Goal: Task Accomplishment & Management: Manage account settings

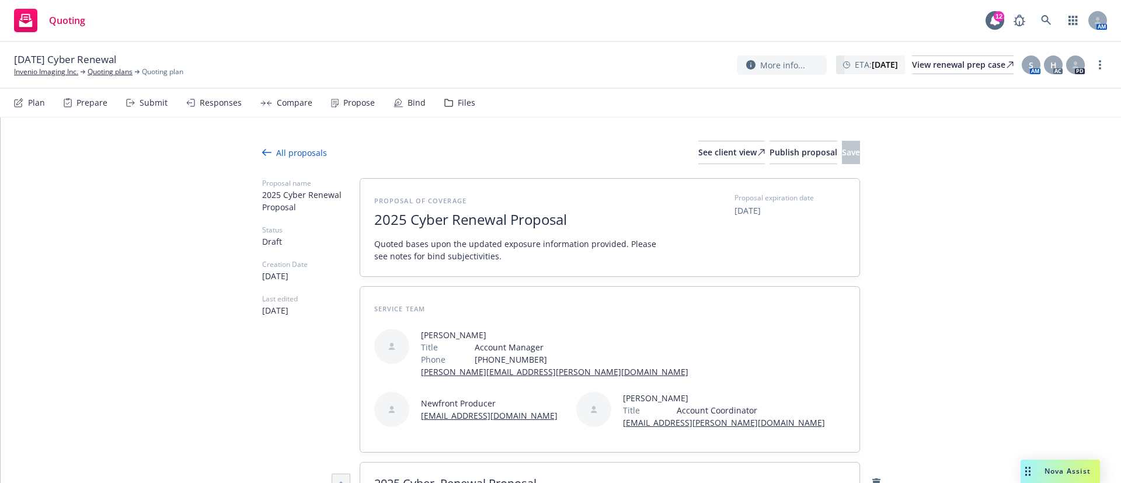
type textarea "x"
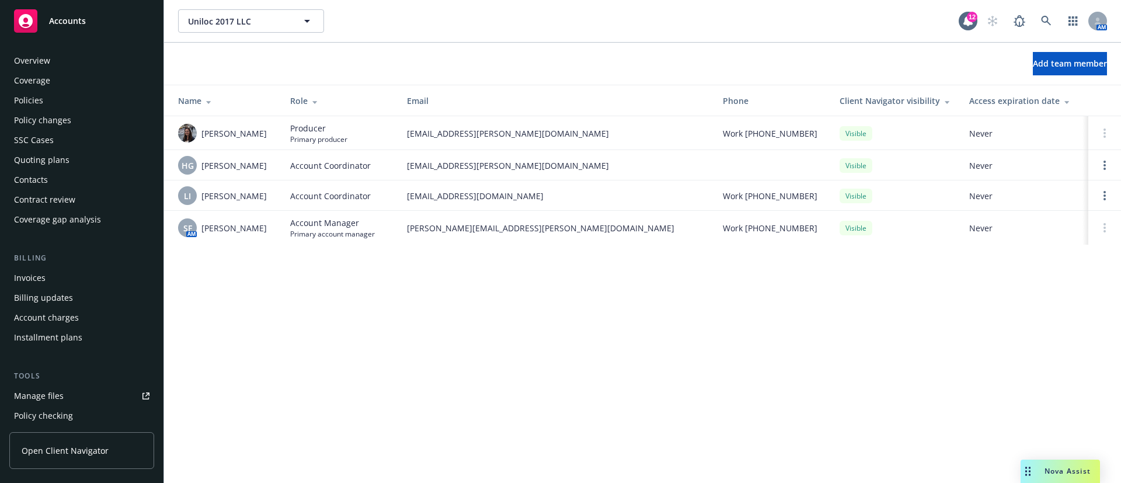
scroll to position [318, 0]
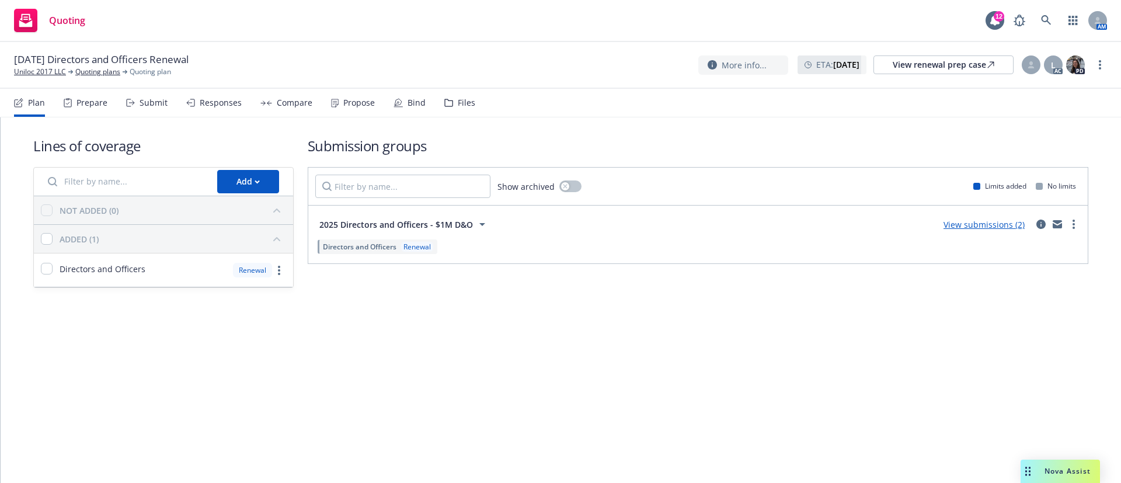
click at [154, 102] on div "Submit" at bounding box center [154, 102] width 28 height 9
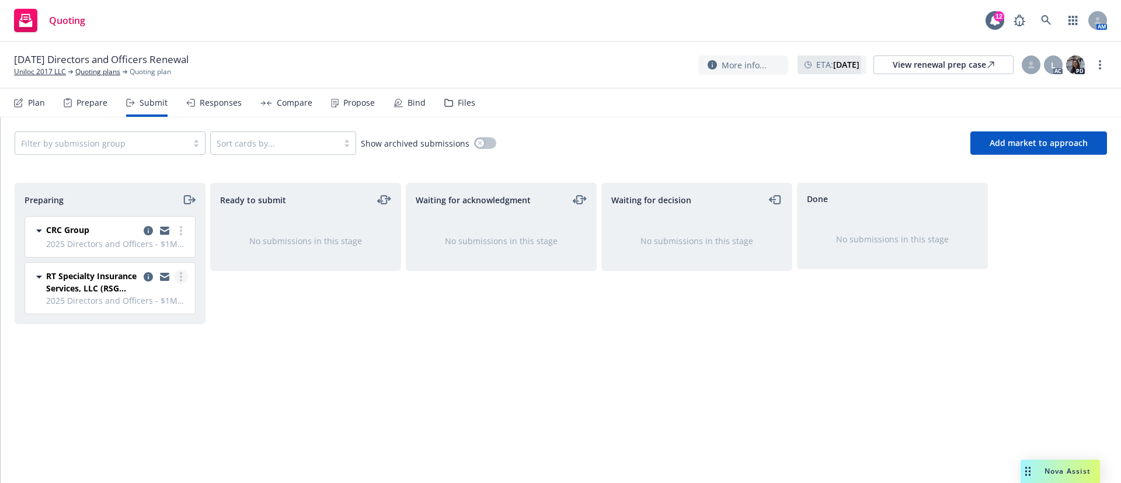
click at [182, 275] on icon "more" at bounding box center [181, 276] width 2 height 9
click at [158, 376] on link "Add accepted decision" at bounding box center [129, 370] width 117 height 23
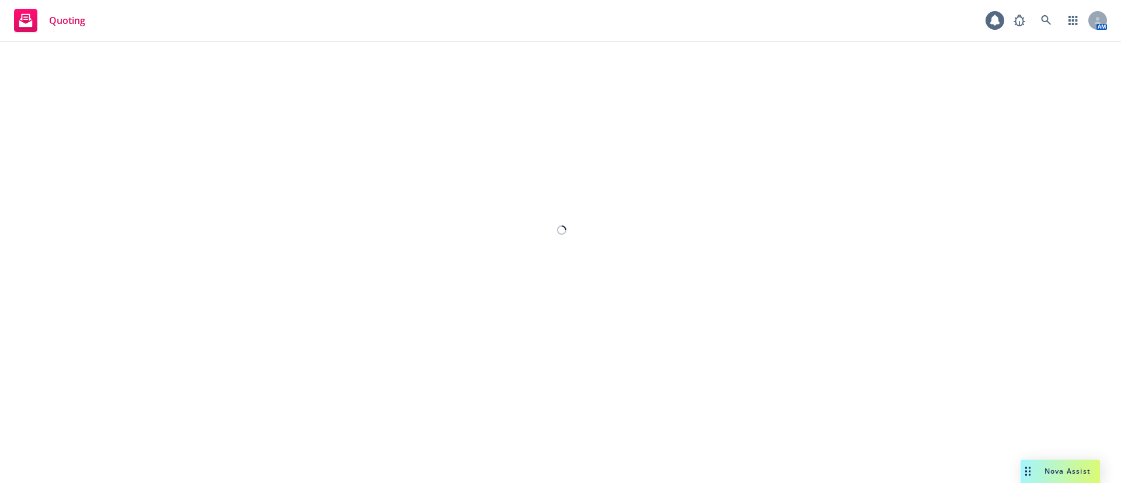
select select "12"
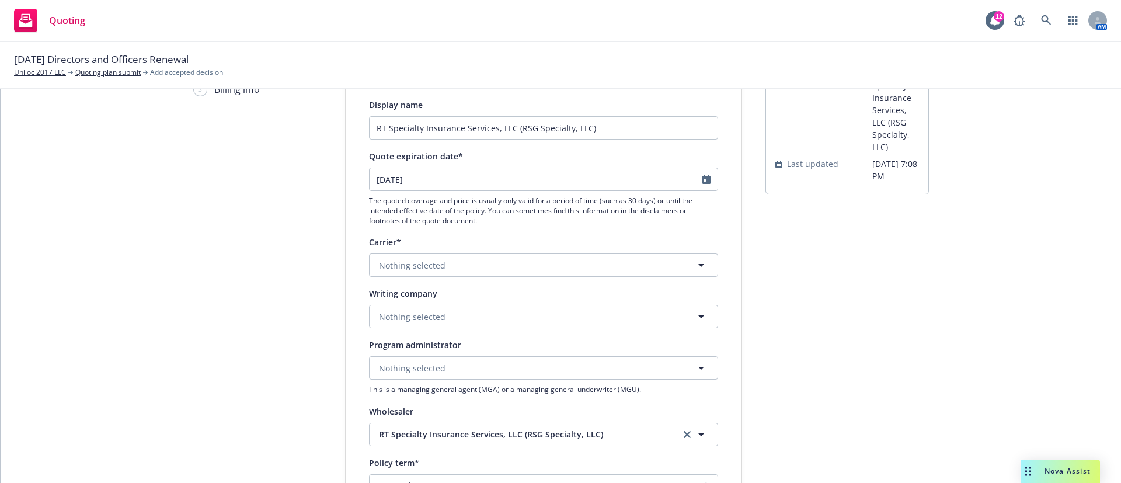
scroll to position [175, 0]
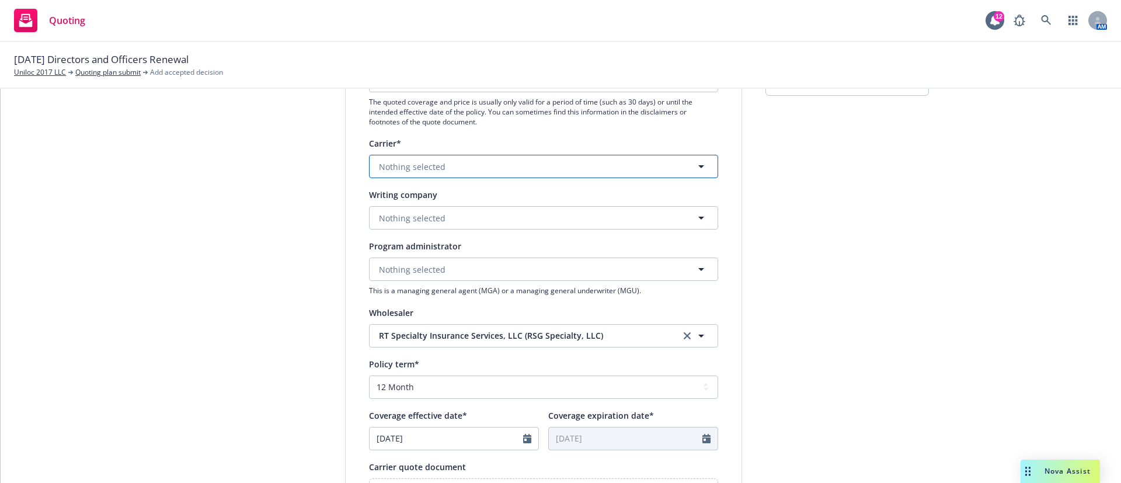
click at [463, 168] on button "Nothing selected" at bounding box center [543, 166] width 349 height 23
type input "cna"
click at [411, 240] on span "Appointed carrier" at bounding box center [417, 240] width 70 height 12
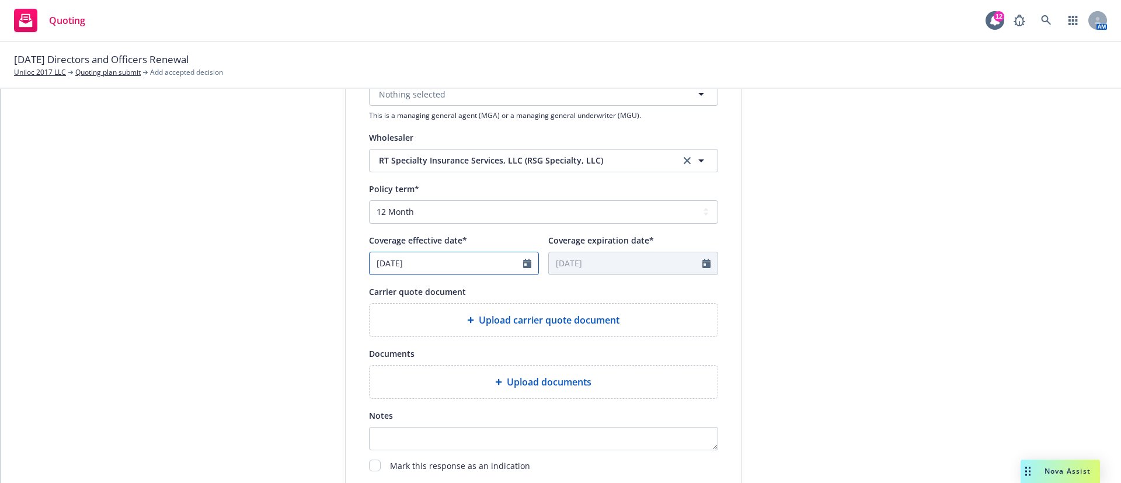
select select "10"
click at [425, 261] on input "10/20/2025" at bounding box center [447, 263] width 154 height 22
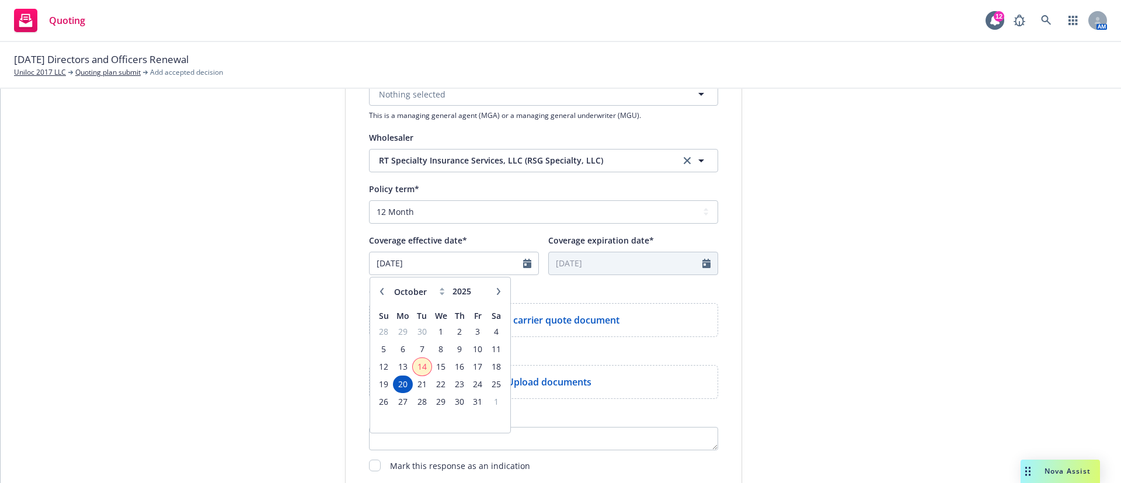
click at [418, 365] on span "14" at bounding box center [422, 366] width 16 height 15
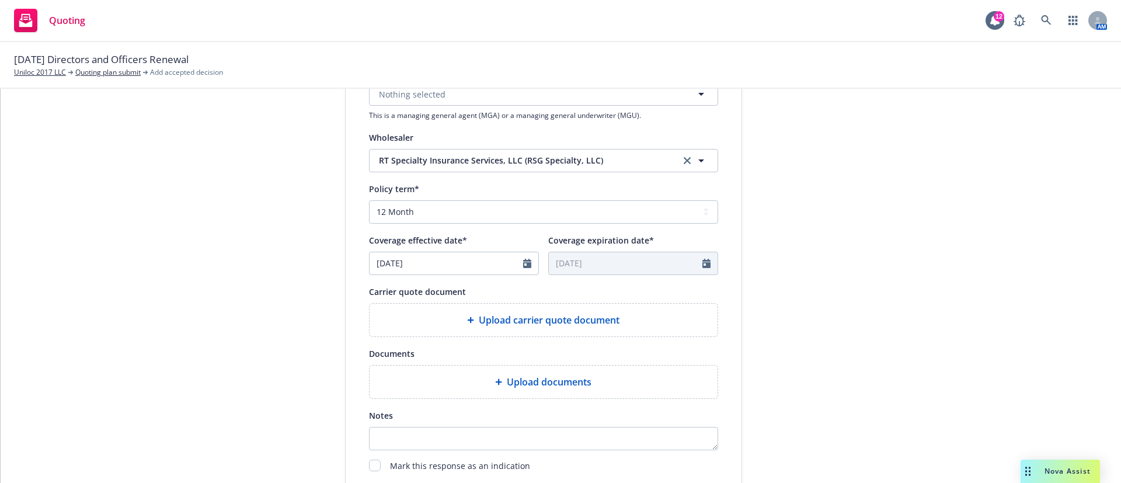
type input "[DATE]"
type input "10/14/2026"
click at [812, 321] on div "submission Carrier RT Specialty Insurance Services, LLC (RSG Specialty, LLC) La…" at bounding box center [848, 153] width 164 height 783
click at [582, 316] on span "Upload carrier quote document" at bounding box center [549, 320] width 141 height 14
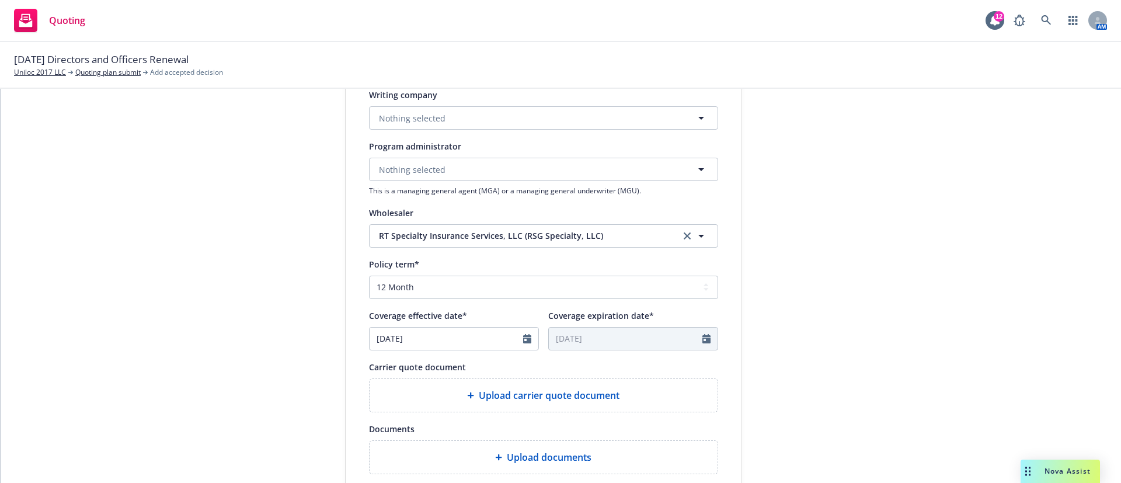
scroll to position [175, 0]
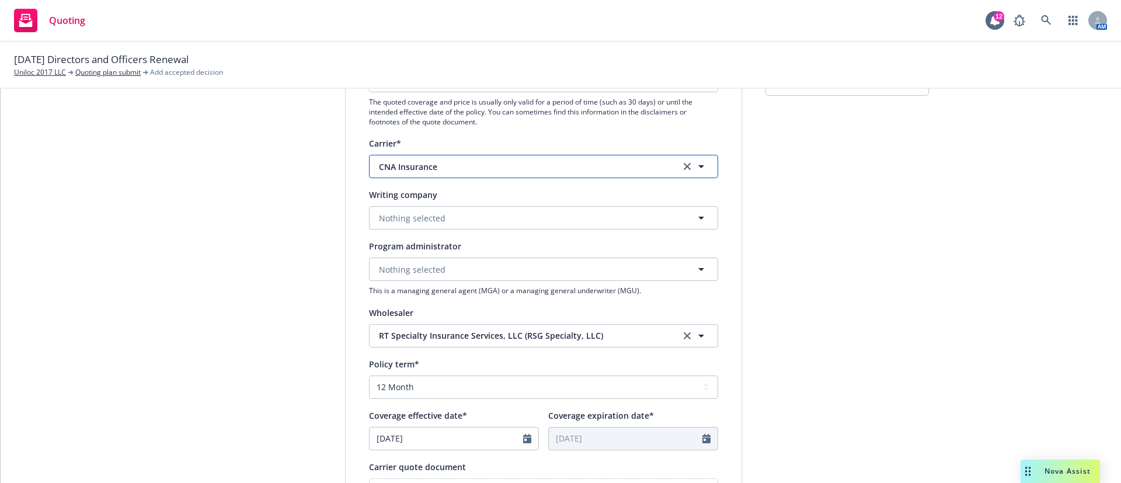
click at [449, 169] on span "CNA Insurance" at bounding box center [521, 167] width 284 height 12
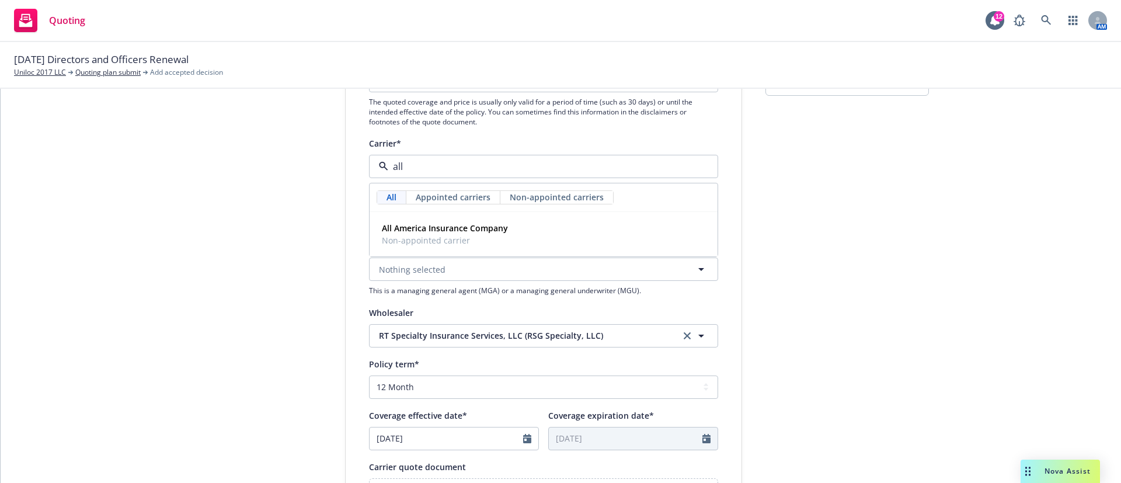
type input "all d"
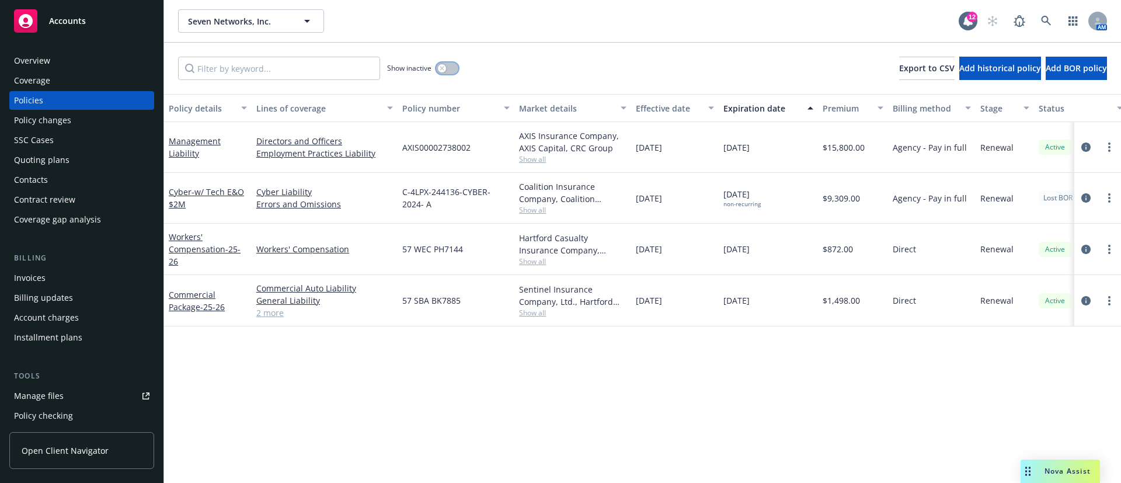
drag, startPoint x: 447, startPoint y: 71, endPoint x: 468, endPoint y: 413, distance: 342.9
click at [468, 413] on div "Show inactive Export to CSV Add historical policy Add BOR policy Policy details…" at bounding box center [642, 263] width 957 height 440
click at [1112, 199] on link "more" at bounding box center [1110, 198] width 14 height 14
click at [1088, 198] on icon "circleInformation" at bounding box center [1086, 197] width 9 height 9
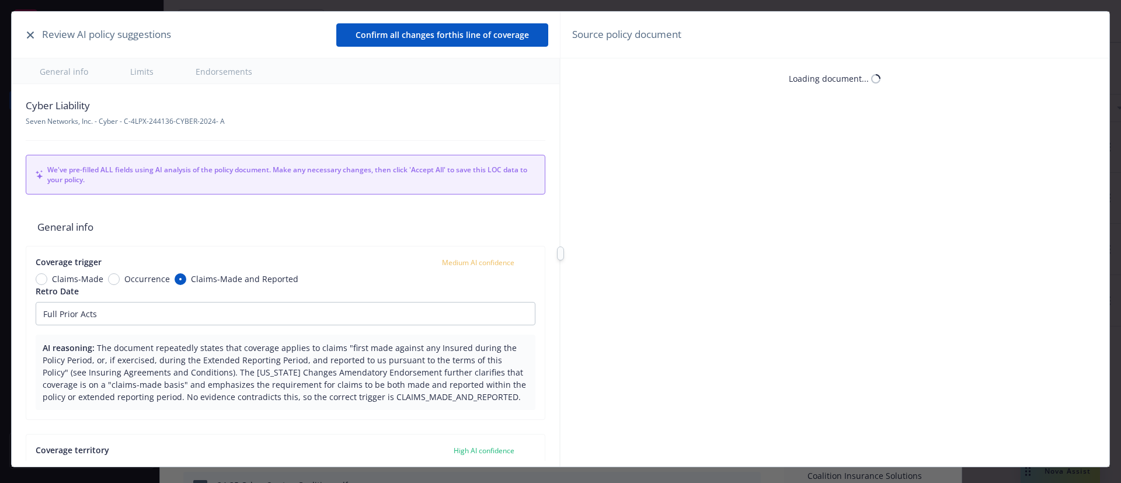
type textarea "x"
click at [26, 32] on button "button" at bounding box center [30, 35] width 14 height 14
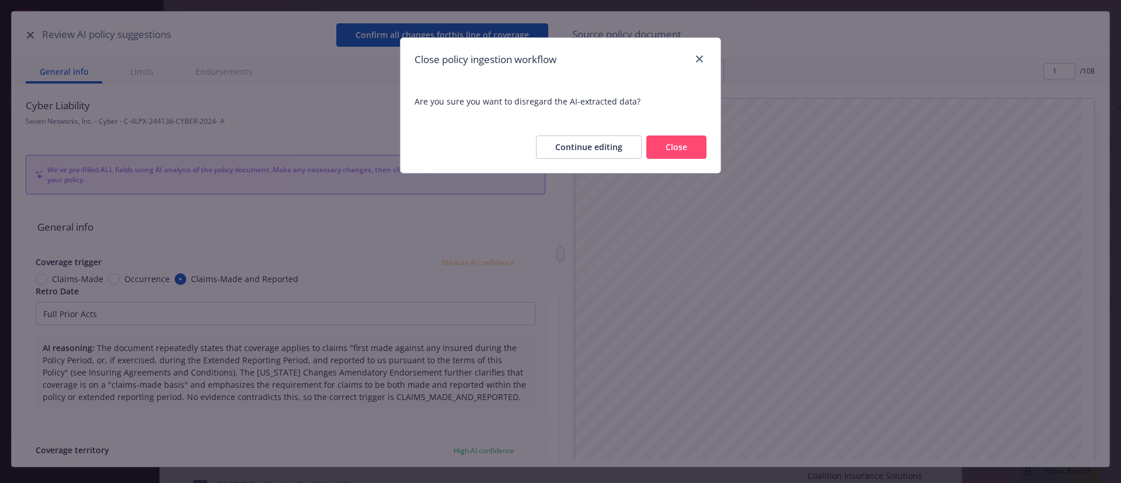
click at [619, 148] on button "Continue editing" at bounding box center [589, 147] width 106 height 23
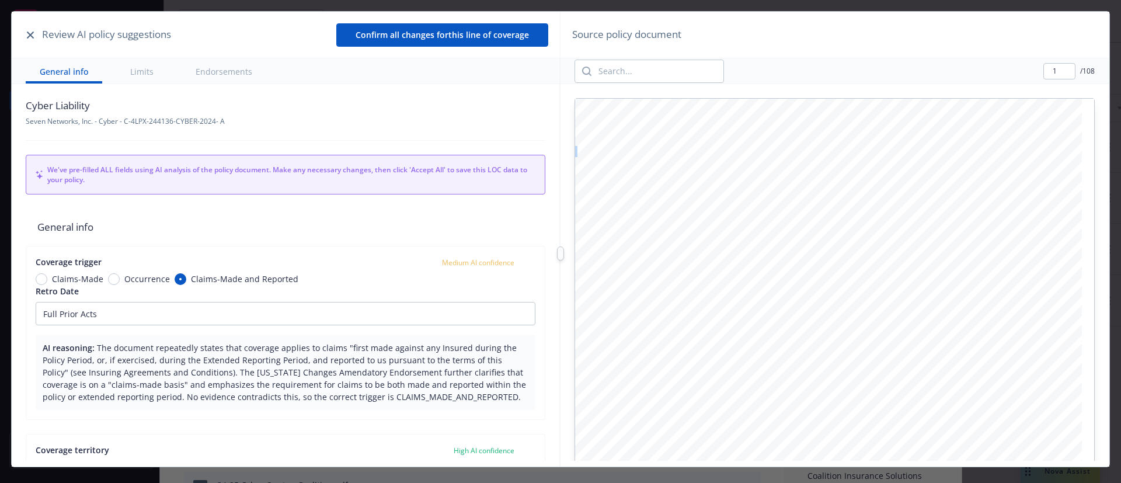
click at [619, 148] on div "c oalitioninc.com C oalition, Inc. · 4 4 Montgomery Street, Suite 4210, San Fra…" at bounding box center [828, 427] width 507 height 656
click at [31, 32] on icon "button" at bounding box center [30, 35] width 7 height 7
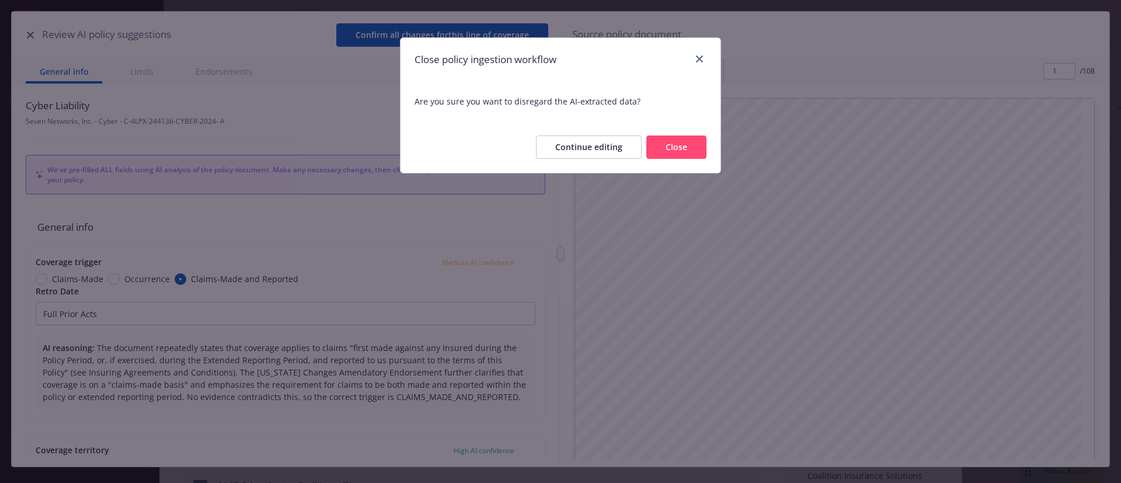
click at [692, 150] on button "Close" at bounding box center [677, 147] width 60 height 23
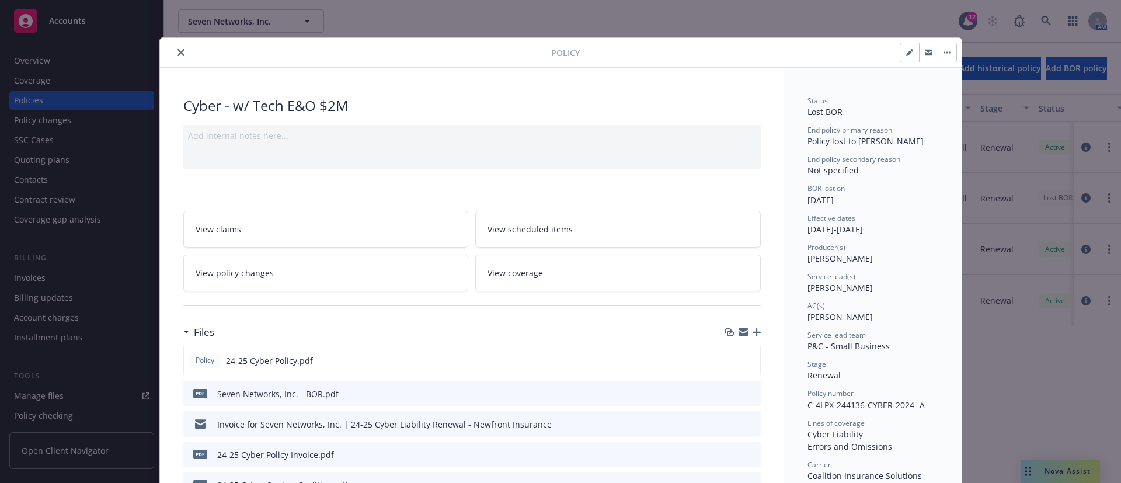
click at [907, 58] on button "button" at bounding box center [910, 52] width 19 height 19
select select "RENEWAL"
select select "12"
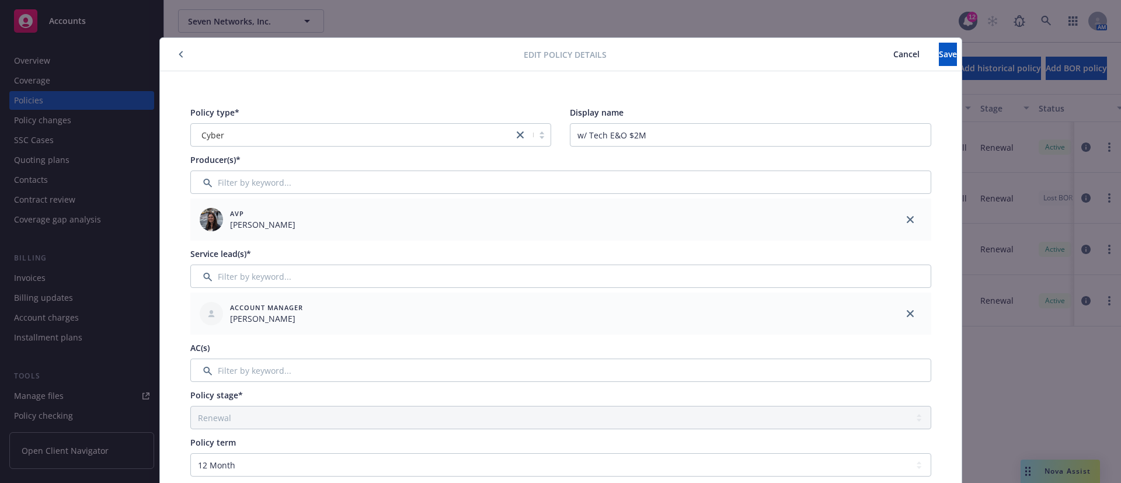
click at [894, 51] on span "Cancel" at bounding box center [907, 53] width 26 height 11
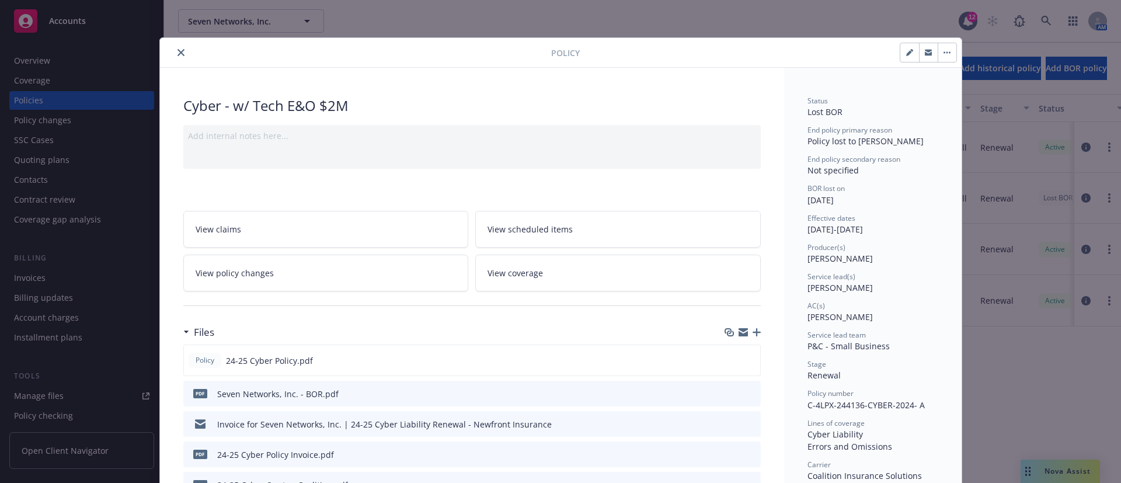
click at [946, 51] on button "button" at bounding box center [947, 52] width 19 height 19
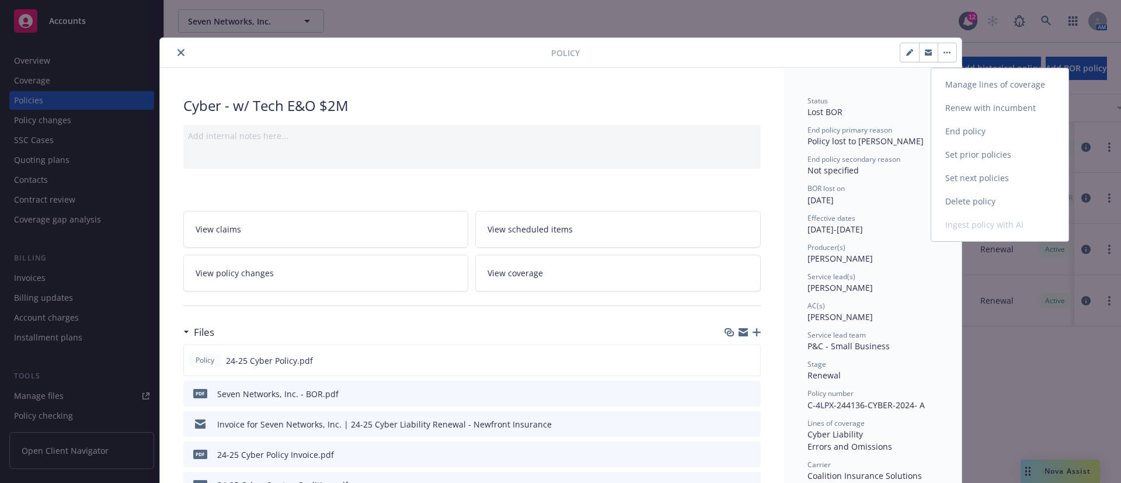
click at [1011, 88] on link "Manage lines of coverage" at bounding box center [1000, 84] width 137 height 23
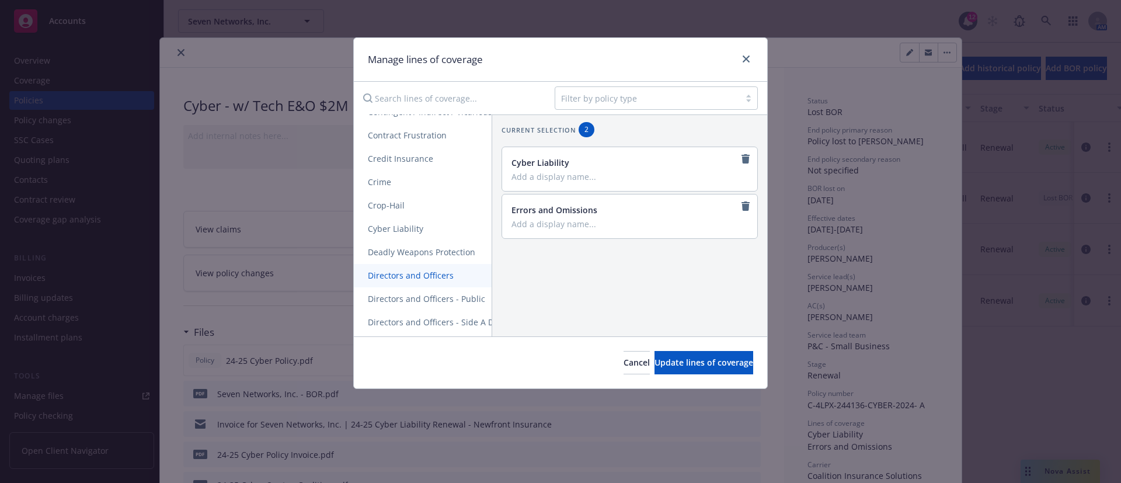
scroll to position [876, 0]
click at [624, 362] on span "Cancel" at bounding box center [637, 362] width 26 height 11
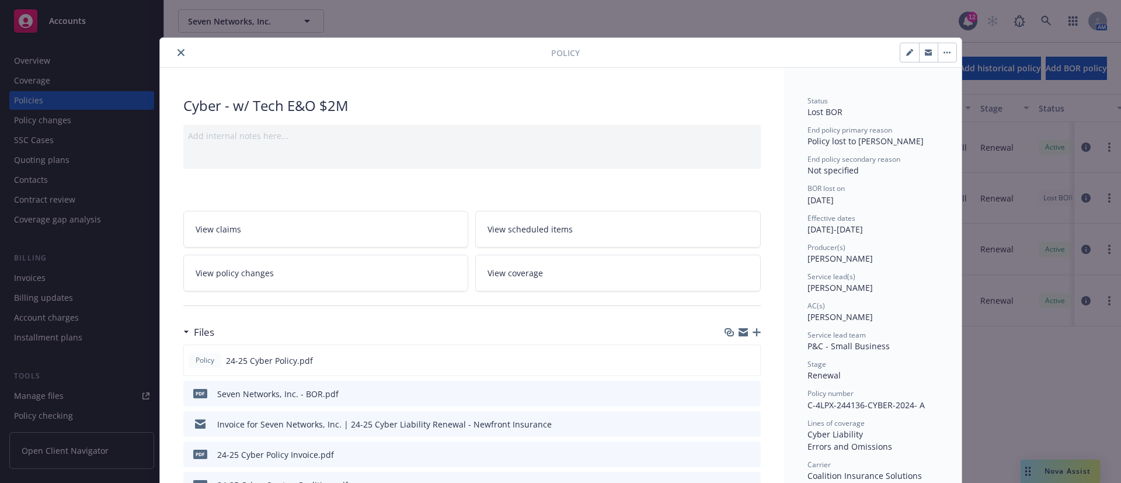
click at [178, 50] on icon "close" at bounding box center [181, 52] width 7 height 7
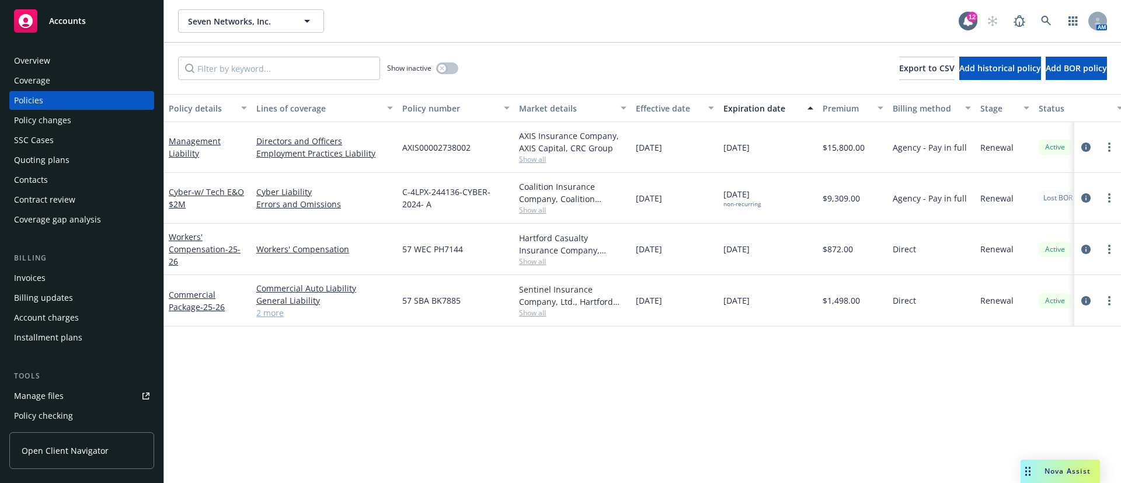
click at [60, 60] on div "Overview" at bounding box center [82, 60] width 136 height 19
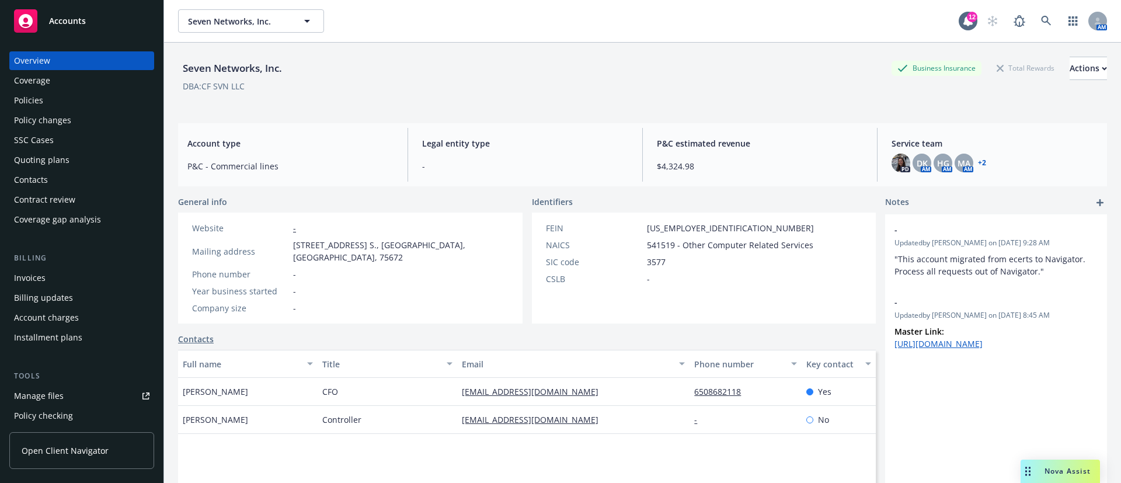
click at [56, 99] on div "Policies" at bounding box center [82, 100] width 136 height 19
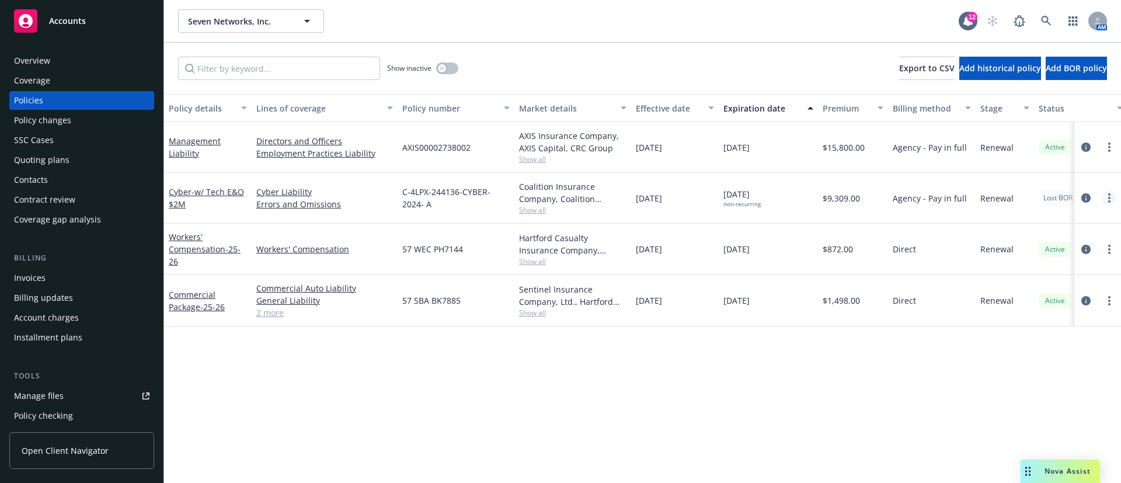
click at [1109, 197] on icon "more" at bounding box center [1110, 197] width 2 height 9
click at [204, 193] on span "- w/ Tech E&O $2M" at bounding box center [206, 197] width 75 height 23
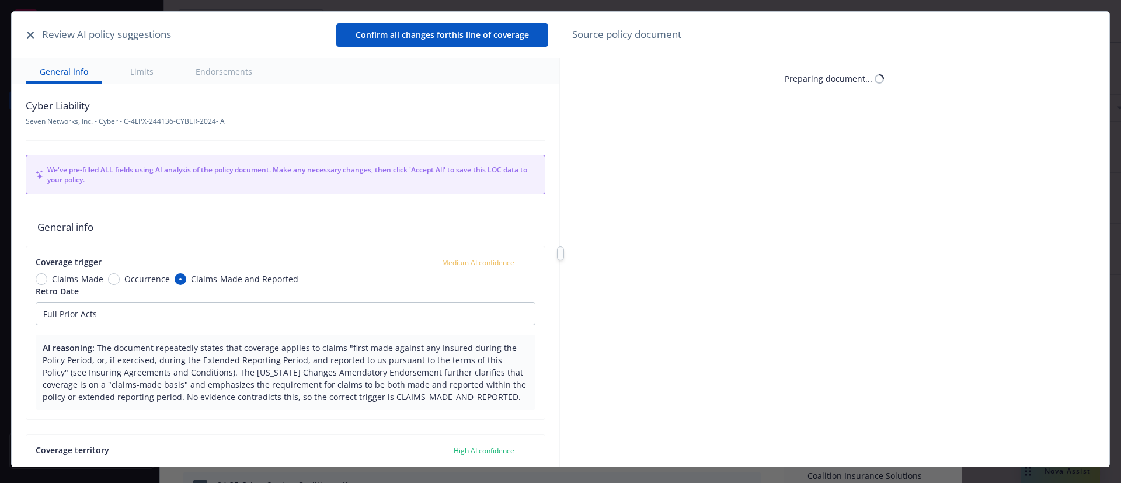
scroll to position [35, 0]
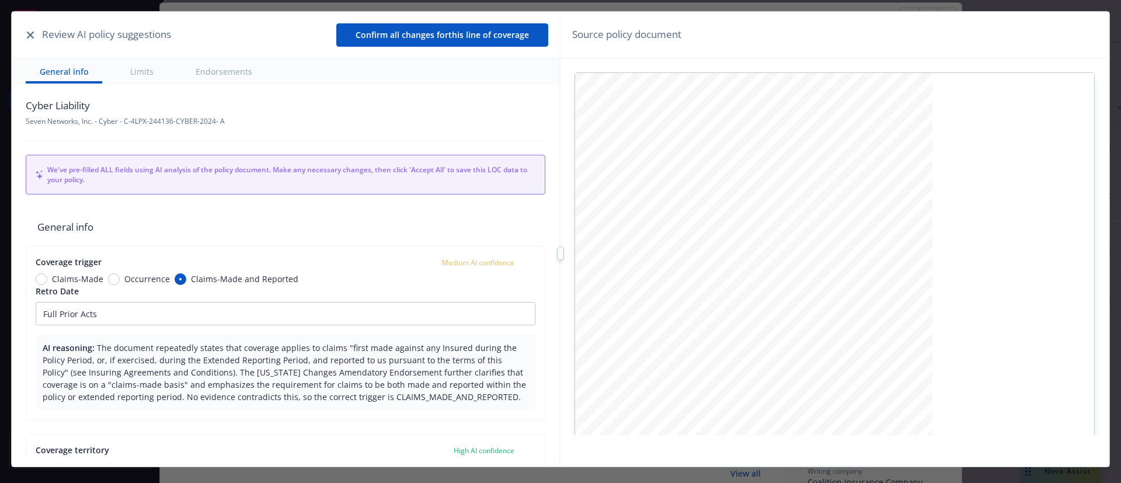
click at [33, 37] on icon "button" at bounding box center [30, 35] width 7 height 7
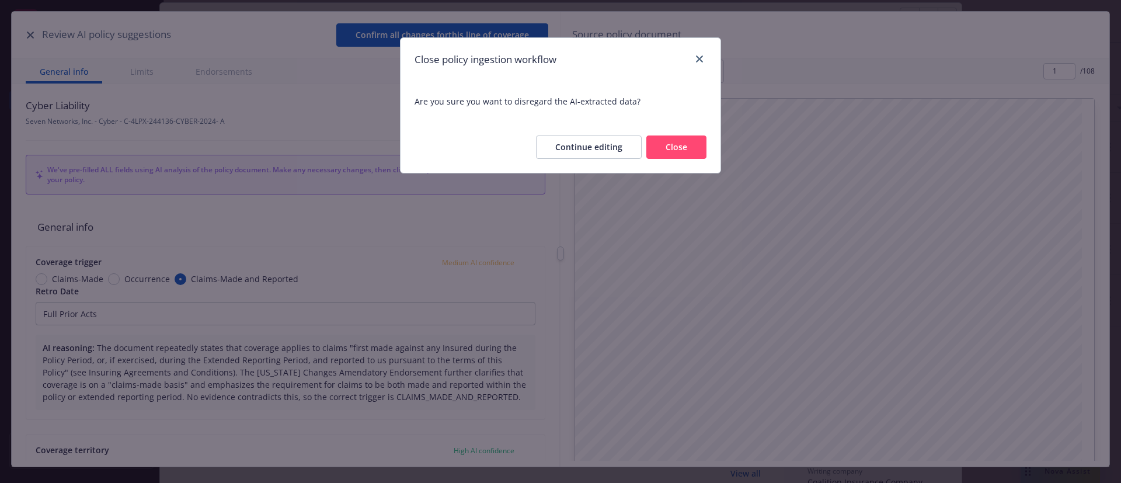
click at [669, 145] on button "Close" at bounding box center [677, 147] width 60 height 23
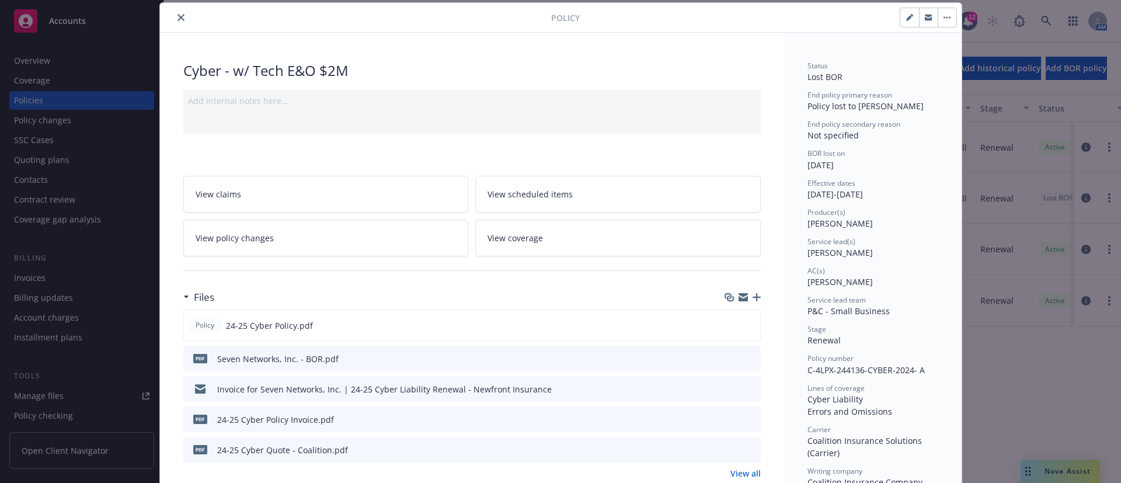
click at [335, 247] on link "View policy changes" at bounding box center [326, 238] width 286 height 37
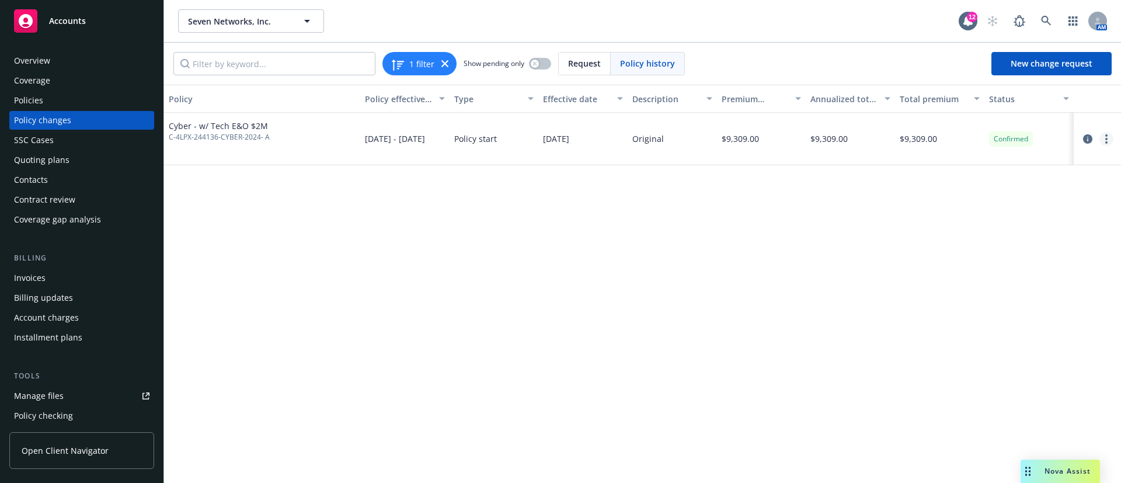
click at [1105, 136] on link "more" at bounding box center [1107, 139] width 14 height 14
click at [981, 211] on link "Edit policy change" at bounding box center [1013, 209] width 200 height 23
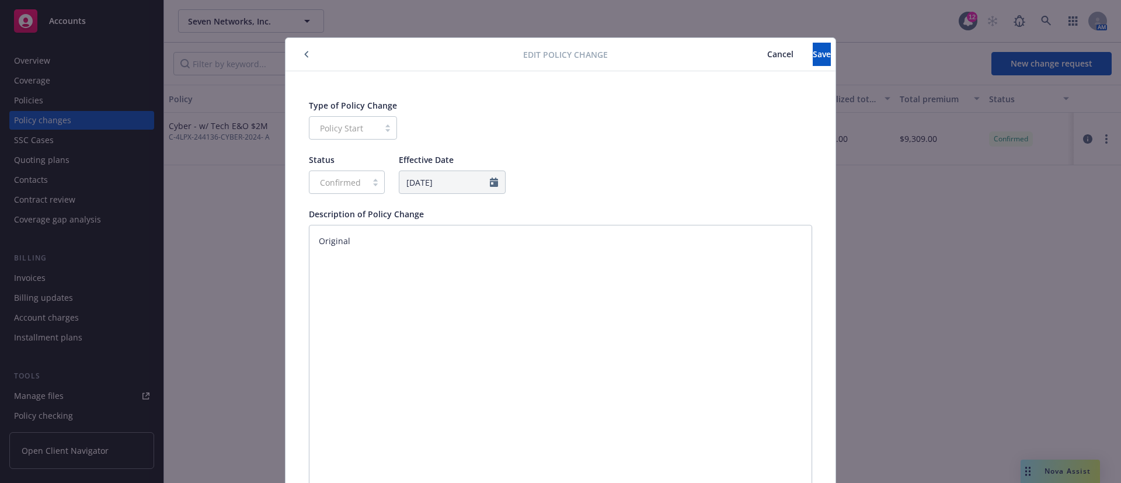
scroll to position [32, 0]
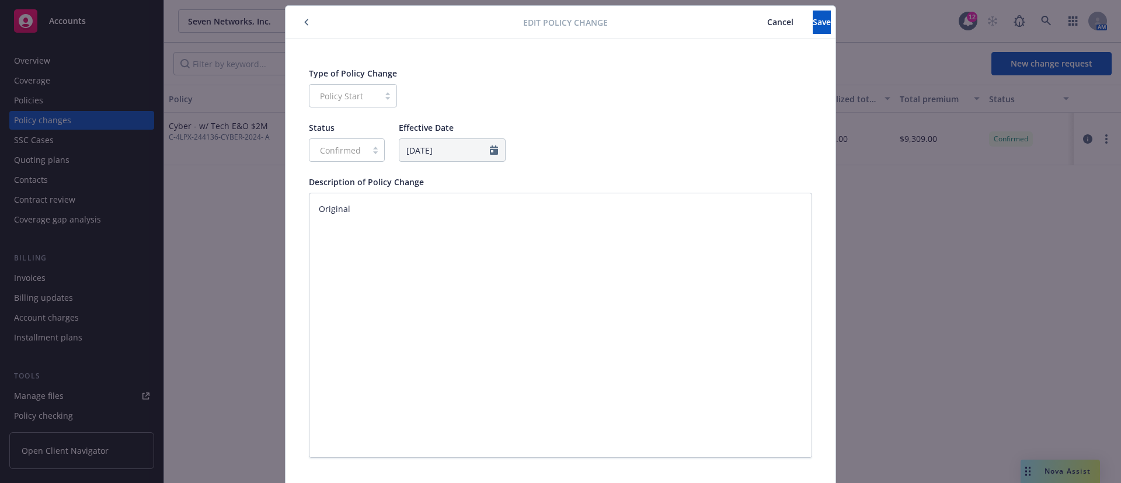
click at [768, 23] on span "Cancel" at bounding box center [781, 21] width 26 height 11
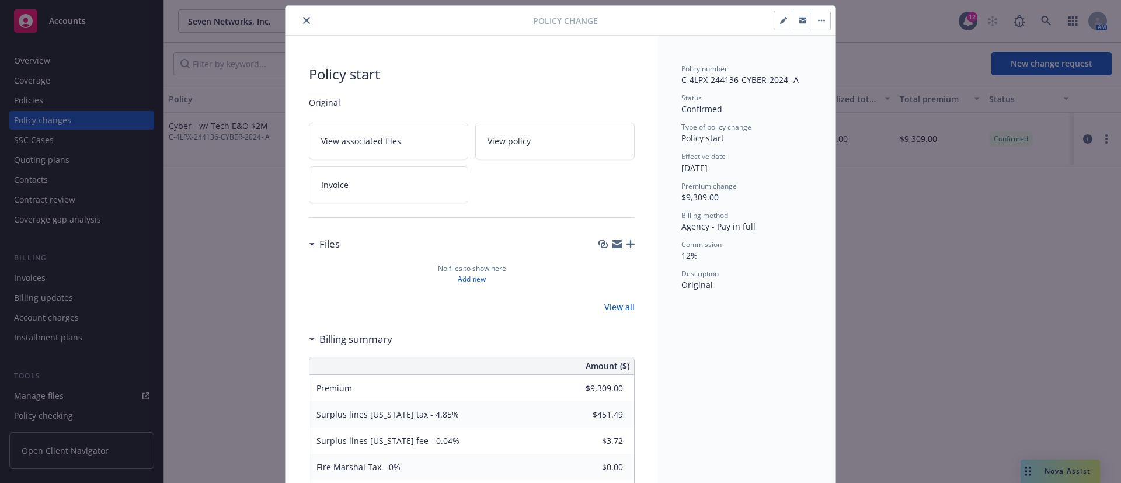
click at [780, 17] on icon "button" at bounding box center [783, 20] width 7 height 7
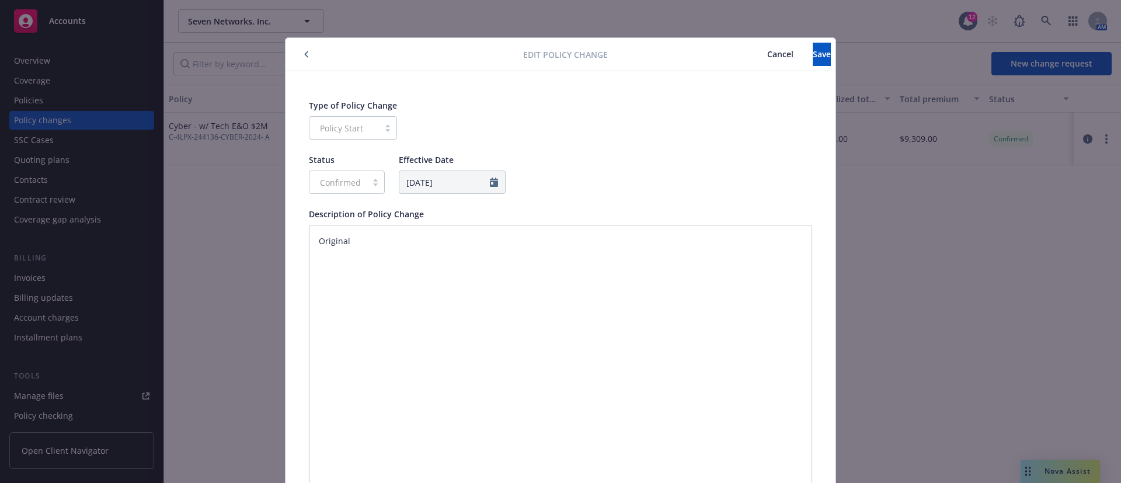
click at [748, 44] on button "Cancel" at bounding box center [780, 54] width 65 height 23
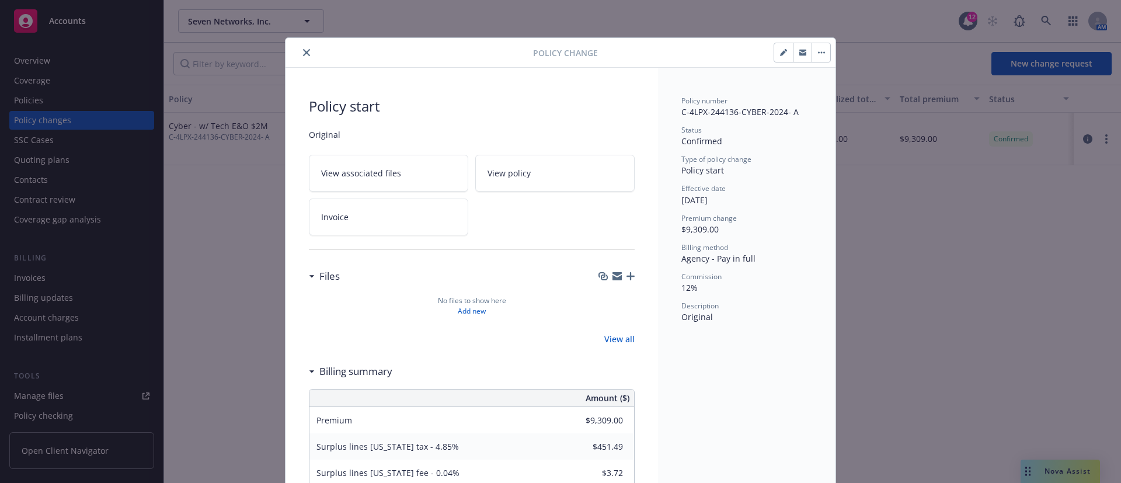
click at [818, 51] on icon "button" at bounding box center [821, 52] width 7 height 2
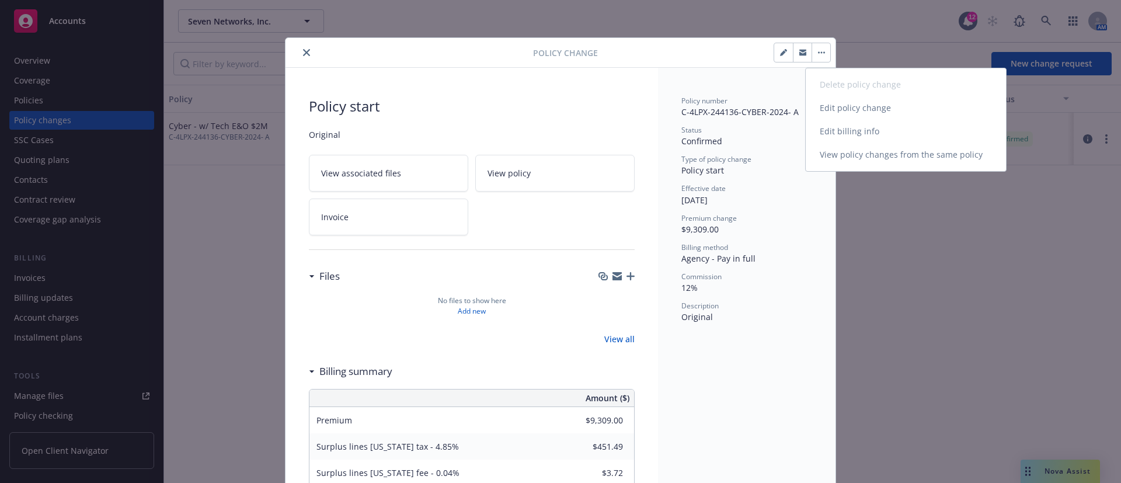
click at [892, 113] on link "Edit policy change" at bounding box center [906, 107] width 200 height 23
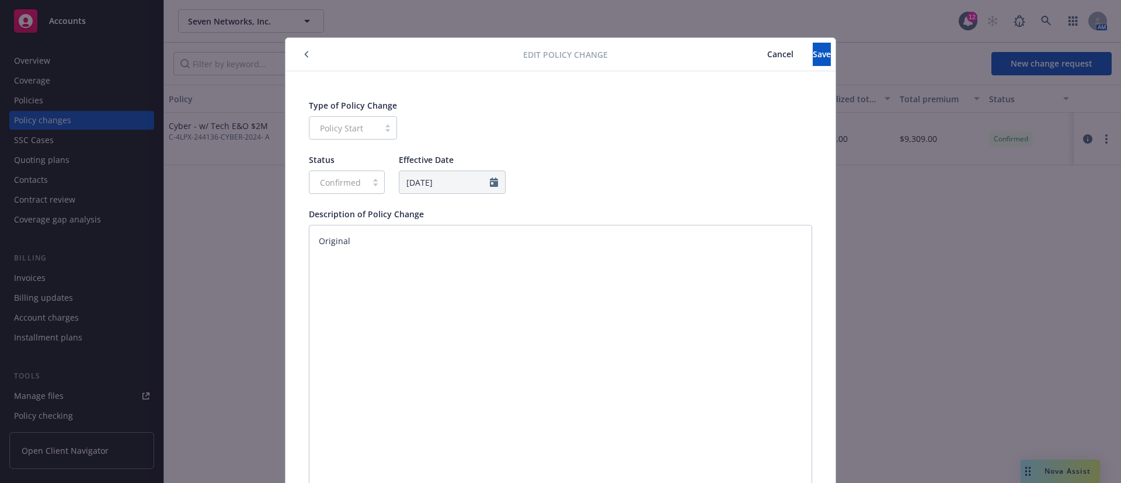
click at [748, 47] on button "Cancel" at bounding box center [780, 54] width 65 height 23
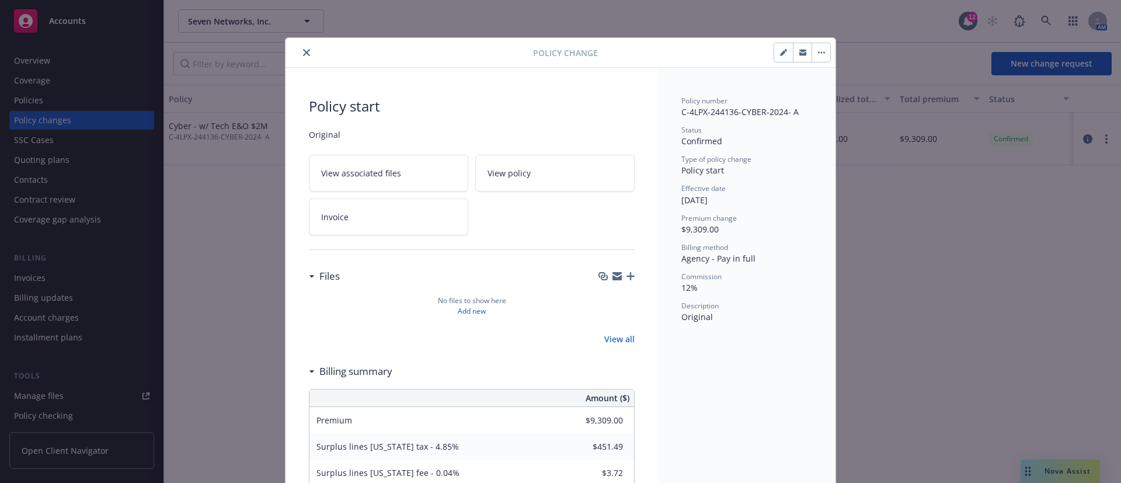
click at [300, 48] on button "close" at bounding box center [307, 53] width 14 height 14
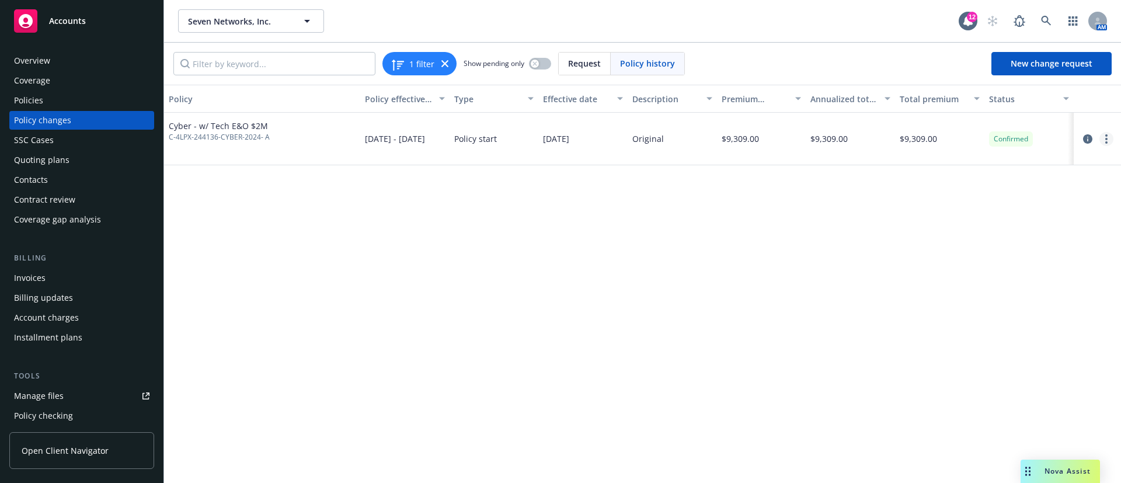
click at [1105, 135] on link "more" at bounding box center [1107, 139] width 14 height 14
click at [1084, 137] on icon "circleInformation" at bounding box center [1088, 138] width 9 height 9
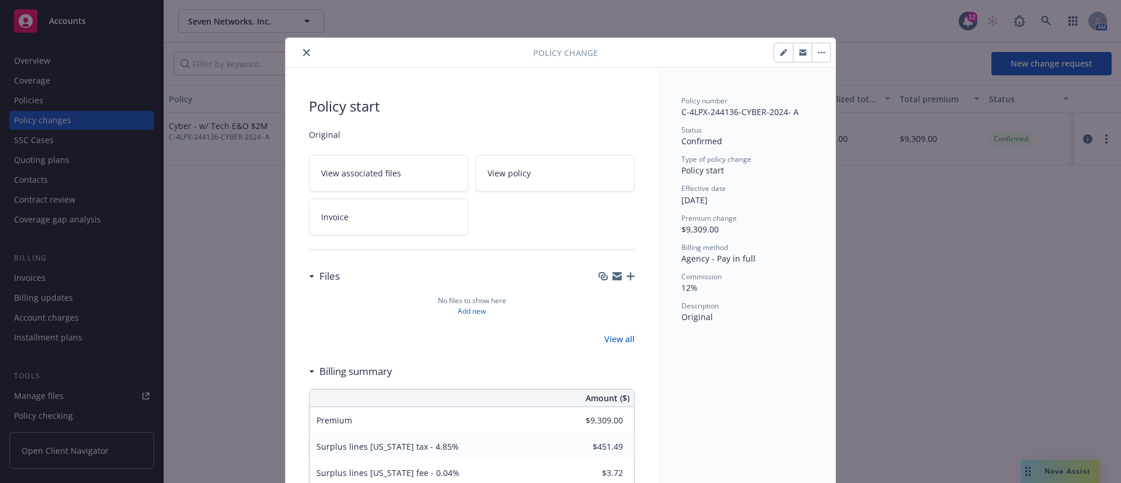
click at [303, 51] on icon "close" at bounding box center [306, 52] width 7 height 7
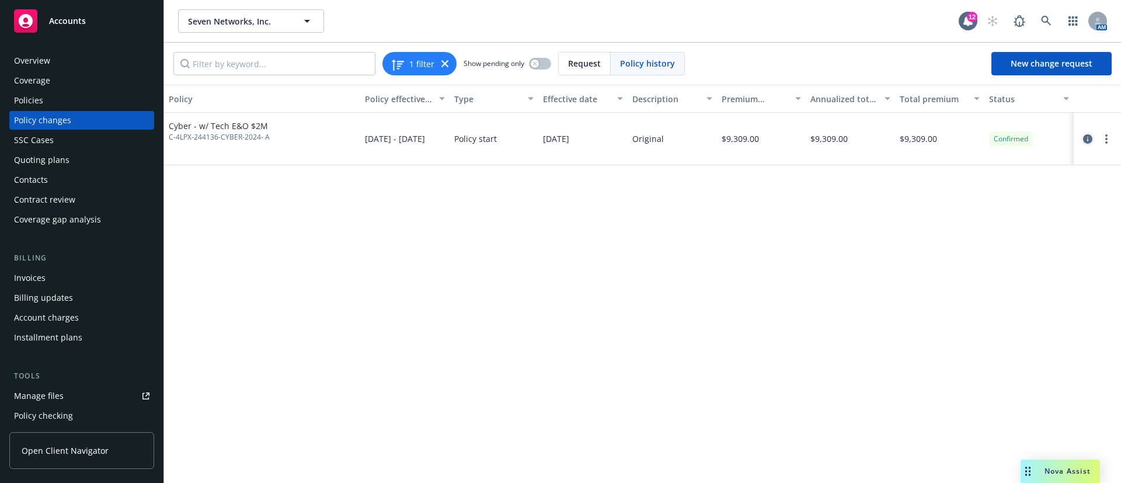
click at [1091, 138] on icon "circleInformation" at bounding box center [1088, 138] width 9 height 9
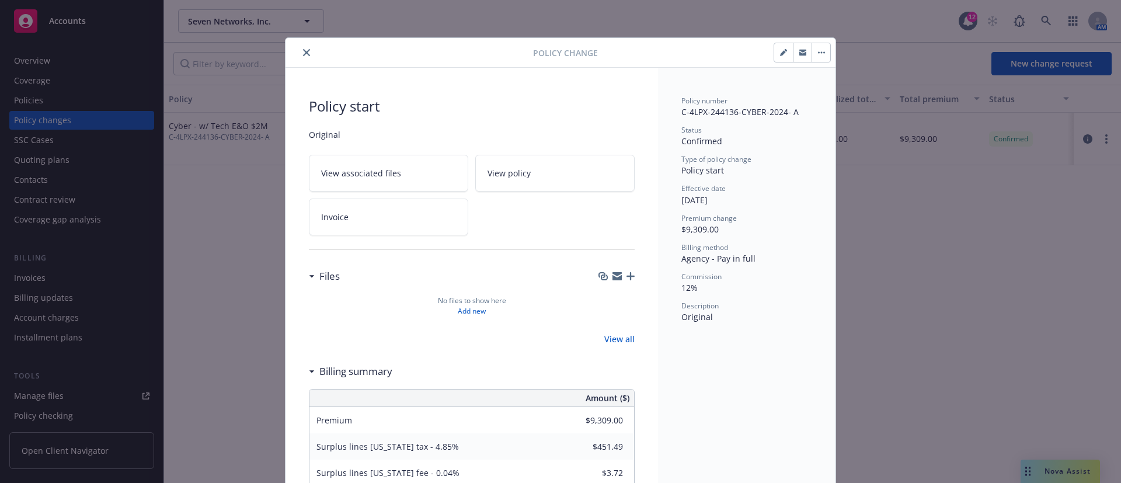
click at [303, 50] on icon "close" at bounding box center [306, 52] width 7 height 7
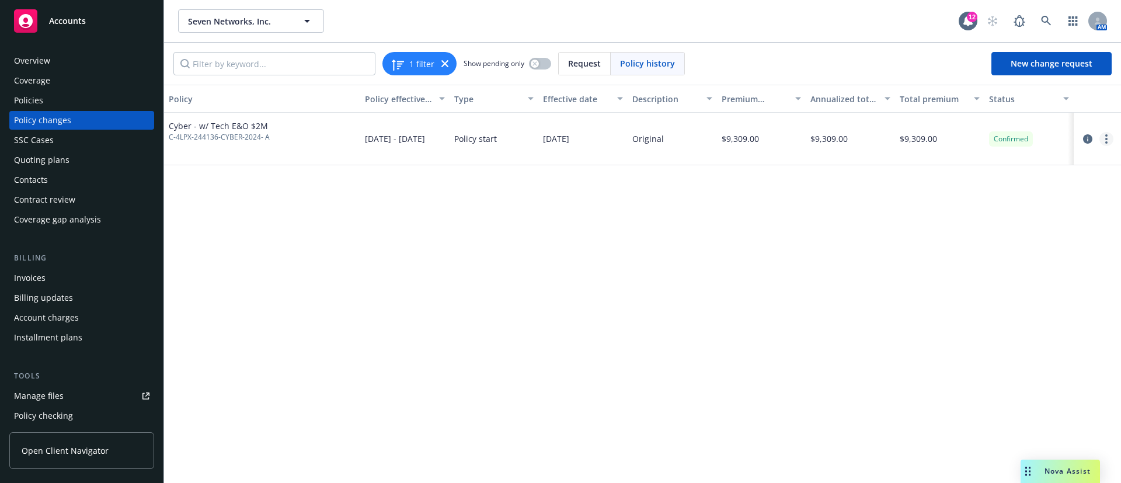
click at [1110, 140] on link "more" at bounding box center [1107, 139] width 14 height 14
click at [1009, 204] on link "Edit policy change" at bounding box center [1013, 209] width 200 height 23
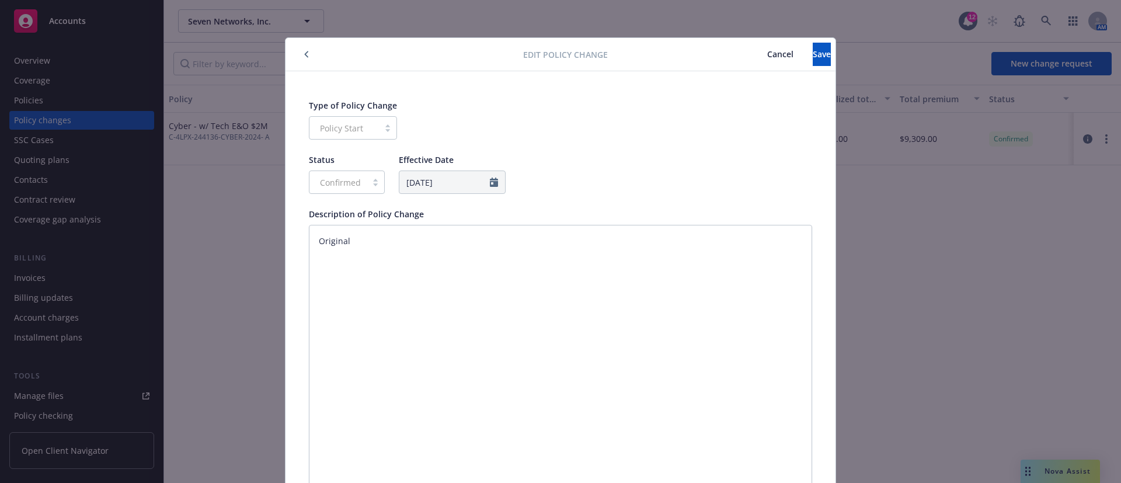
scroll to position [32, 0]
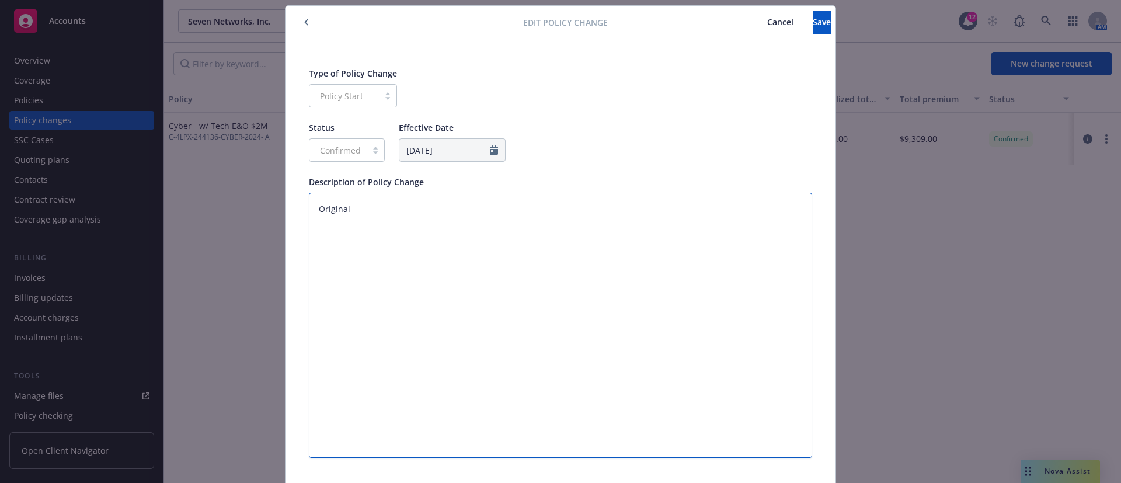
click at [565, 230] on textarea "Original" at bounding box center [560, 325] width 503 height 265
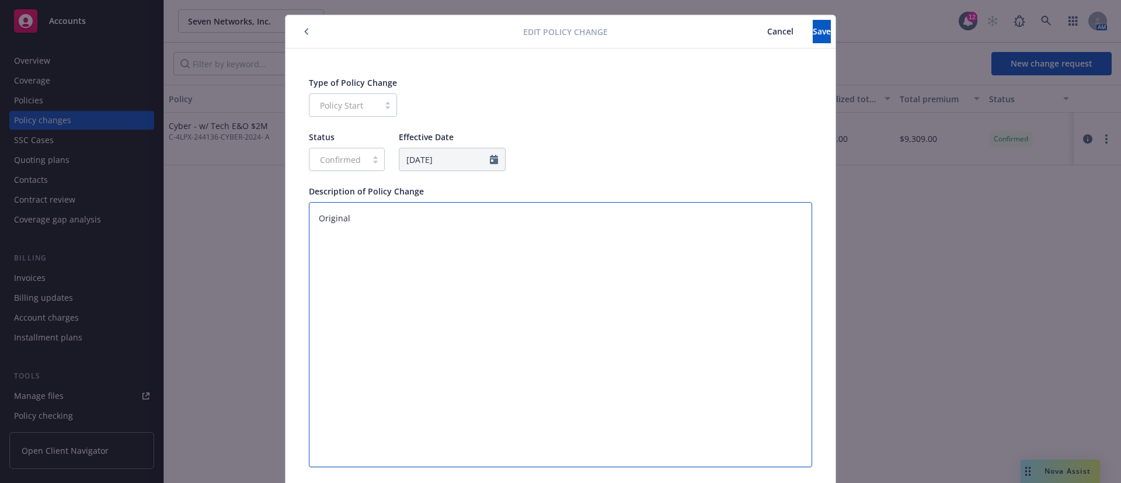
scroll to position [0, 0]
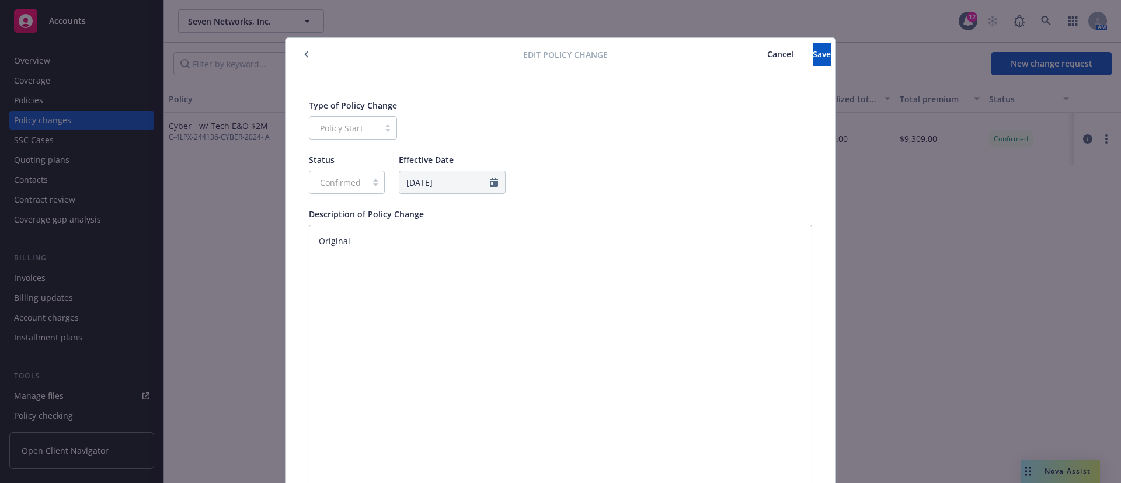
click at [346, 174] on div "Confirmed" at bounding box center [347, 182] width 76 height 23
click at [394, 113] on div "Type of Policy Change Policy Start" at bounding box center [560, 119] width 503 height 40
click at [461, 196] on div "Type of Policy Change Policy Start Status Confirmed Effective Date 10/17/2024 D…" at bounding box center [560, 294] width 503 height 391
click at [768, 51] on span "Cancel" at bounding box center [781, 53] width 26 height 11
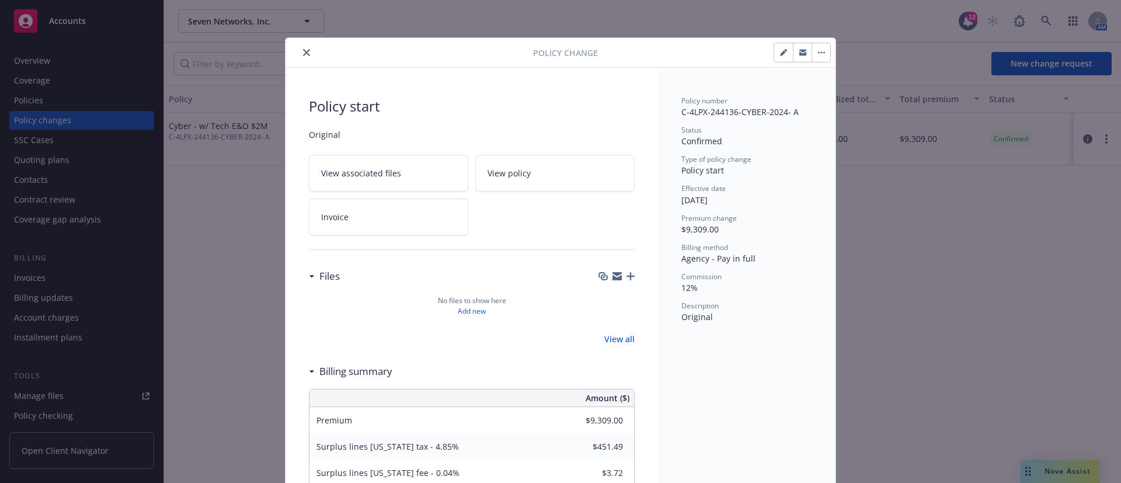
click at [303, 50] on icon "close" at bounding box center [306, 52] width 7 height 7
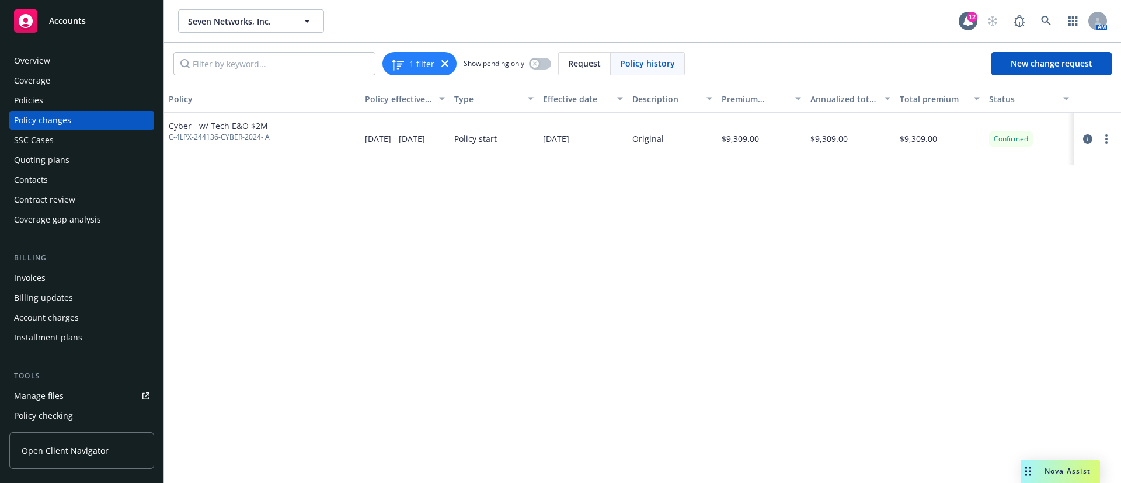
click at [65, 98] on div "Policies" at bounding box center [82, 100] width 136 height 19
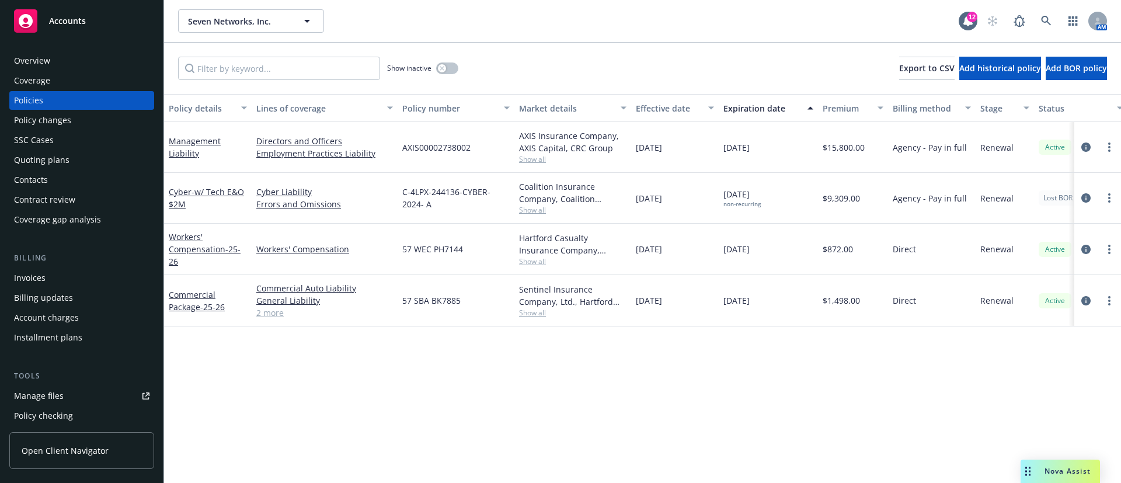
click at [1055, 193] on span "Lost BOR" at bounding box center [1058, 198] width 29 height 11
click at [1109, 196] on icon "more" at bounding box center [1110, 197] width 2 height 9
click at [1088, 199] on icon "circleInformation" at bounding box center [1086, 197] width 9 height 9
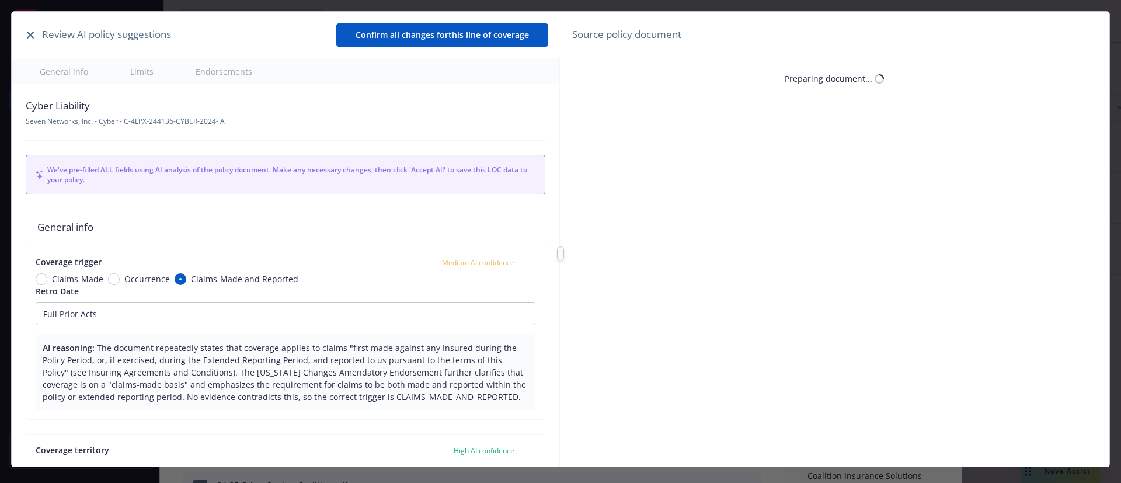
type textarea "x"
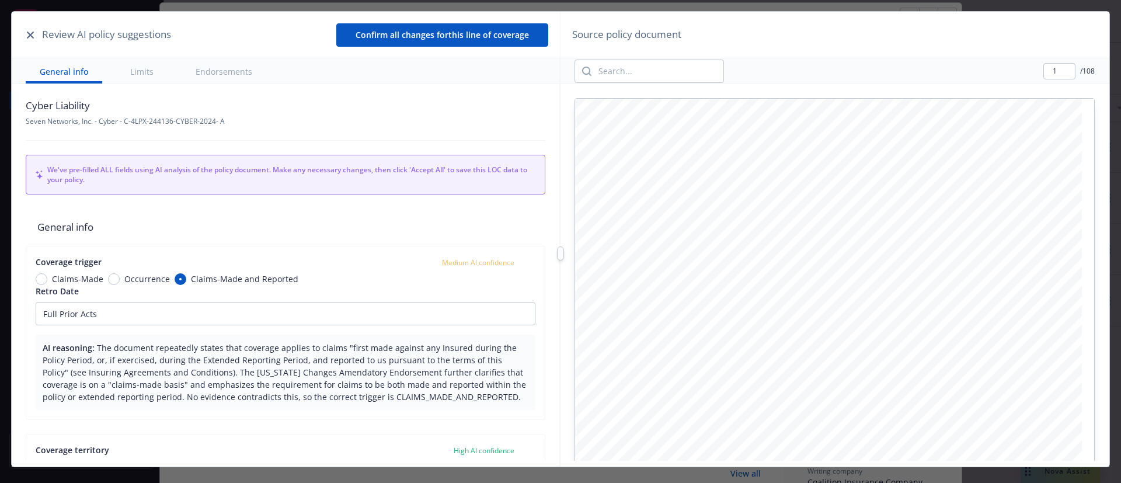
click at [29, 32] on icon "button" at bounding box center [30, 35] width 7 height 7
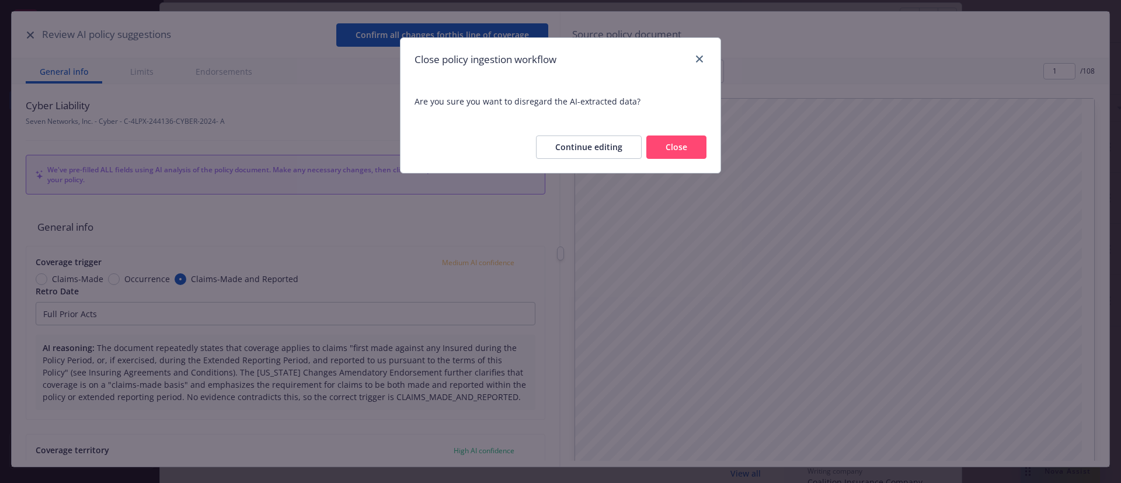
click at [665, 145] on button "Close" at bounding box center [677, 147] width 60 height 23
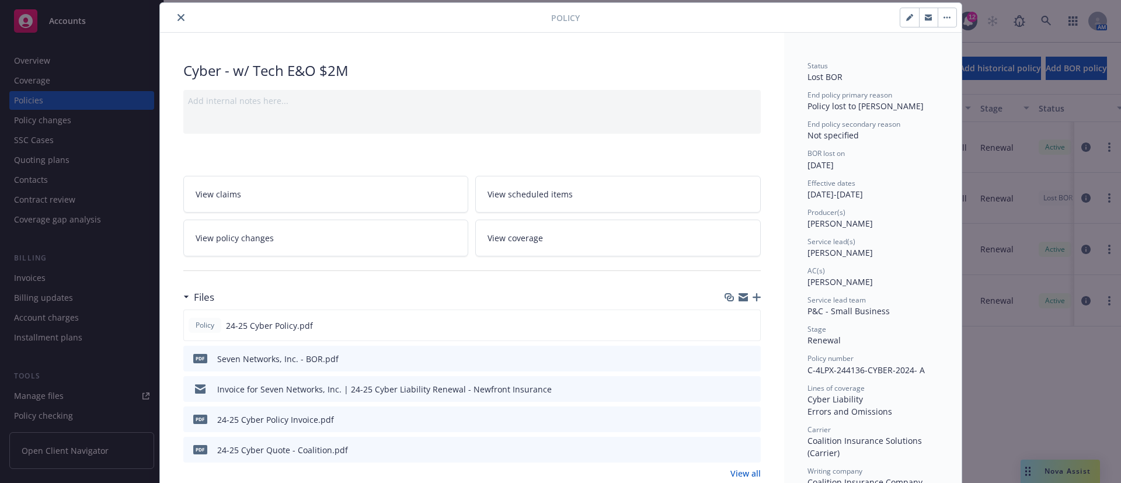
click at [907, 20] on icon "button" at bounding box center [910, 17] width 7 height 7
select select "RENEWAL"
select select "12"
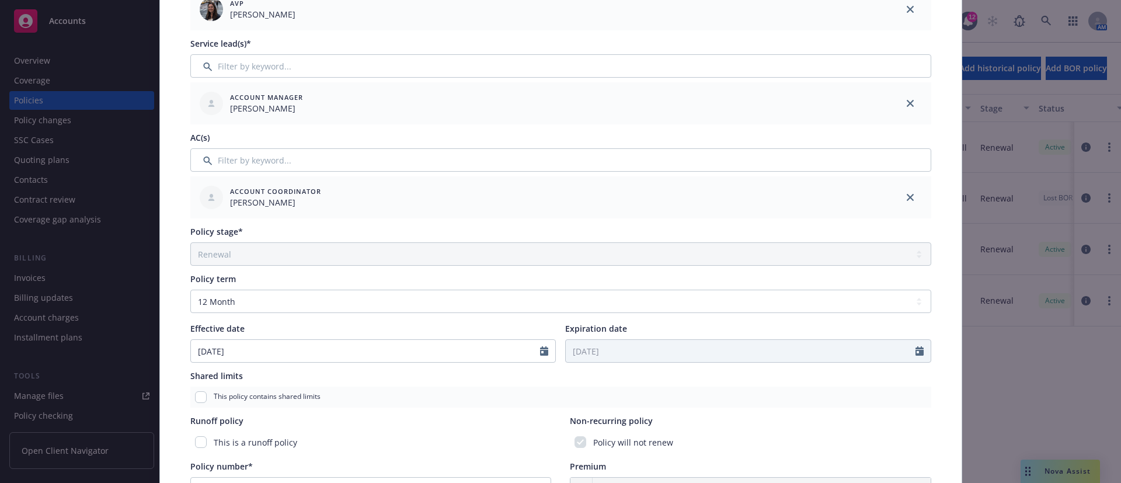
scroll to position [386, 0]
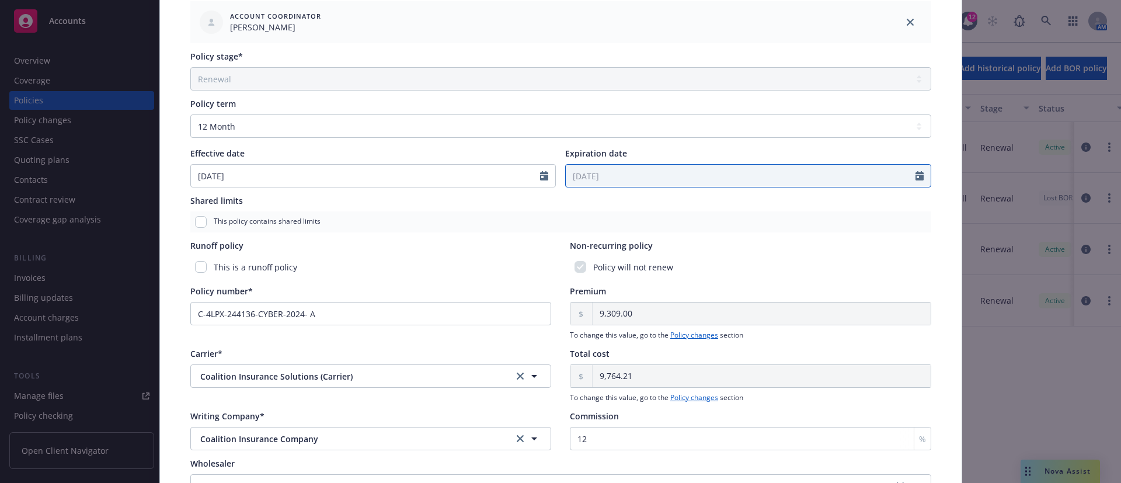
click at [916, 172] on icon "Calendar" at bounding box center [920, 175] width 8 height 9
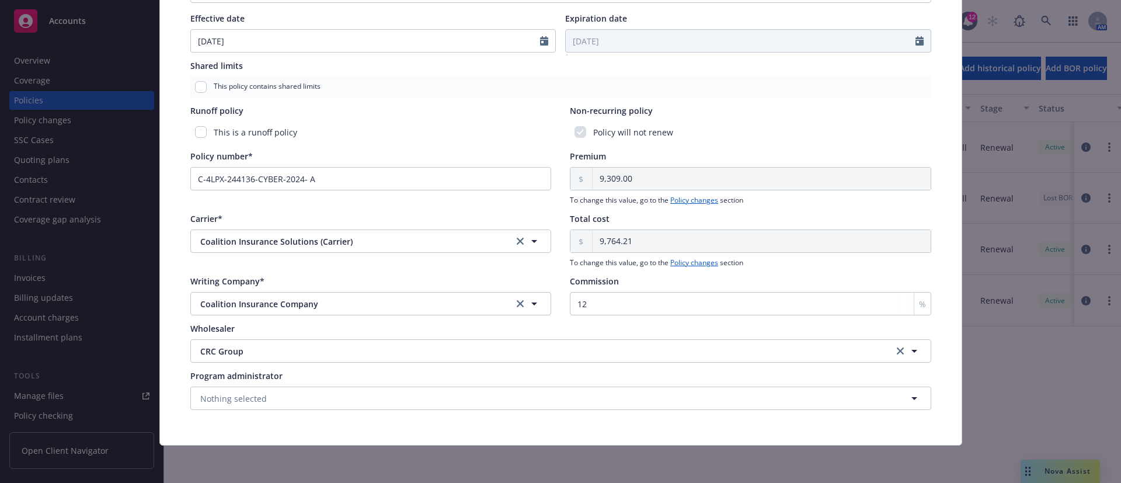
scroll to position [0, 0]
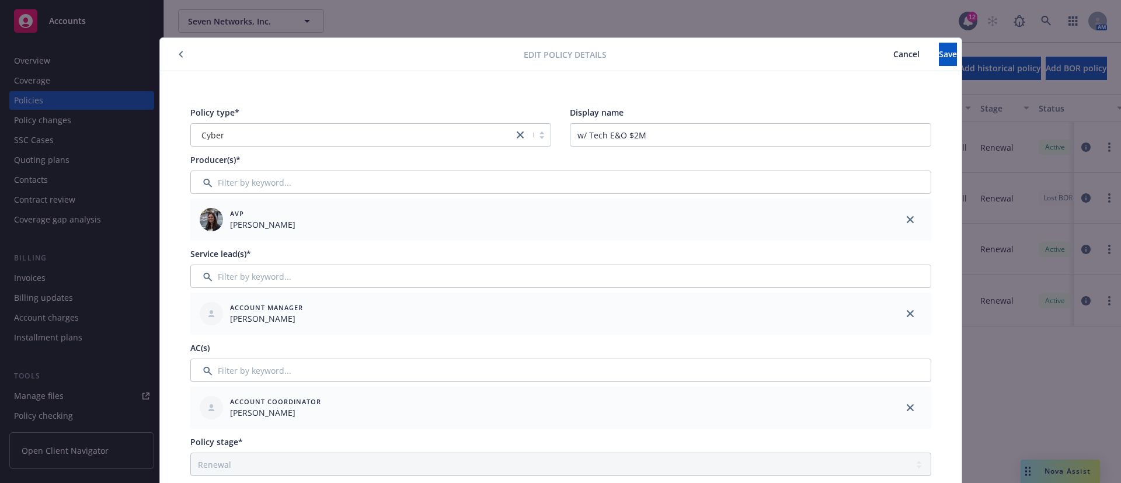
click at [894, 56] on span "Cancel" at bounding box center [907, 53] width 26 height 11
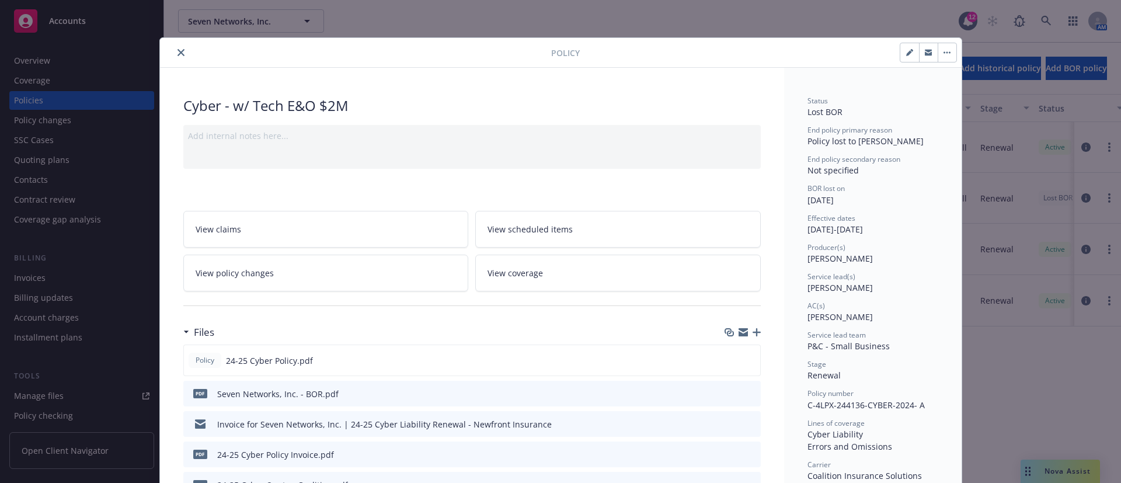
click at [176, 47] on button "close" at bounding box center [181, 53] width 14 height 14
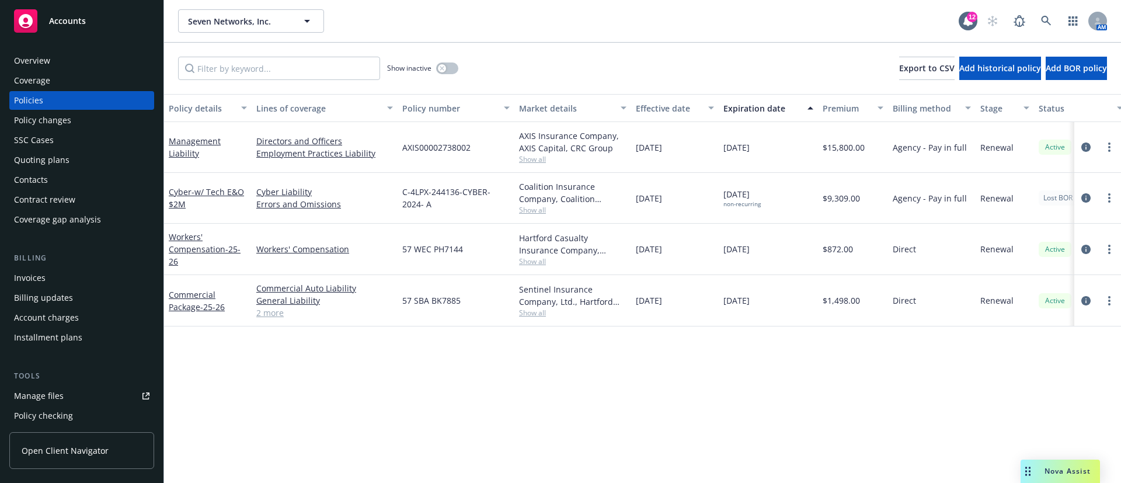
click at [83, 129] on div "Policy changes" at bounding box center [82, 120] width 136 height 19
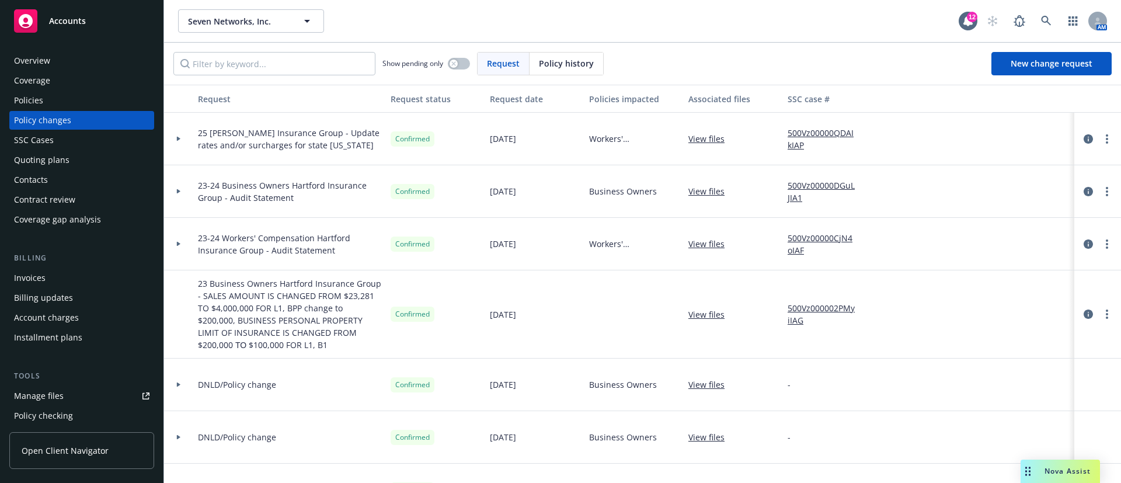
click at [50, 92] on div "Policies" at bounding box center [82, 100] width 136 height 19
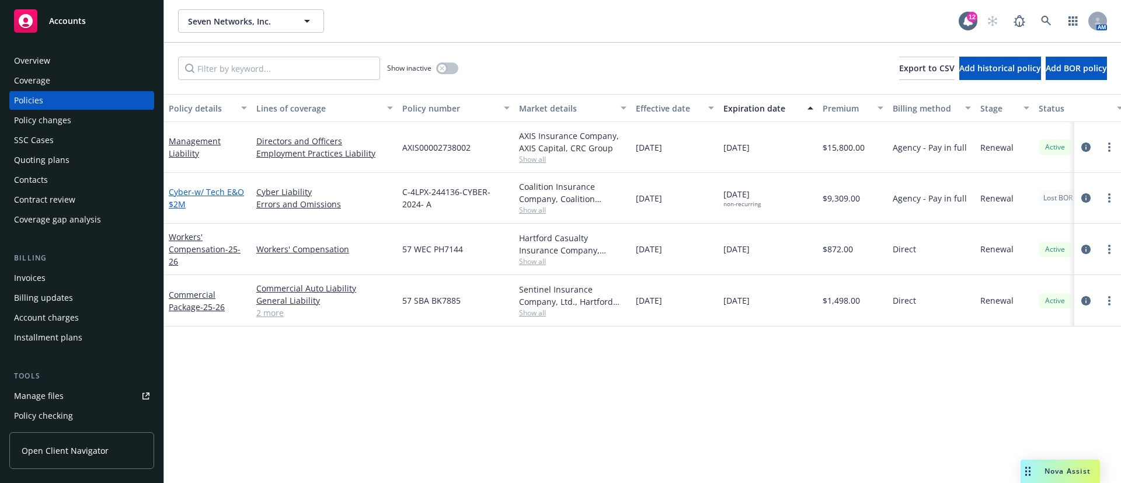
click at [234, 191] on span "- w/ Tech E&O $2M" at bounding box center [206, 197] width 75 height 23
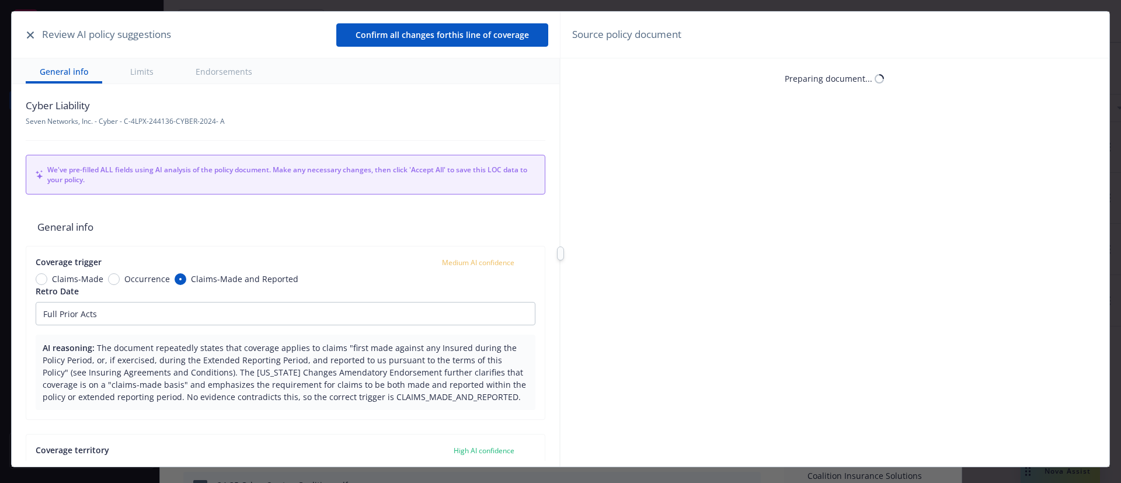
scroll to position [35, 0]
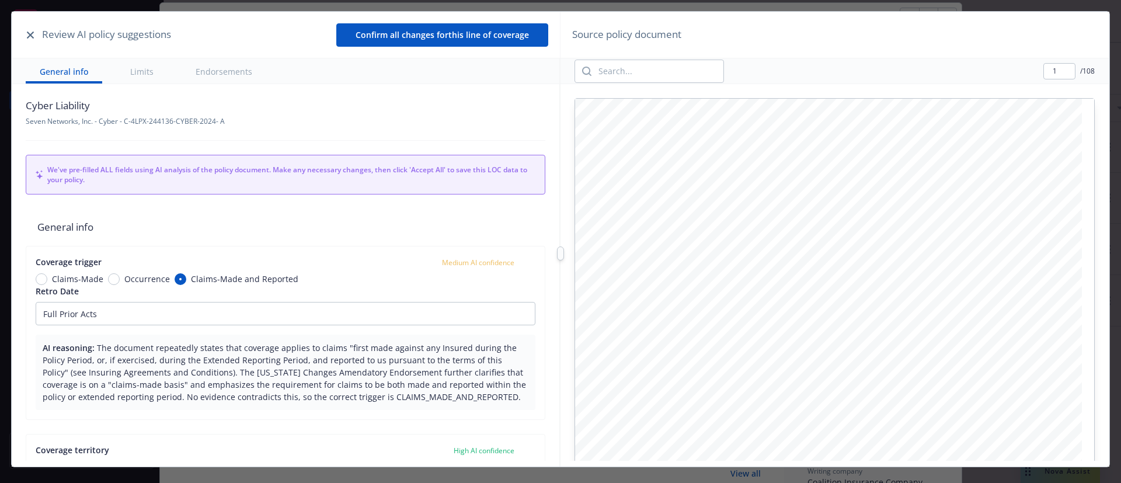
click at [25, 31] on button "button" at bounding box center [30, 35] width 14 height 14
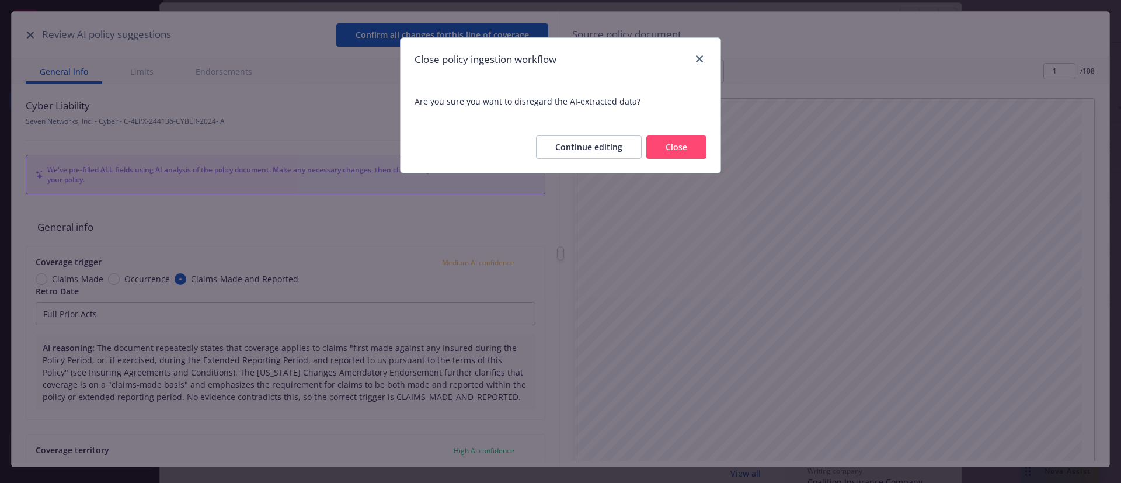
click at [668, 147] on button "Close" at bounding box center [677, 147] width 60 height 23
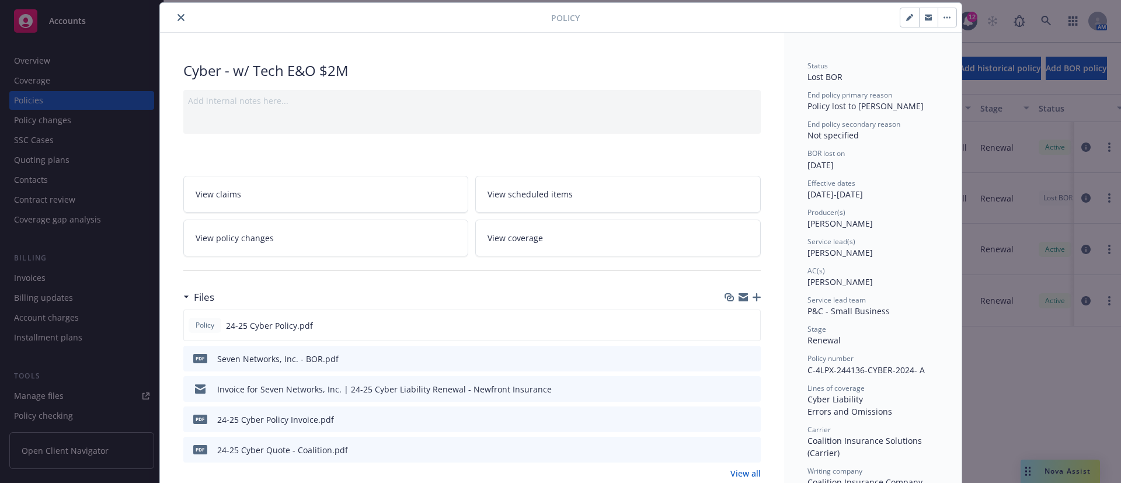
click at [619, 203] on link "View scheduled items" at bounding box center [618, 194] width 286 height 37
click at [532, 232] on span "View coverage" at bounding box center [515, 238] width 55 height 12
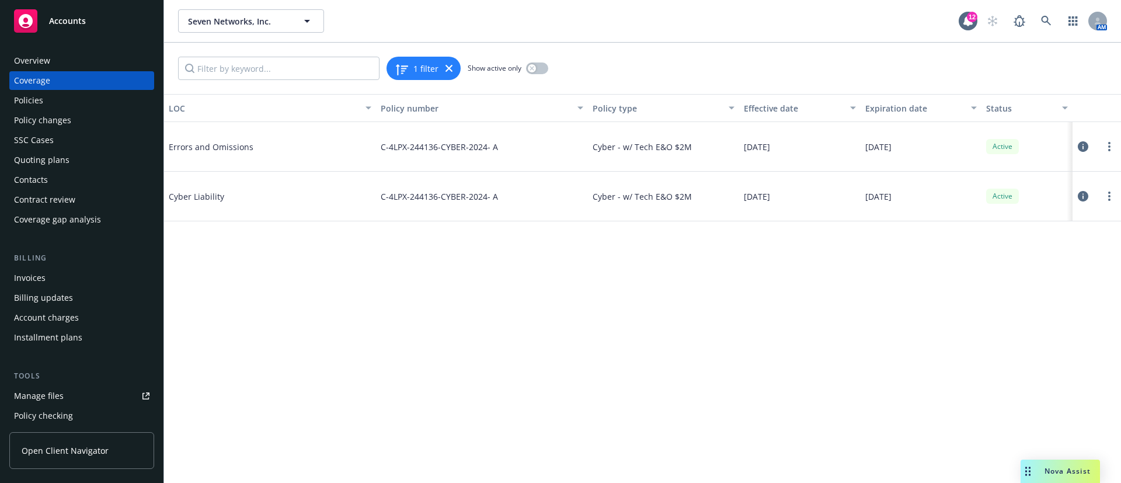
click at [91, 97] on div "Policies" at bounding box center [82, 100] width 136 height 19
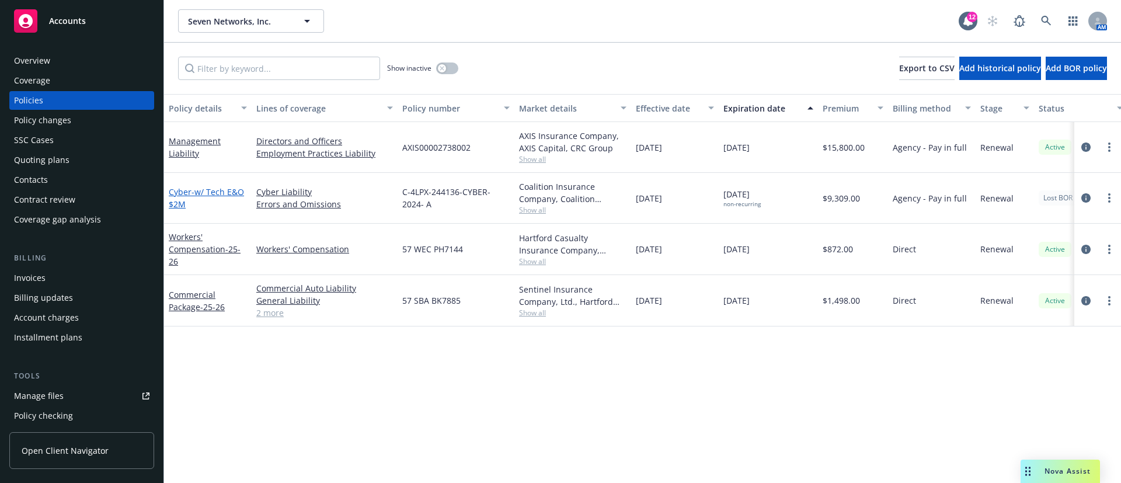
click at [206, 189] on span "- w/ Tech E&O $2M" at bounding box center [206, 197] width 75 height 23
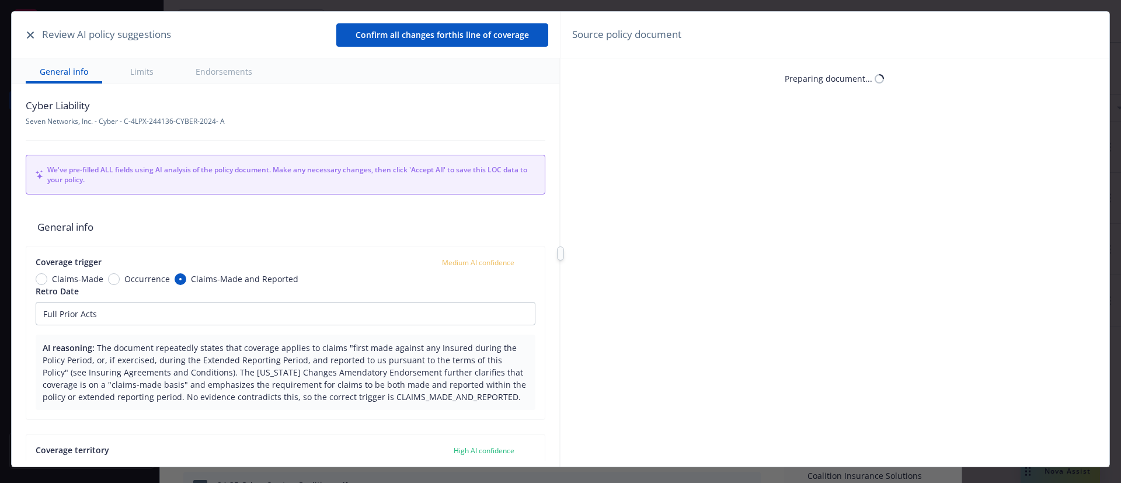
type textarea "x"
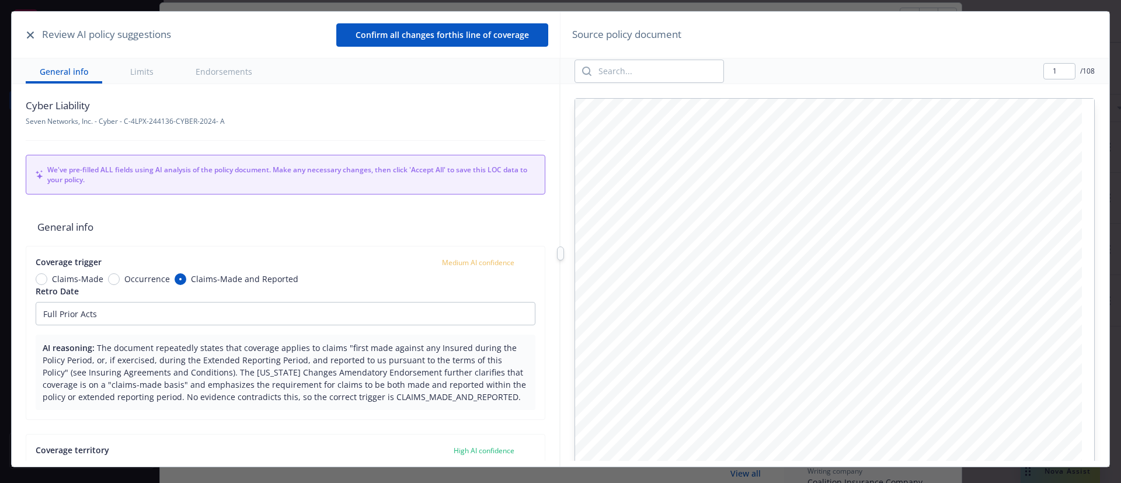
click at [27, 30] on button "button" at bounding box center [30, 35] width 14 height 14
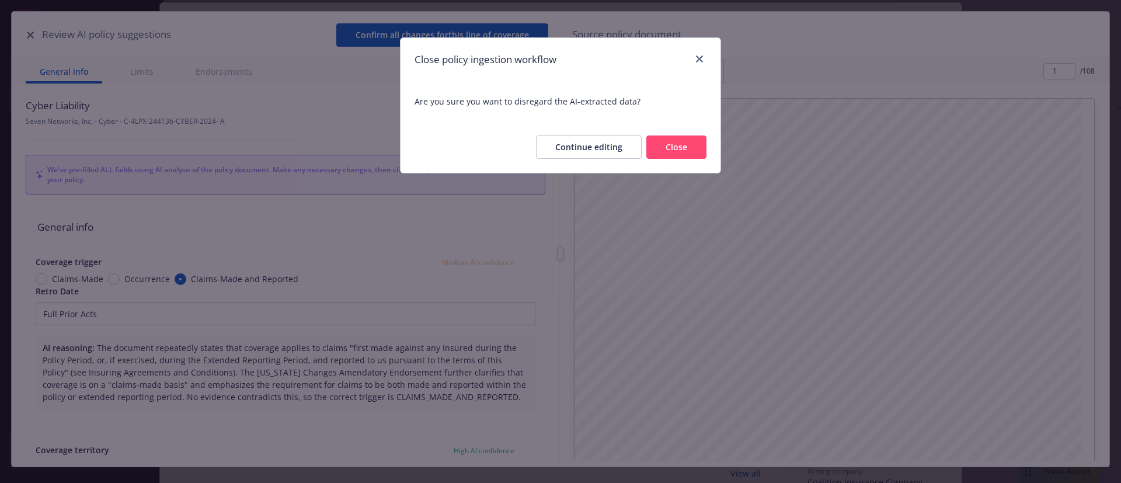
click at [675, 151] on button "Close" at bounding box center [677, 147] width 60 height 23
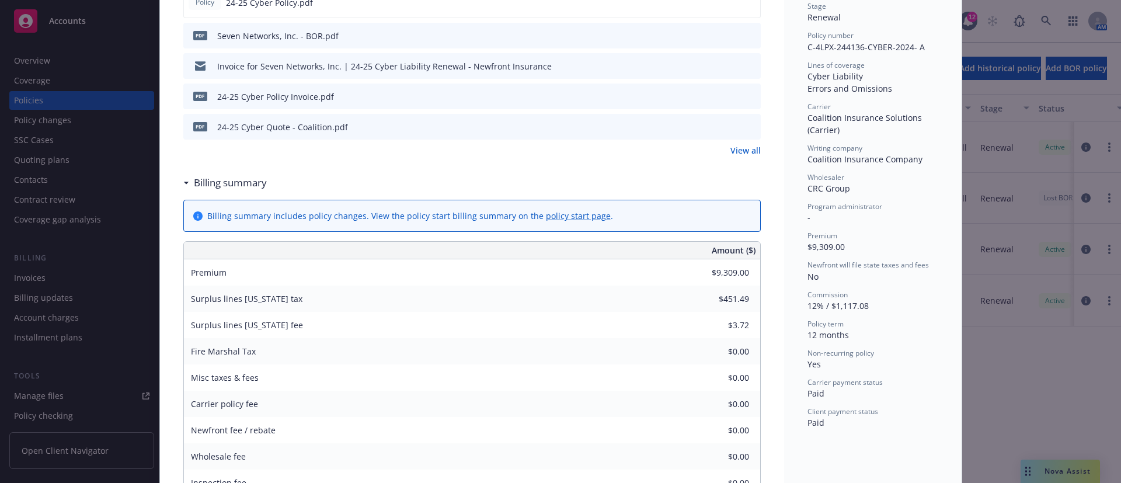
scroll to position [386, 0]
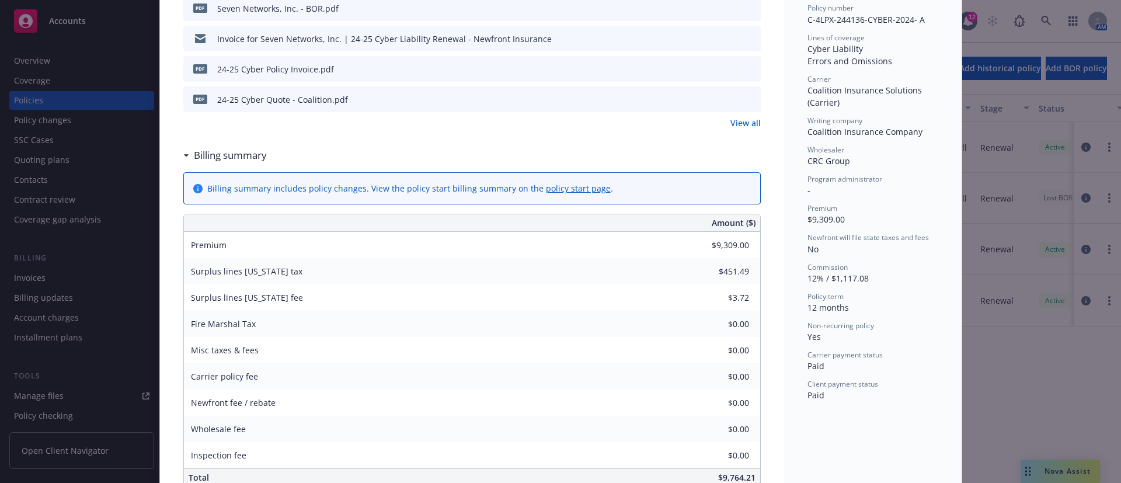
click at [808, 337] on span "Yes" at bounding box center [814, 336] width 13 height 11
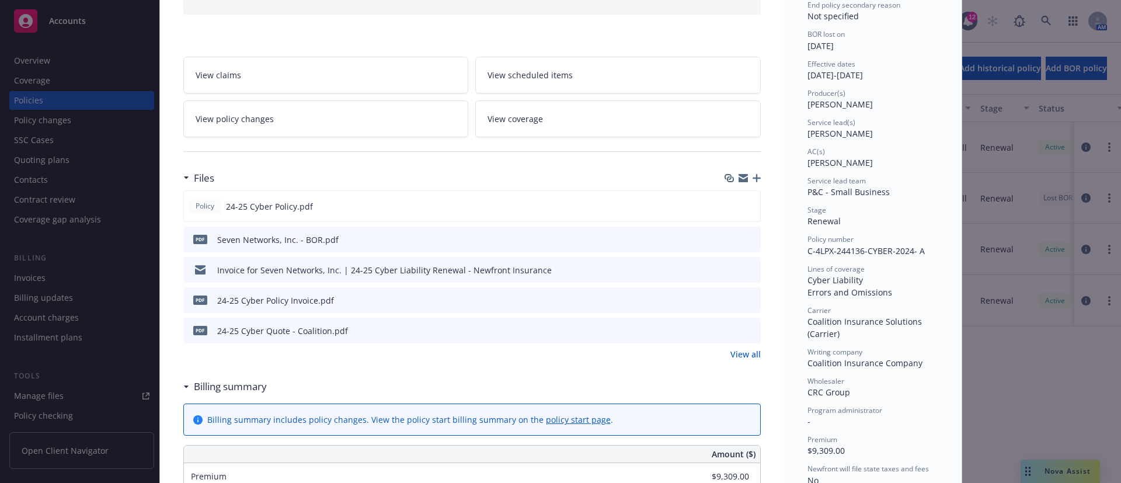
scroll to position [0, 0]
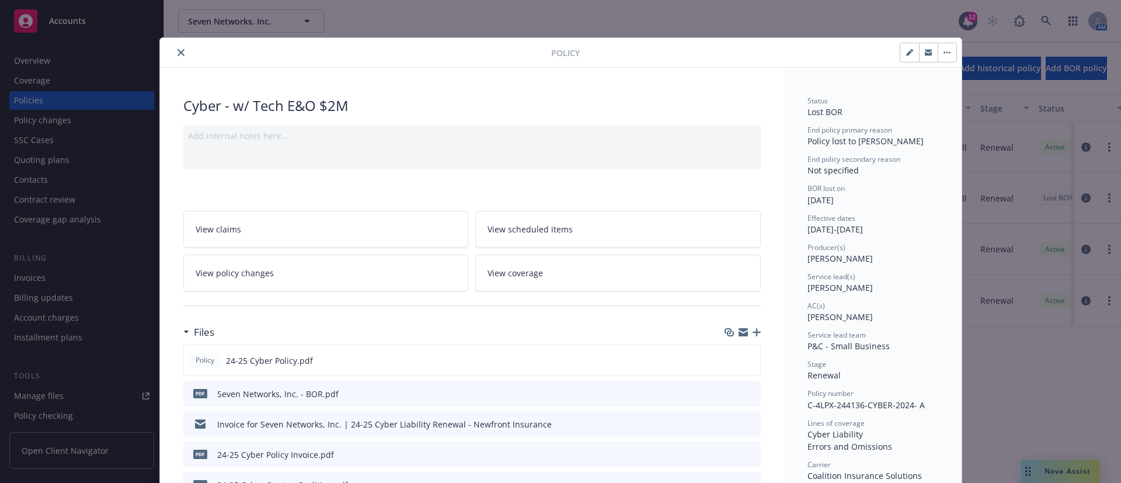
click at [947, 52] on button "button" at bounding box center [947, 52] width 19 height 19
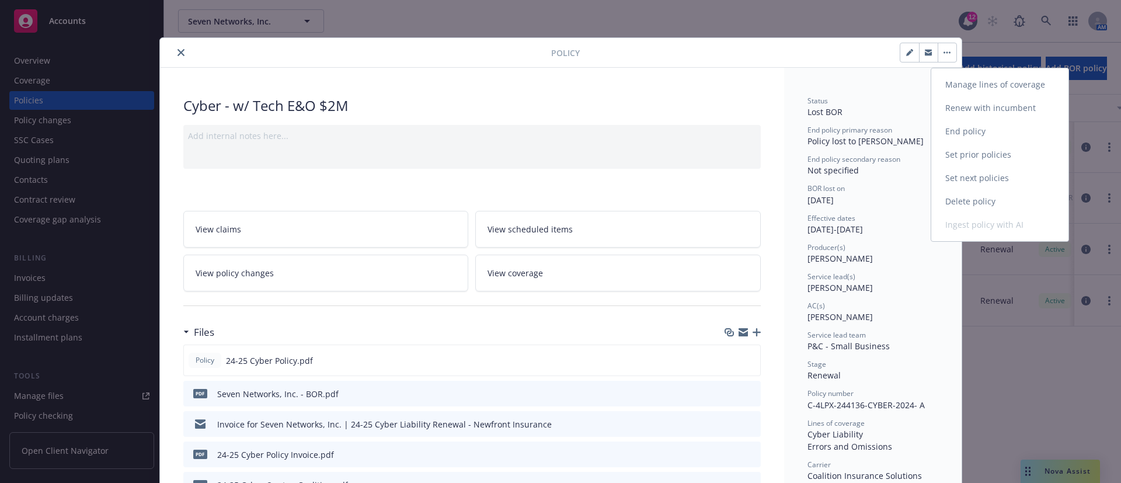
click at [974, 134] on link "End policy" at bounding box center [1000, 131] width 137 height 23
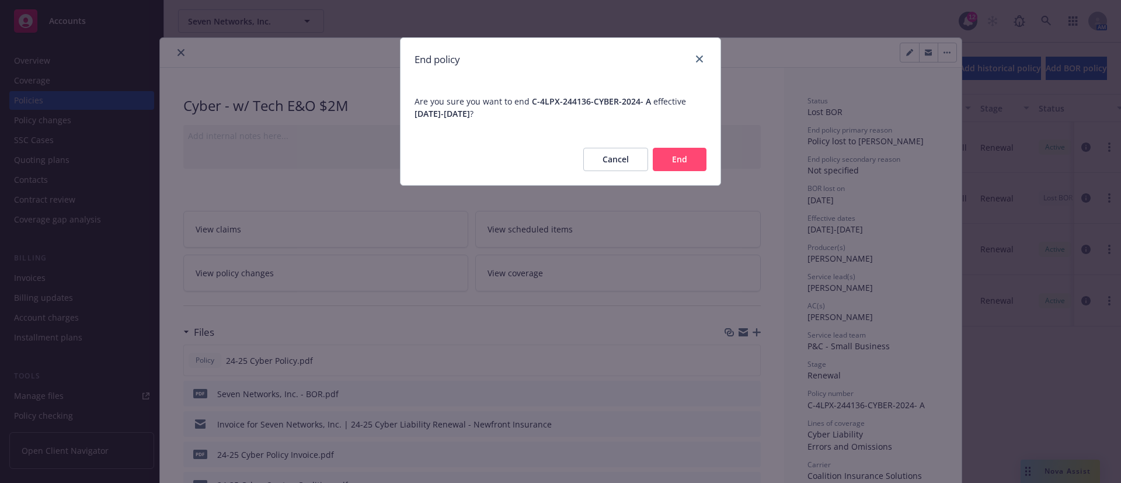
click at [602, 155] on button "Cancel" at bounding box center [616, 159] width 65 height 23
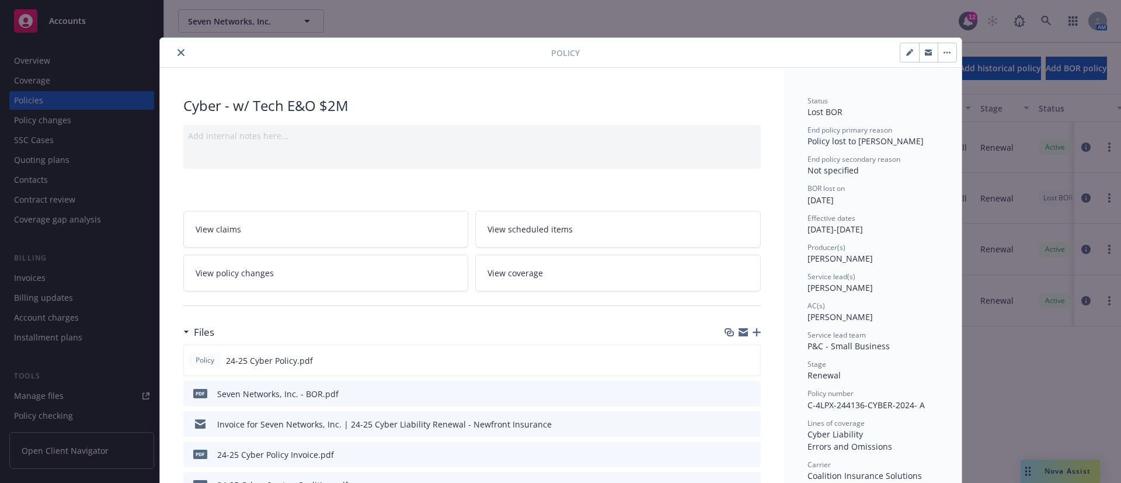
click at [938, 48] on button "button" at bounding box center [947, 52] width 19 height 19
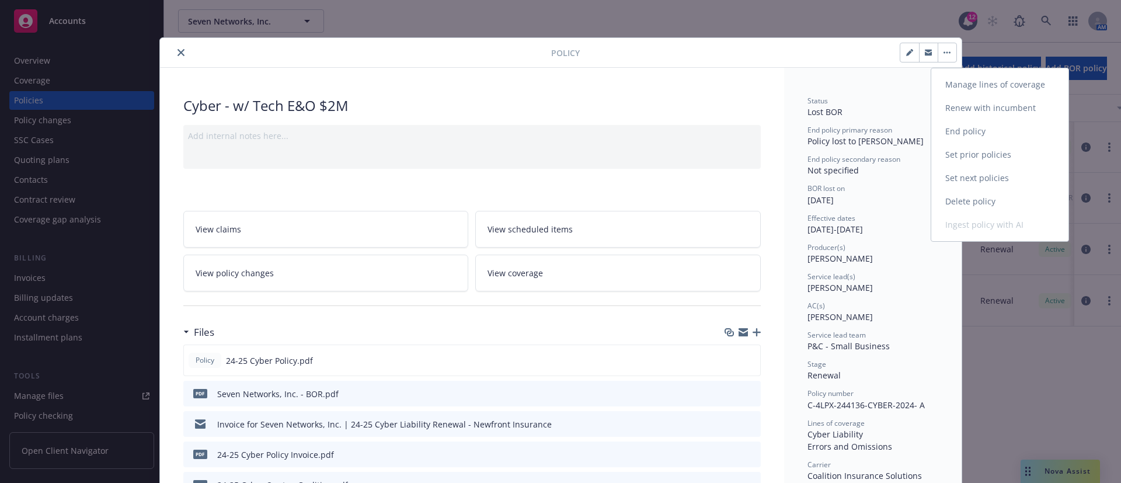
click at [988, 79] on link "Manage lines of coverage" at bounding box center [1000, 84] width 137 height 23
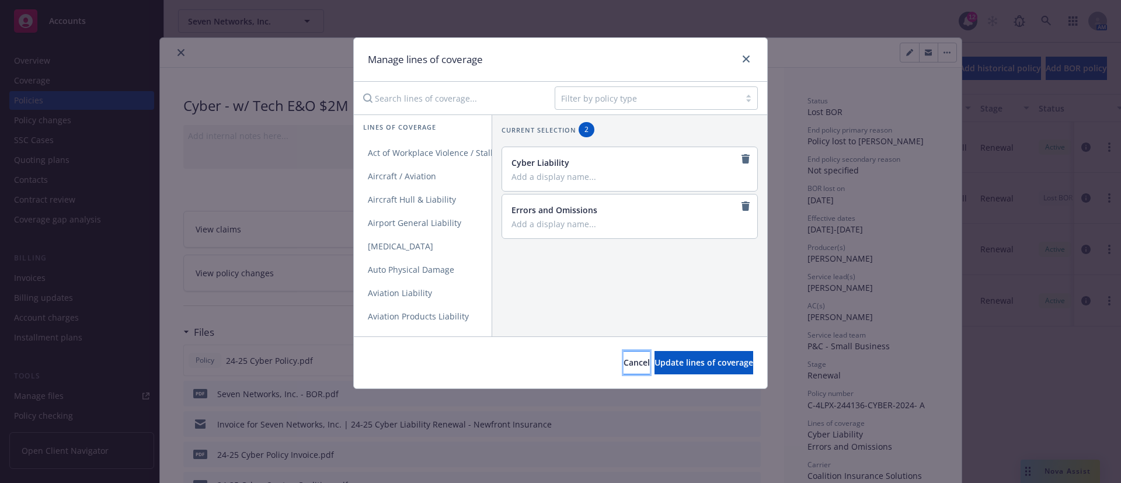
click at [624, 359] on span "Cancel" at bounding box center [637, 362] width 26 height 11
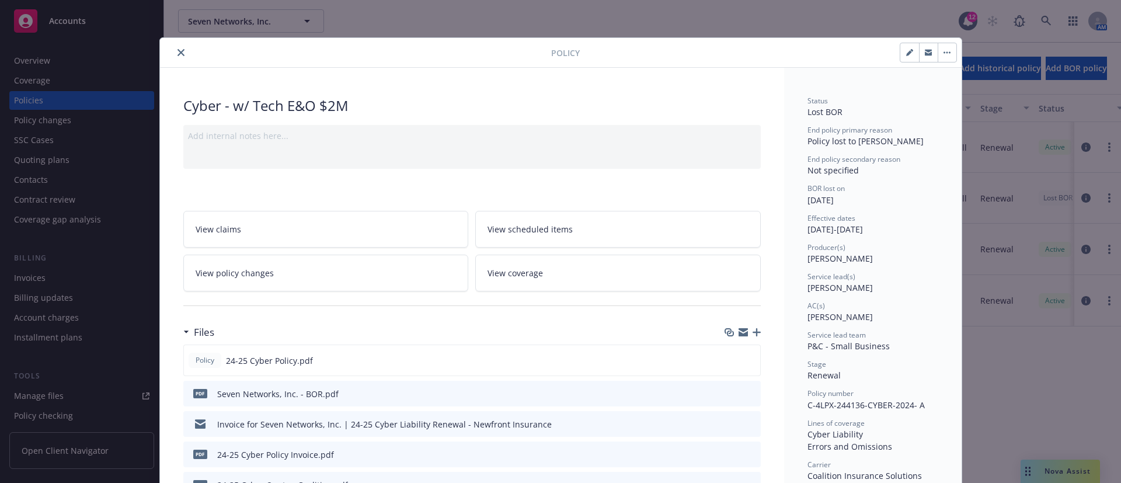
click at [907, 49] on icon "button" at bounding box center [910, 52] width 7 height 7
select select "RENEWAL"
select select "12"
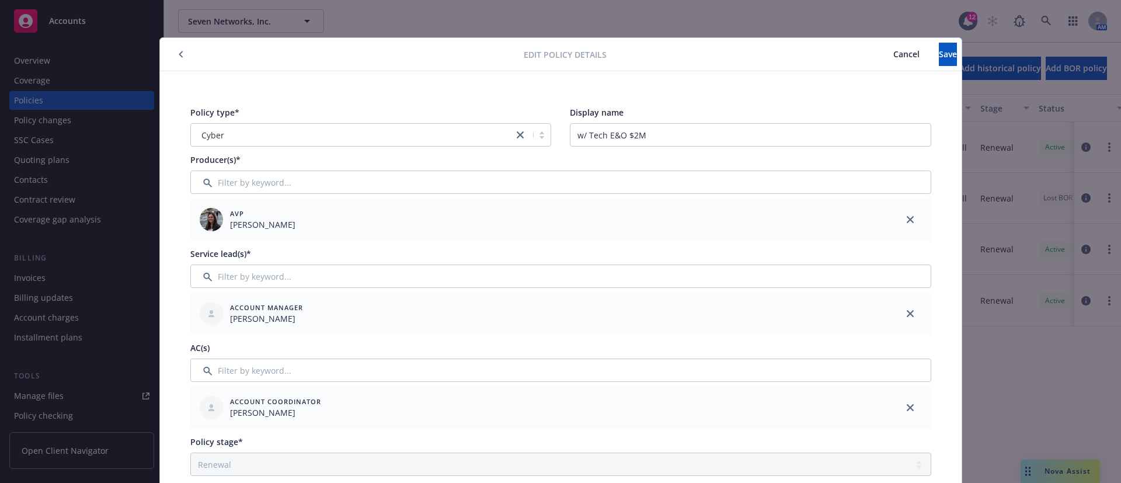
click at [894, 51] on span "Cancel" at bounding box center [907, 53] width 26 height 11
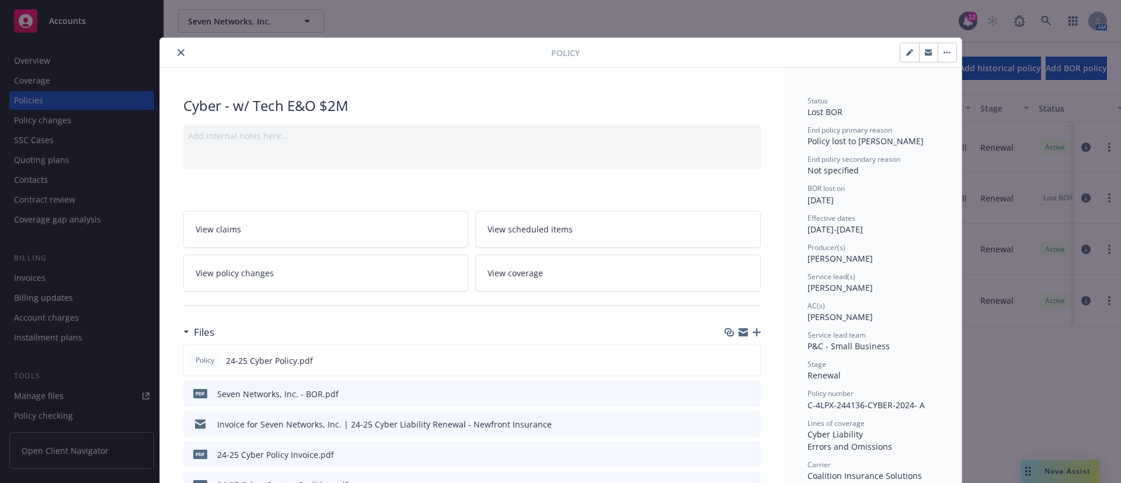
click at [178, 50] on icon "close" at bounding box center [181, 52] width 7 height 7
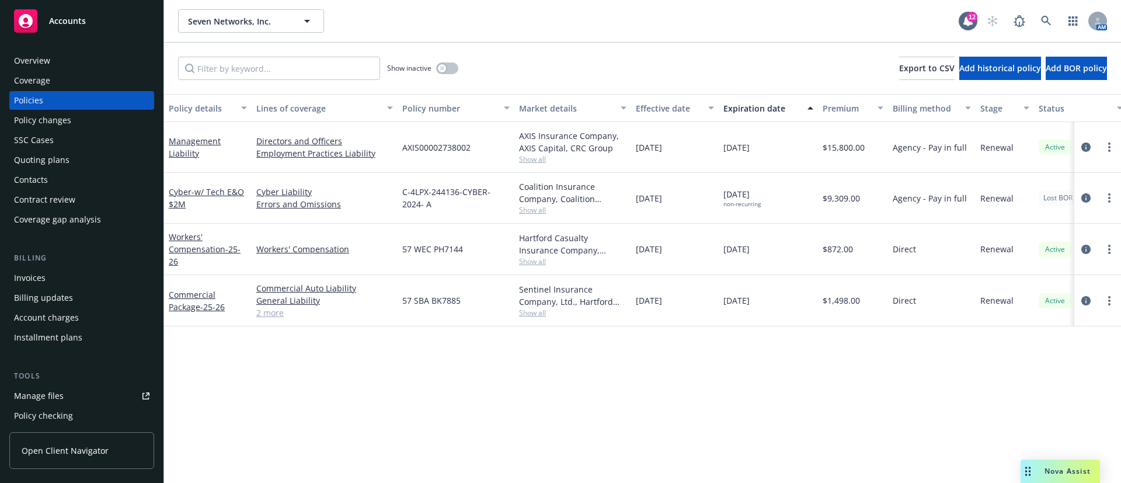
click at [84, 173] on div "Contacts" at bounding box center [82, 180] width 136 height 19
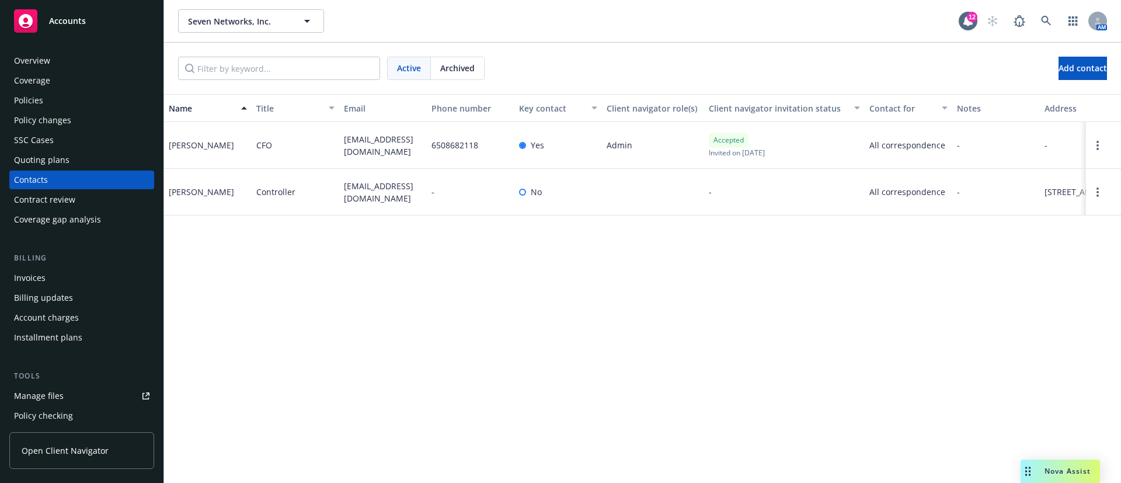
click at [366, 141] on span "rbott@seven.com" at bounding box center [383, 145] width 78 height 25
copy span "rbott@seven.com"
click at [373, 189] on span "tmartens@seven.com" at bounding box center [383, 192] width 78 height 25
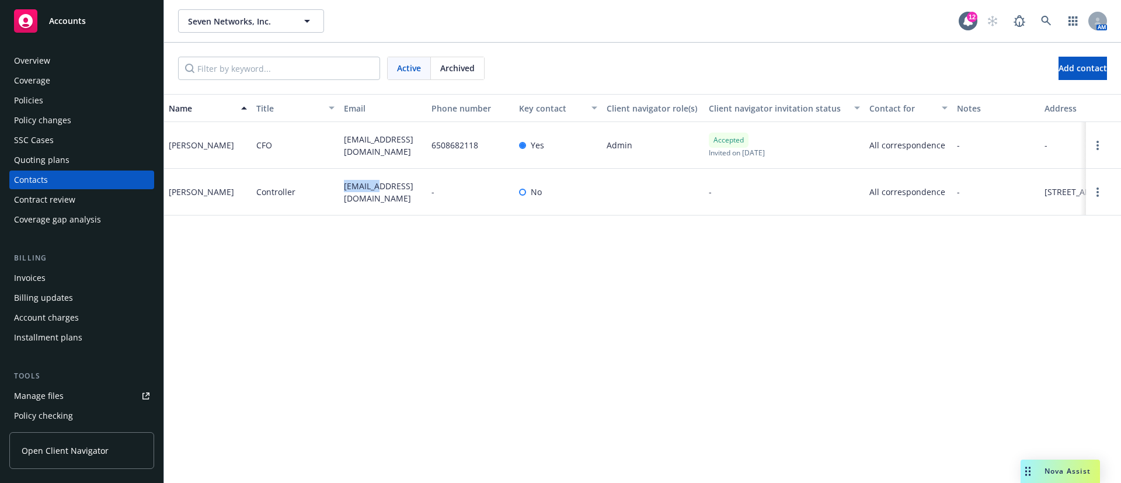
click at [373, 189] on span "tmartens@seven.com" at bounding box center [383, 192] width 78 height 25
copy span "tmartens@seven.com"
click at [56, 83] on div "Coverage" at bounding box center [82, 80] width 136 height 19
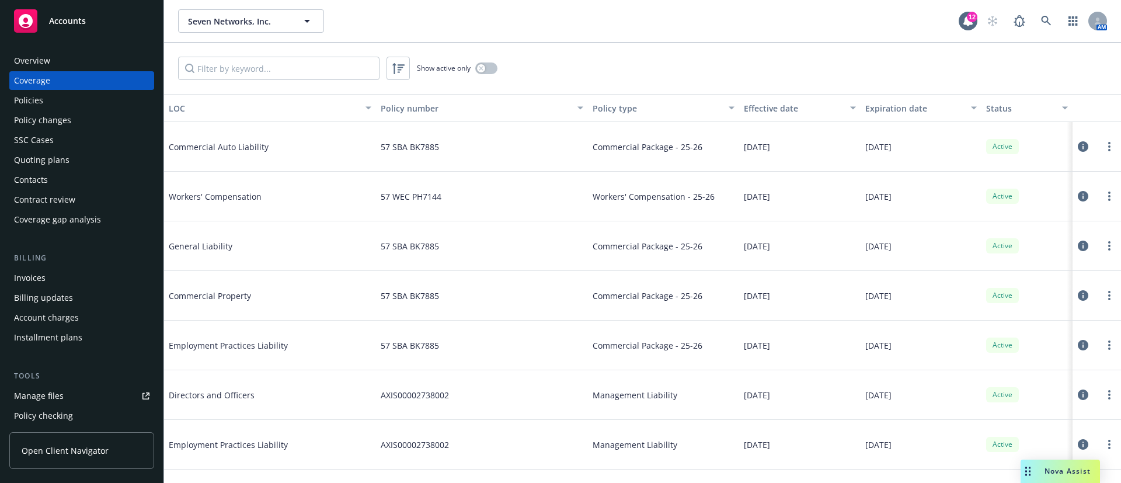
click at [95, 102] on div "Policies" at bounding box center [82, 100] width 136 height 19
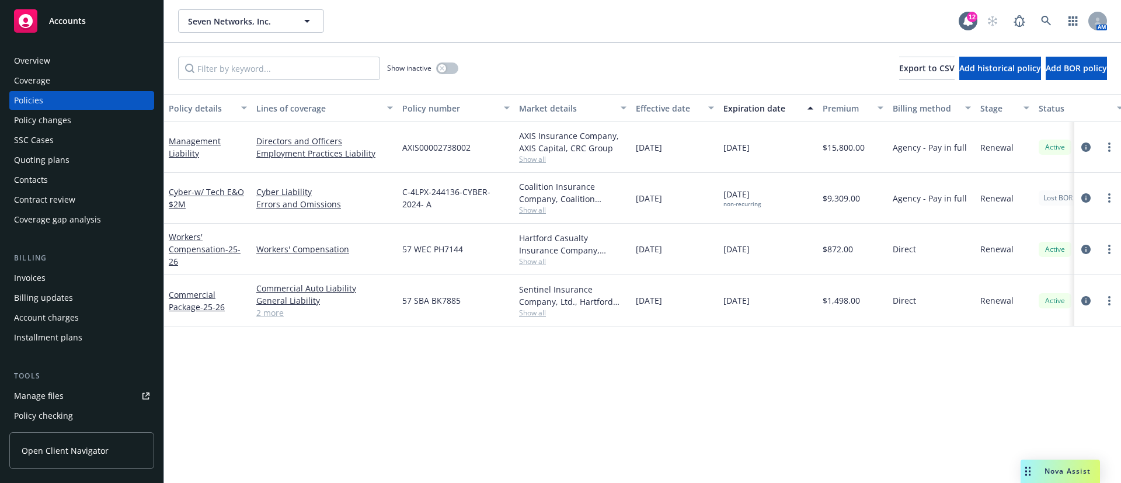
click at [537, 213] on span "Show all" at bounding box center [572, 210] width 107 height 10
click at [91, 164] on div "Quoting plans" at bounding box center [82, 160] width 136 height 19
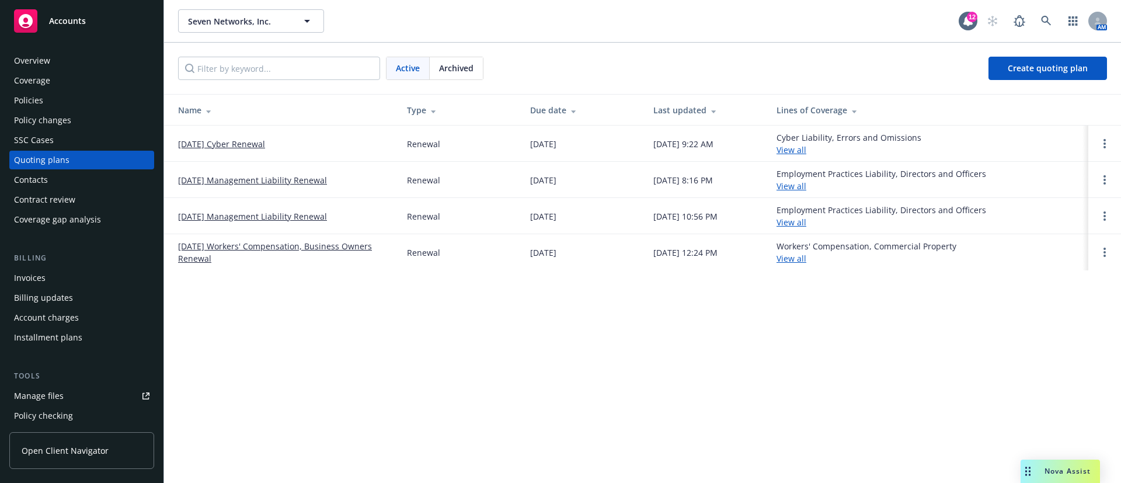
click at [241, 140] on link "10/17/25 Cyber Renewal" at bounding box center [221, 144] width 87 height 12
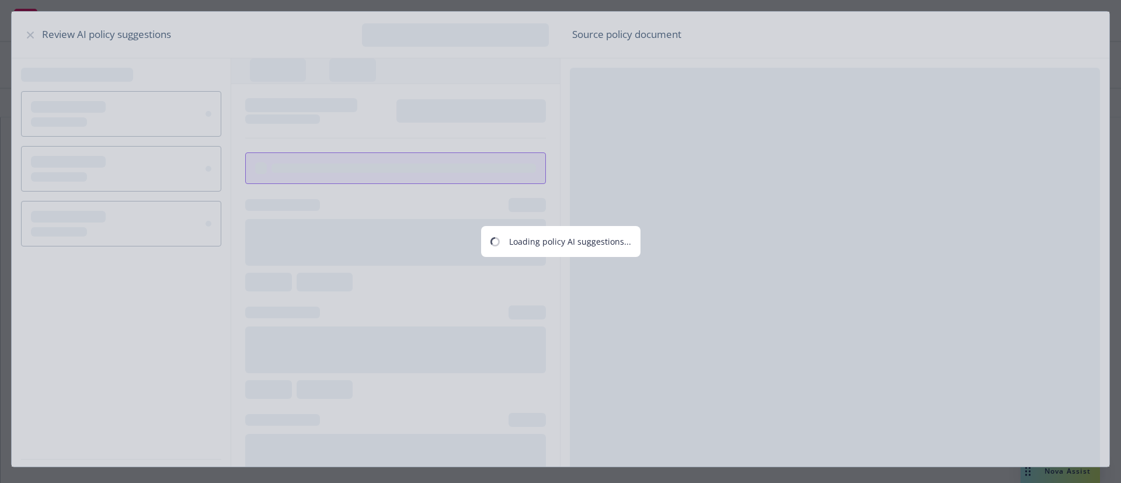
click at [29, 34] on div "Loading policy AI suggestions..." at bounding box center [560, 241] width 1121 height 483
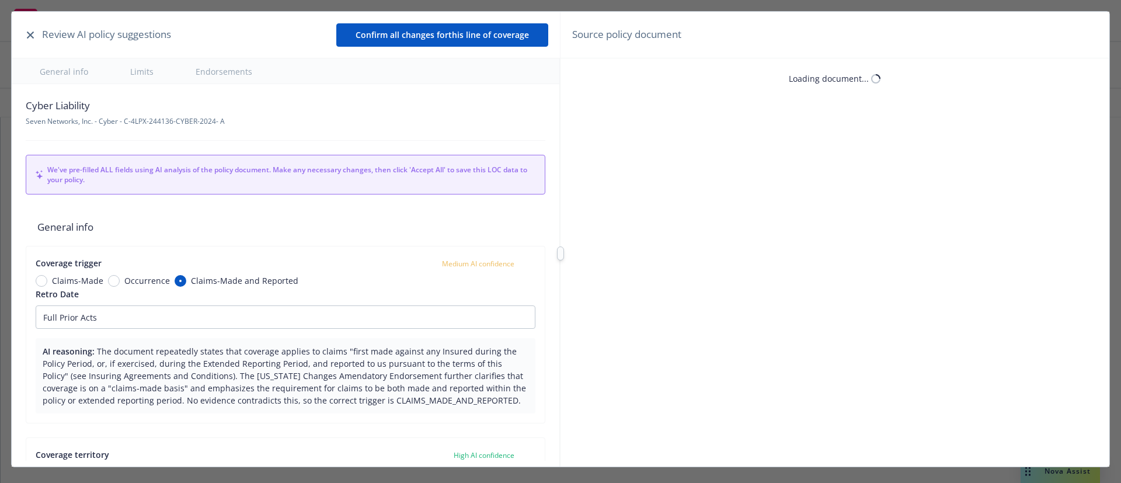
type textarea "x"
click at [27, 27] on div "Review AI policy suggestions" at bounding box center [97, 34] width 148 height 15
click at [30, 33] on icon "button" at bounding box center [30, 35] width 7 height 7
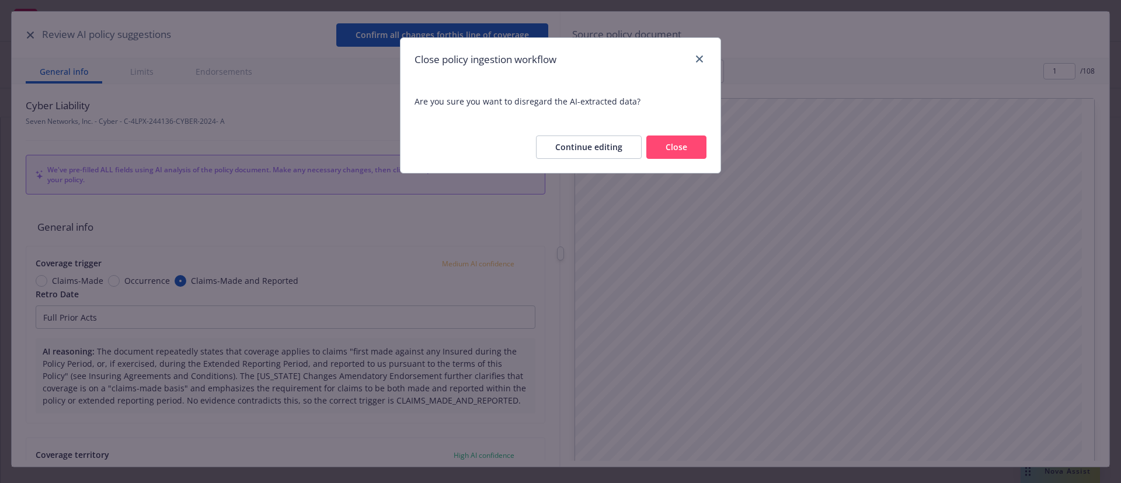
click at [693, 149] on button "Close" at bounding box center [677, 147] width 60 height 23
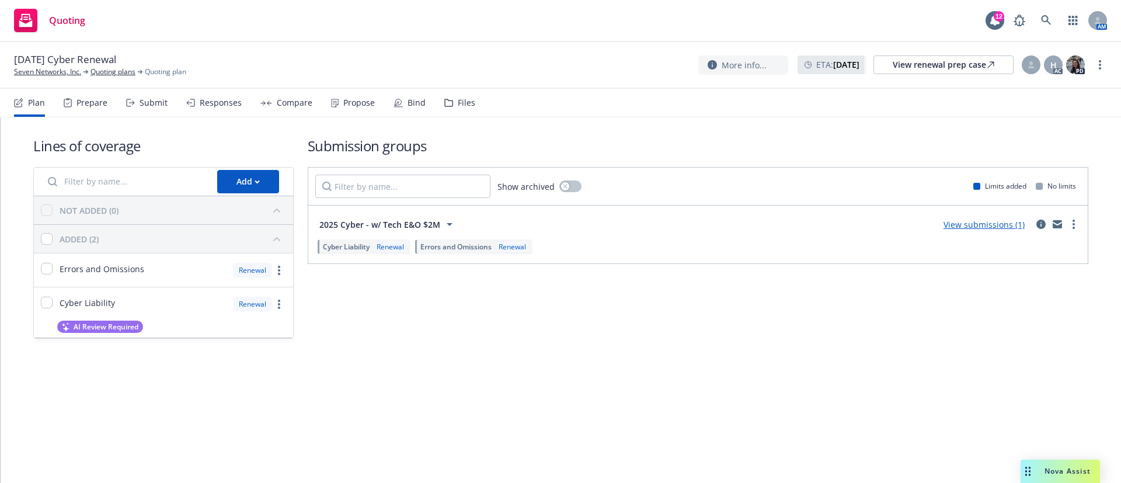
click at [359, 100] on div "Propose" at bounding box center [359, 102] width 32 height 9
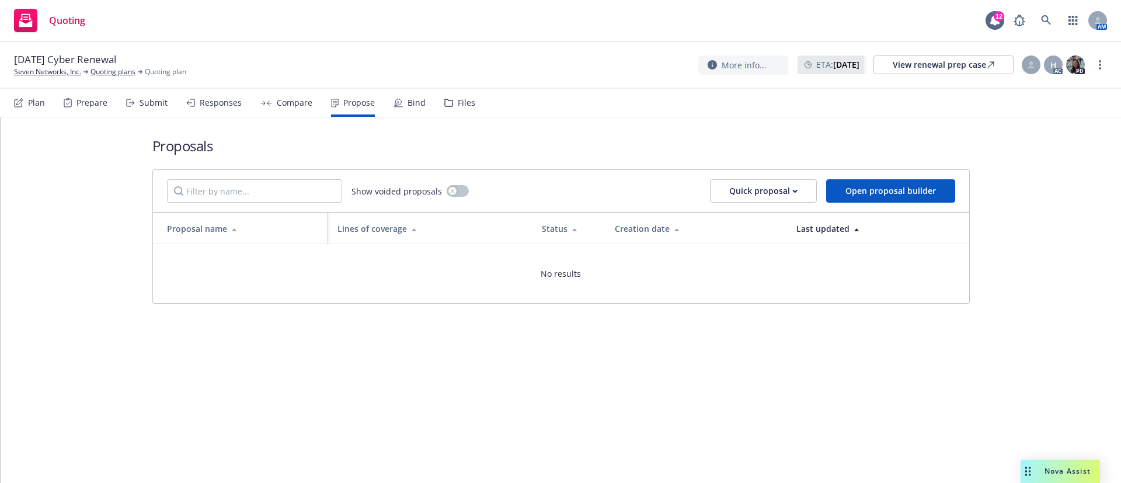
click at [145, 98] on div "Submit" at bounding box center [154, 102] width 28 height 9
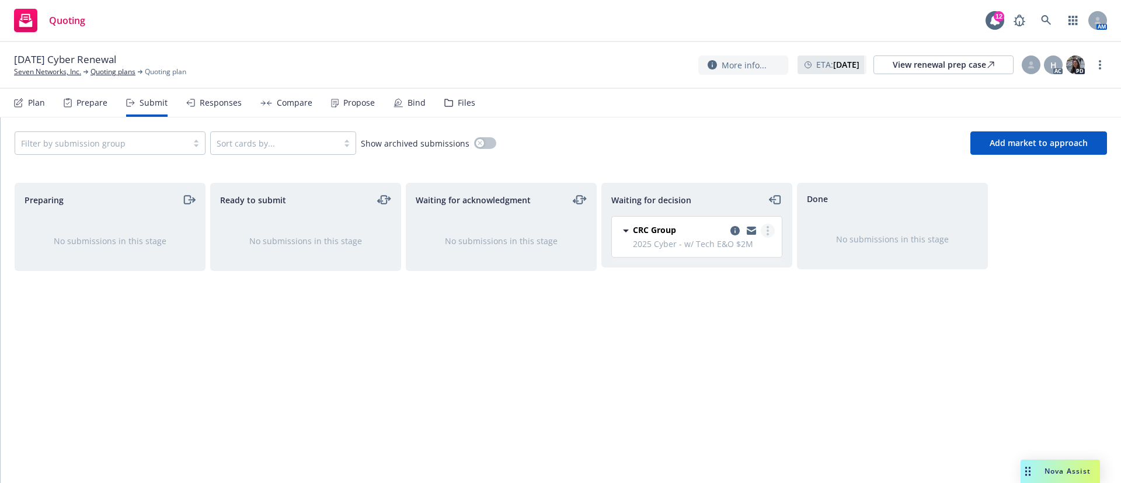
click at [766, 225] on link "more" at bounding box center [768, 231] width 14 height 14
click at [753, 300] on span "Add accepted decision" at bounding box center [716, 301] width 117 height 11
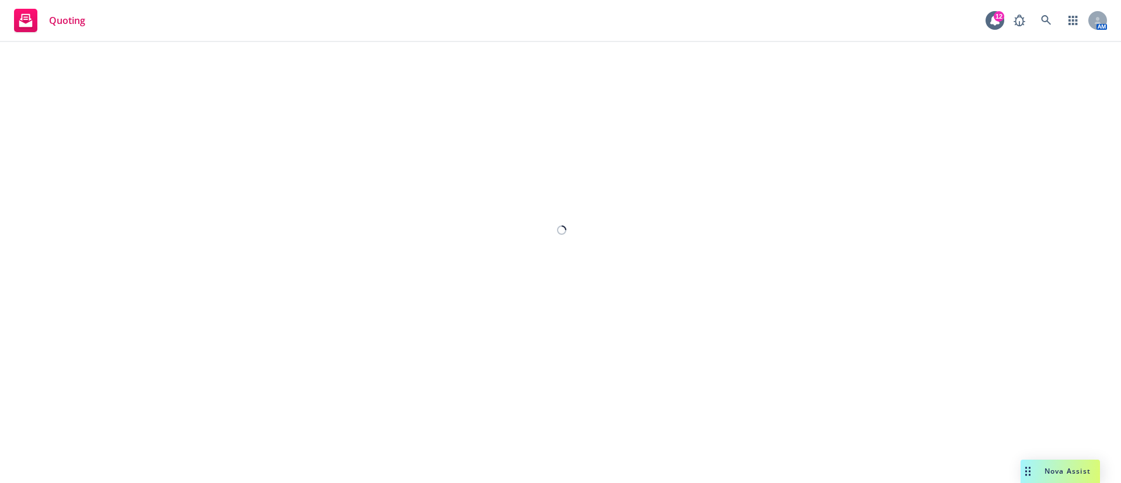
select select "12"
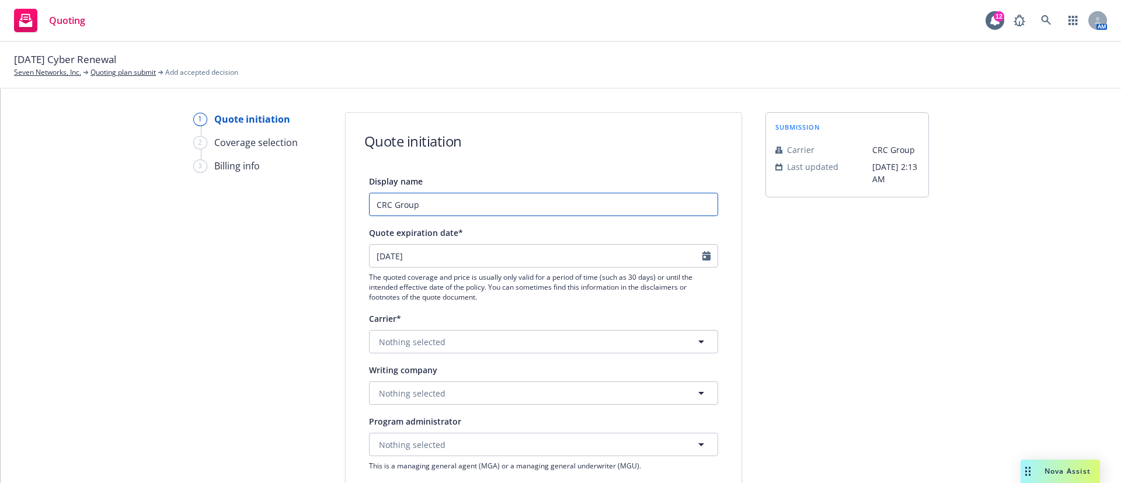
drag, startPoint x: 420, startPoint y: 201, endPoint x: 251, endPoint y: 189, distance: 169.8
click at [505, 204] on input "CRC Group" at bounding box center [543, 204] width 349 height 23
drag, startPoint x: 488, startPoint y: 204, endPoint x: 220, endPoint y: 199, distance: 268.7
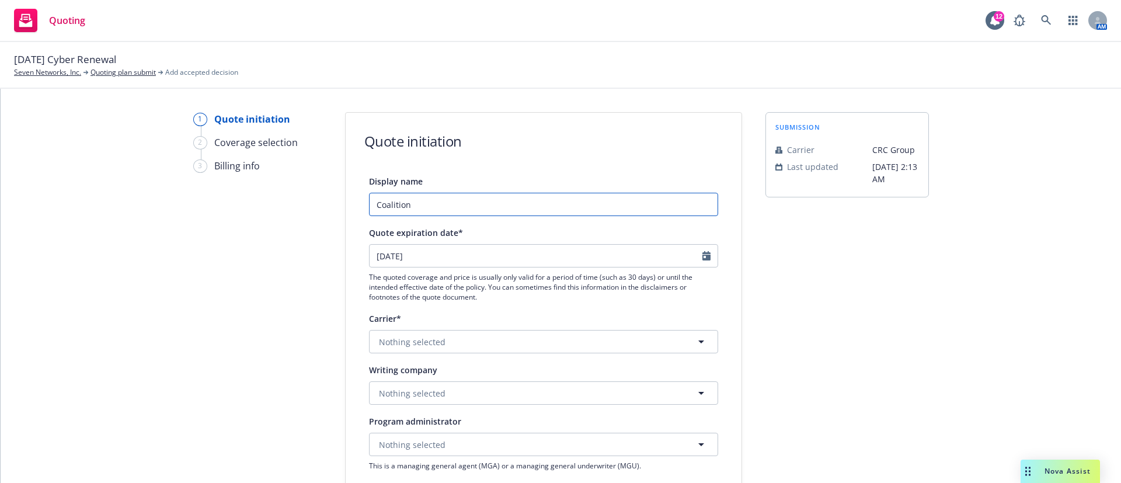
type input "Coalition"
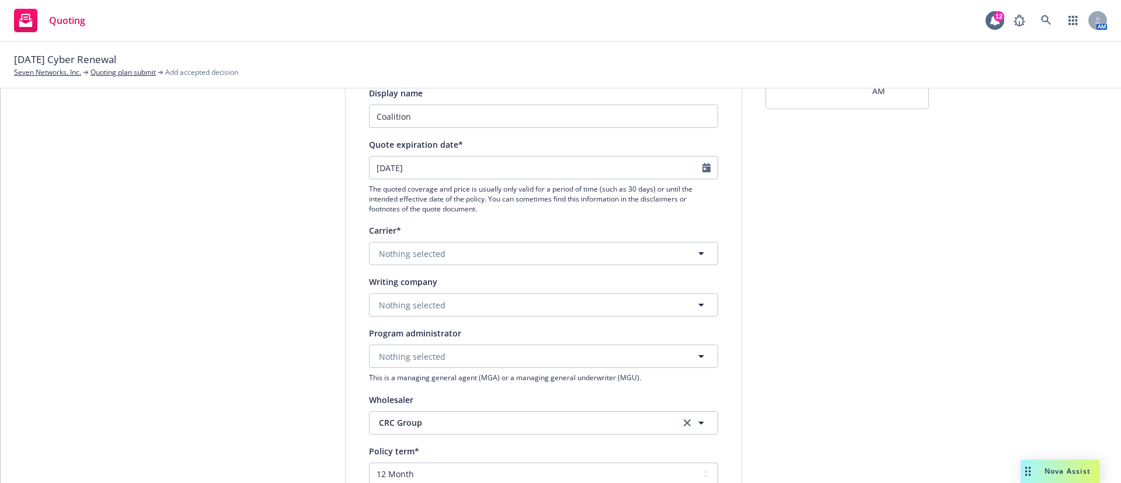
scroll to position [175, 0]
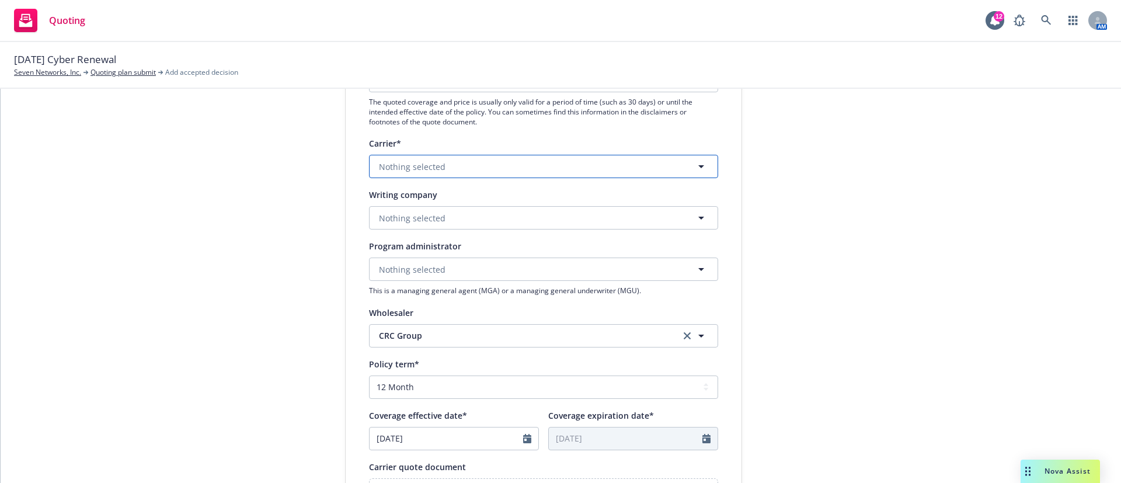
click at [404, 162] on span "Nothing selected" at bounding box center [412, 167] width 67 height 12
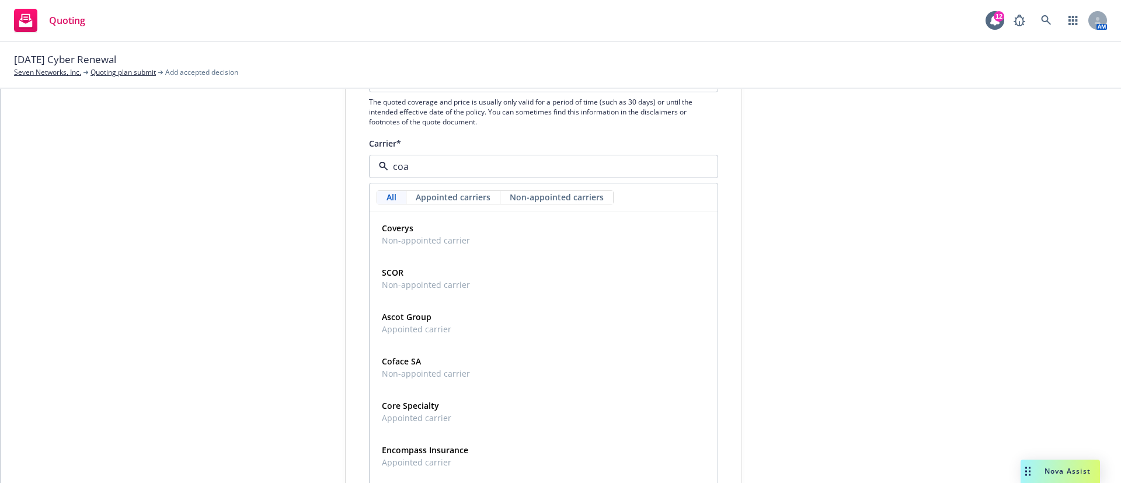
type input "coal"
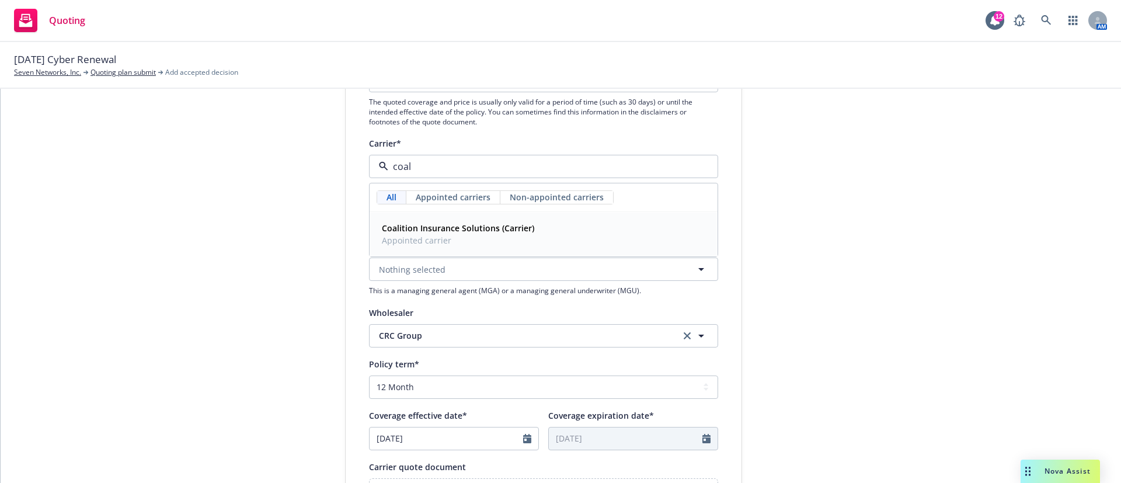
click at [441, 220] on div "Coalition Insurance Solutions (Carrier) Appointed carrier" at bounding box center [456, 234] width 159 height 29
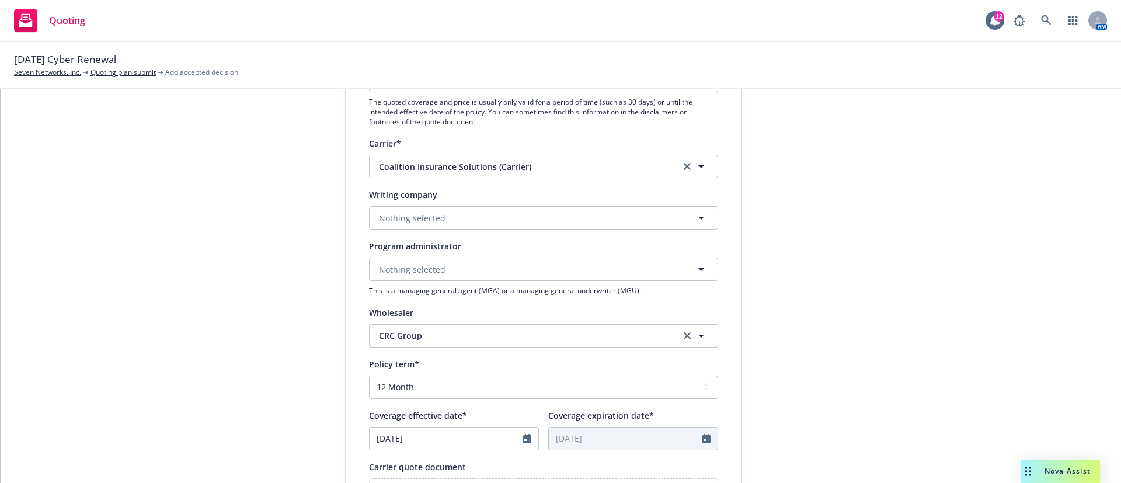
click at [876, 231] on div "submission Carrier CRC Group Last updated 7/14, 2:13 AM" at bounding box center [848, 328] width 164 height 783
click at [475, 217] on button "Nothing selected" at bounding box center [543, 217] width 349 height 23
type input "am"
drag, startPoint x: 305, startPoint y: 295, endPoint x: 343, endPoint y: 280, distance: 41.4
click at [305, 294] on div "1 Quote initiation 2 Coverage selection 3 Billing info" at bounding box center [257, 328] width 129 height 783
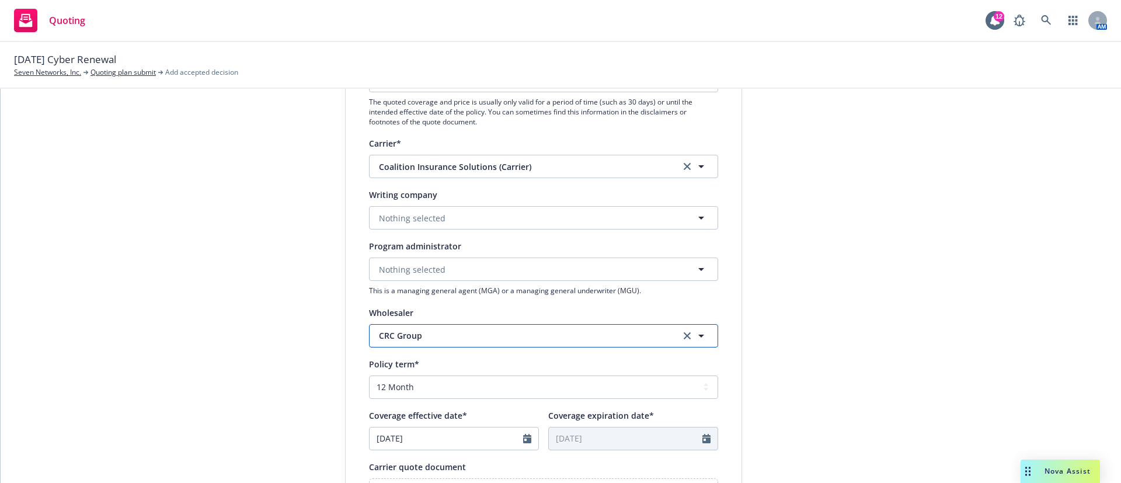
click at [442, 334] on span "CRC Group" at bounding box center [521, 335] width 284 height 12
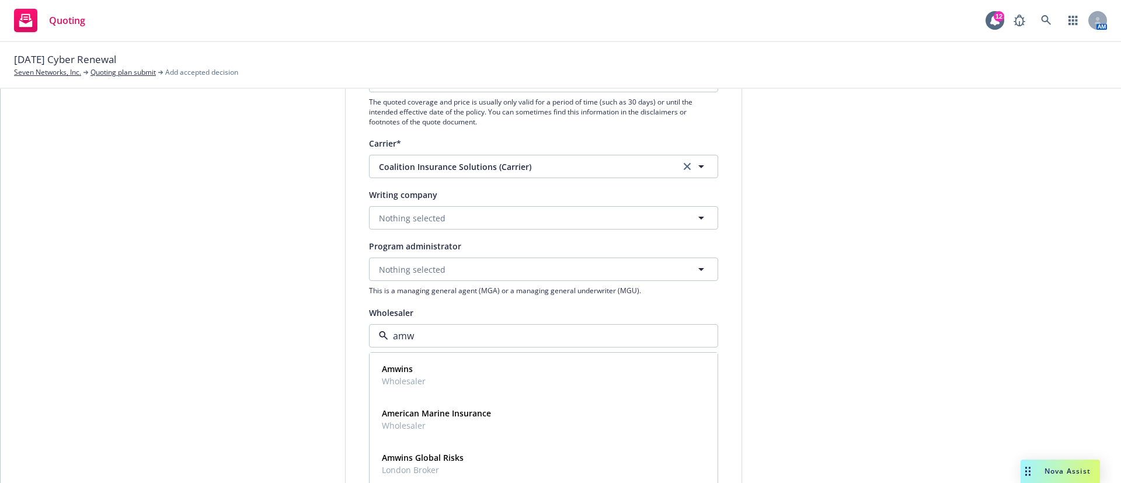
type input "amwi"
click at [385, 371] on strong "Amwins" at bounding box center [397, 368] width 31 height 11
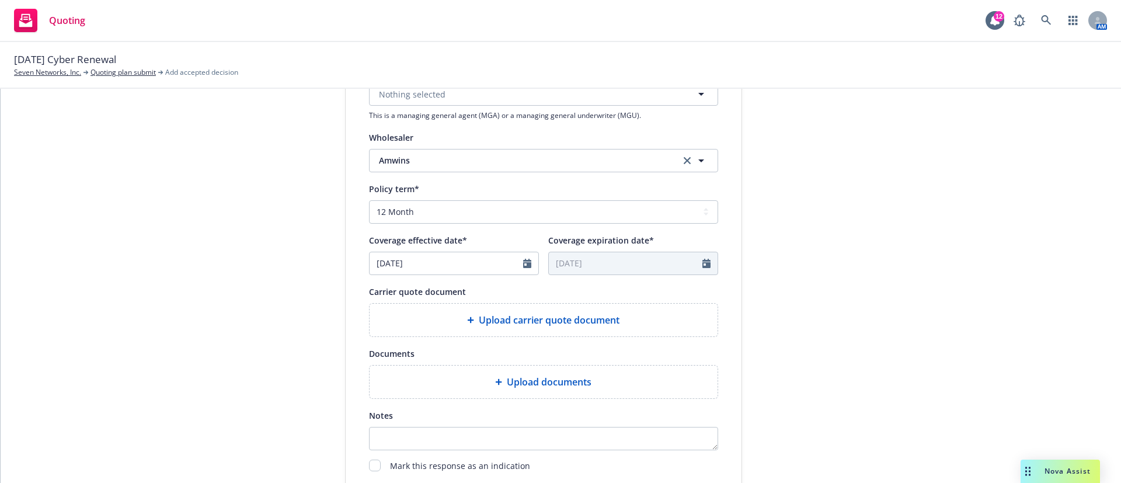
scroll to position [436, 0]
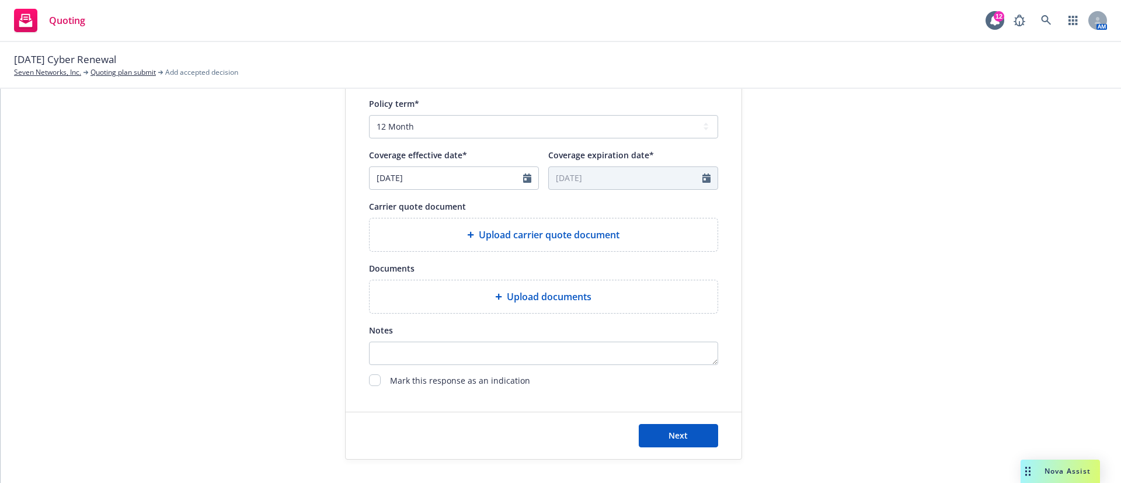
click at [454, 231] on div "Upload carrier quote document" at bounding box center [543, 235] width 329 height 14
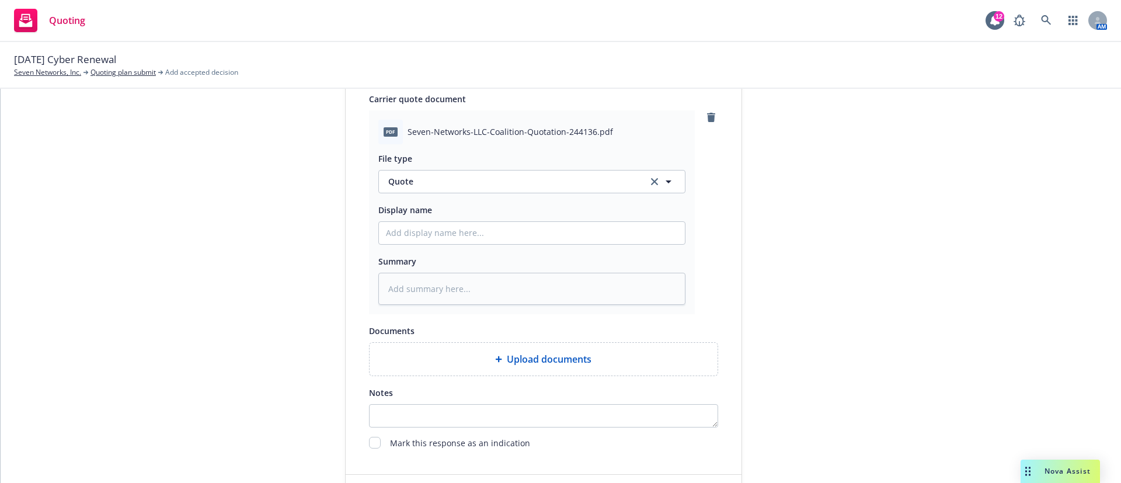
scroll to position [606, 0]
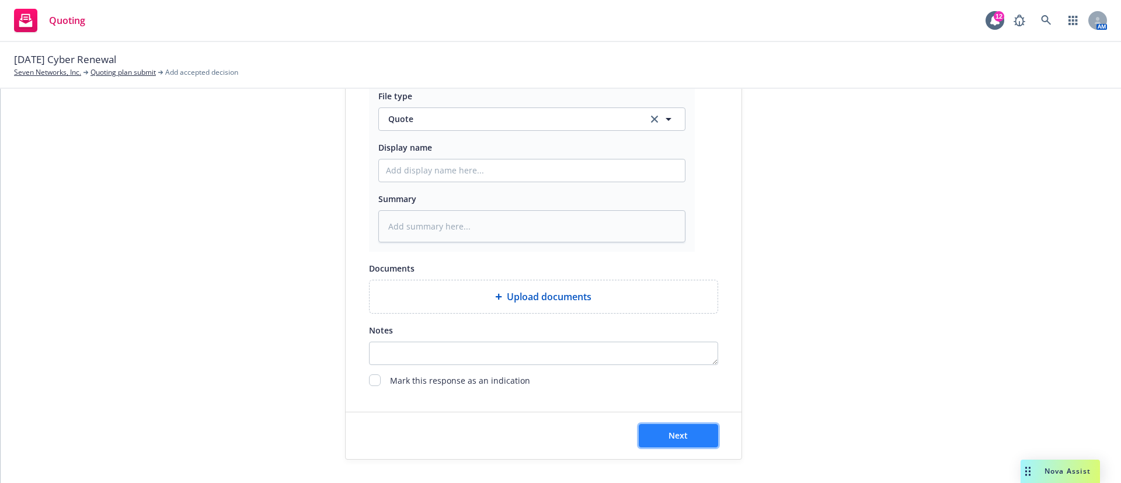
click at [651, 431] on button "Next" at bounding box center [678, 435] width 79 height 23
type textarea "x"
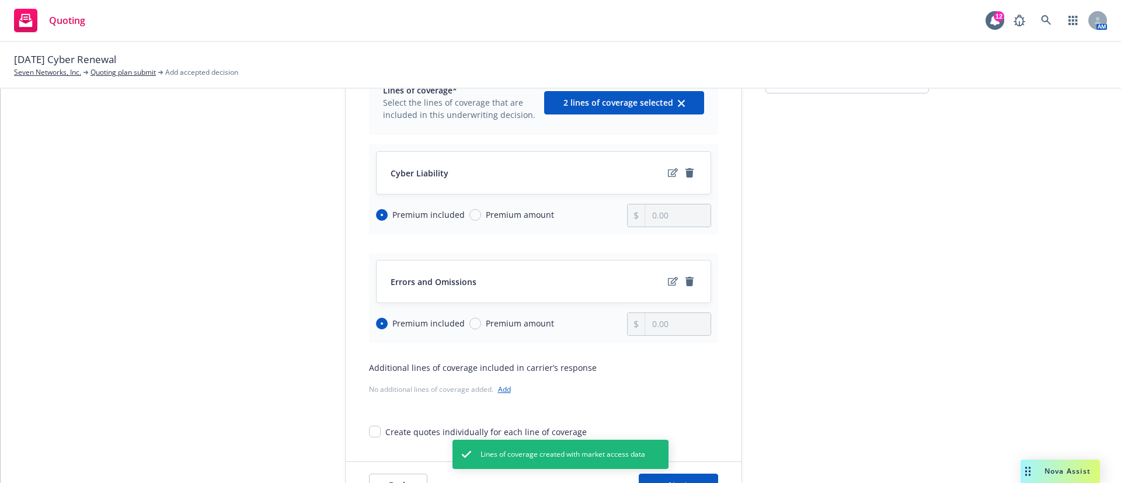
scroll to position [154, 0]
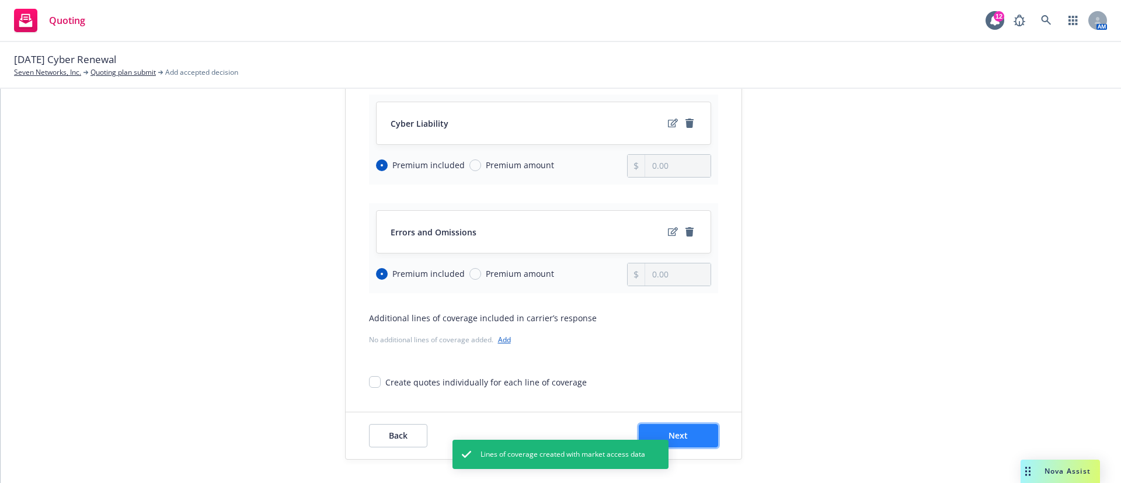
click at [681, 446] on button "Next" at bounding box center [678, 435] width 79 height 23
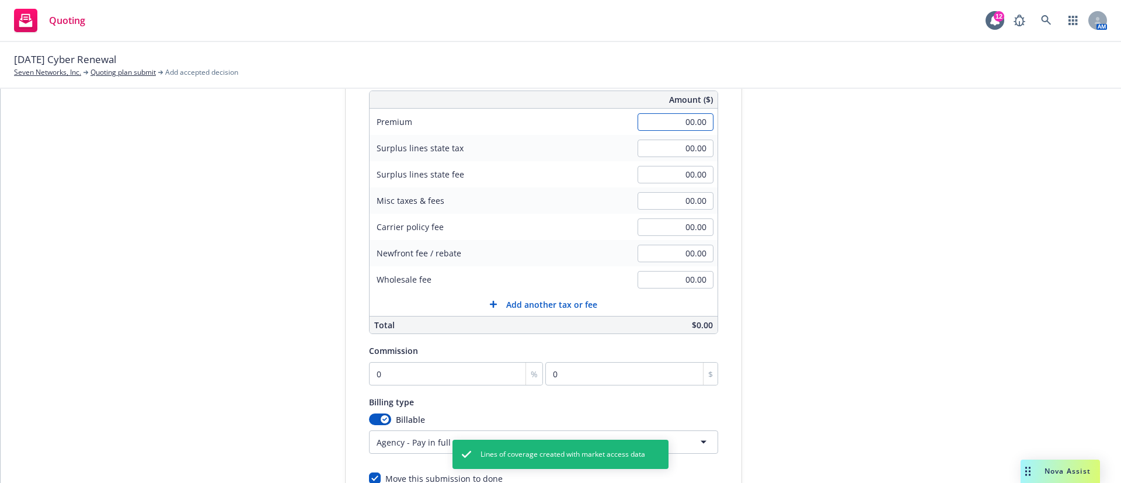
click at [655, 122] on input "00.00" at bounding box center [676, 122] width 76 height 18
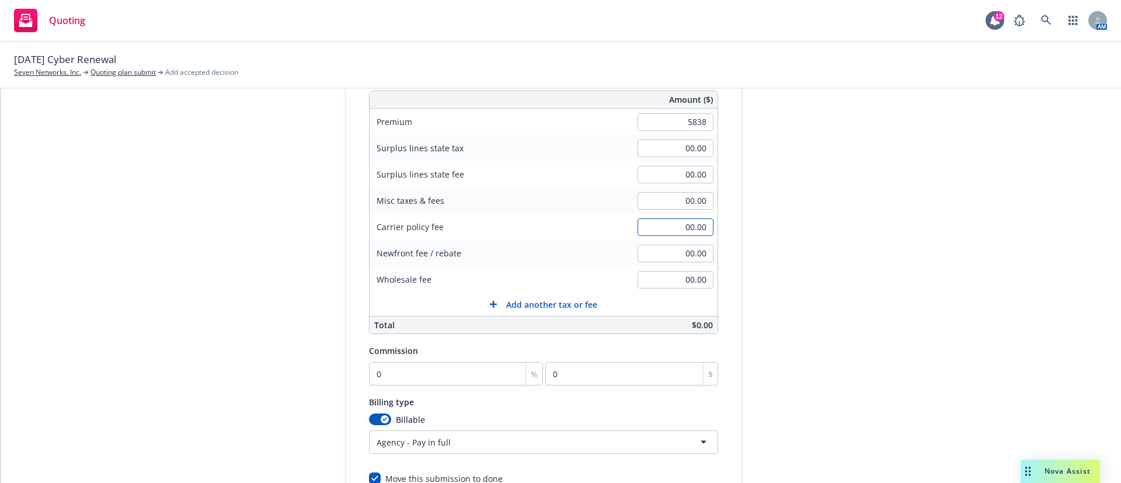
type input "5,838.00"
click at [672, 230] on input "00.00" at bounding box center [676, 227] width 76 height 18
type input "100.00"
click at [810, 255] on div "submission Carrier CRC Group Last updated 7/14, 2:13 AM" at bounding box center [848, 258] width 164 height 598
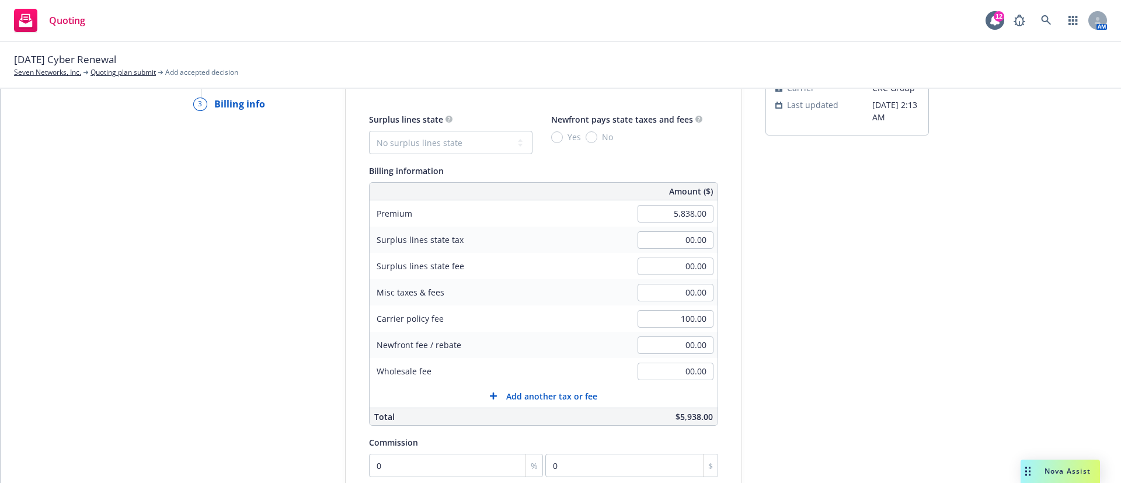
scroll to position [0, 0]
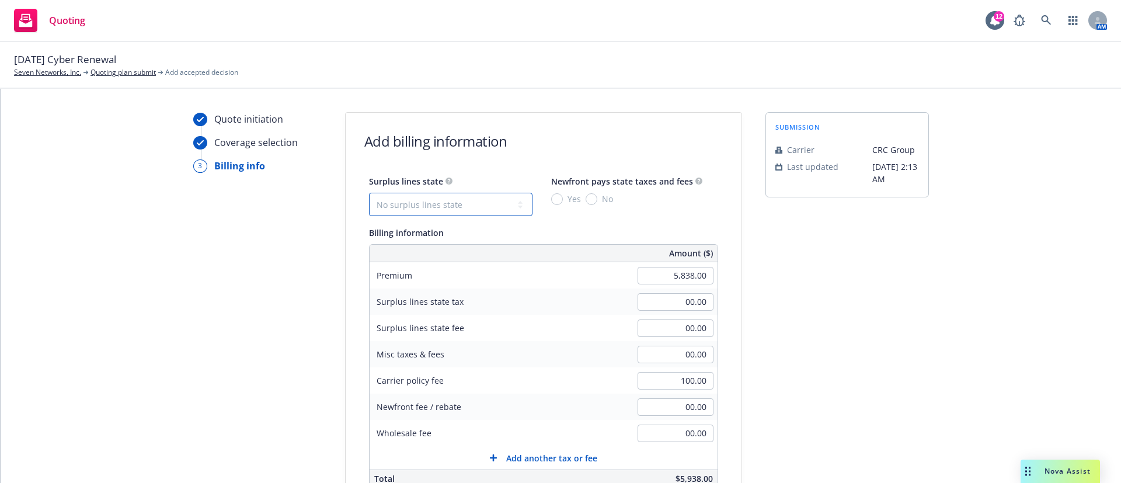
click at [447, 201] on select "No surplus lines state Alaska Alabama Arkansas Arizona California Colorado Conn…" at bounding box center [451, 204] width 164 height 23
select select "TX"
click at [369, 193] on select "No surplus lines state Alaska Alabama Arkansas Arizona California Colorado Conn…" at bounding box center [451, 204] width 164 height 23
type input "287.99"
type input "2.38"
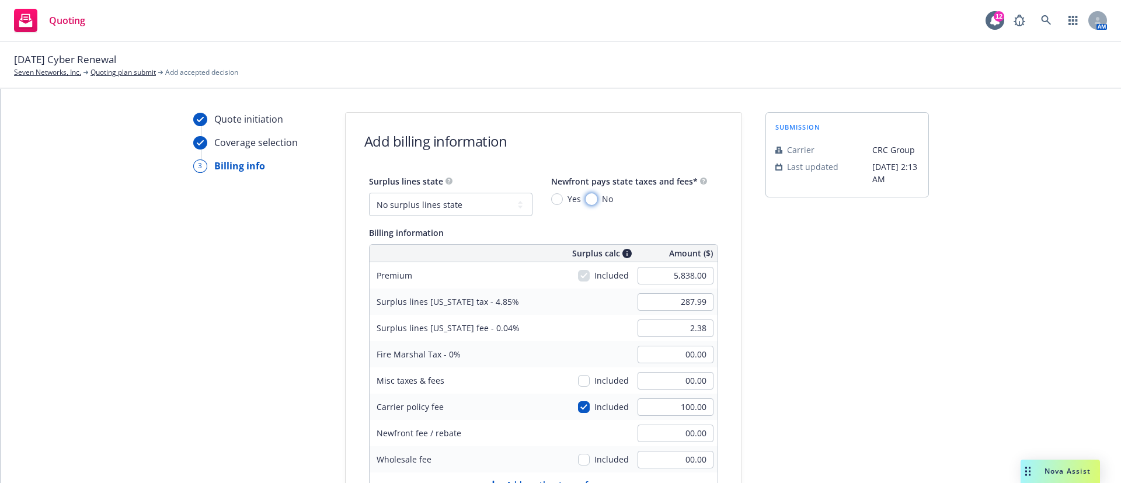
click at [586, 197] on input "No" at bounding box center [592, 199] width 12 height 12
radio input "true"
click at [805, 282] on div "submission Carrier CRC Group Last updated 7/14, 2:13 AM" at bounding box center [848, 424] width 164 height 624
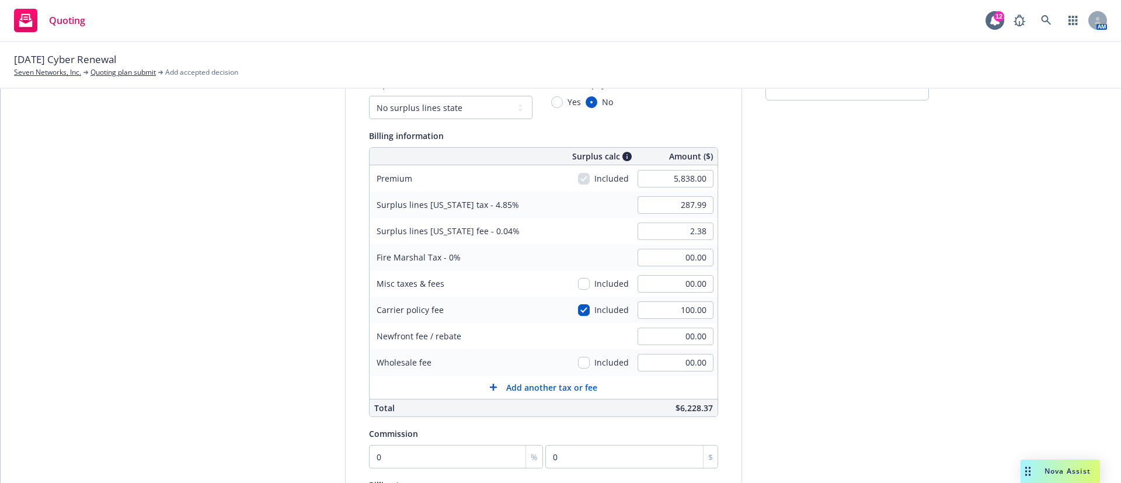
scroll to position [175, 0]
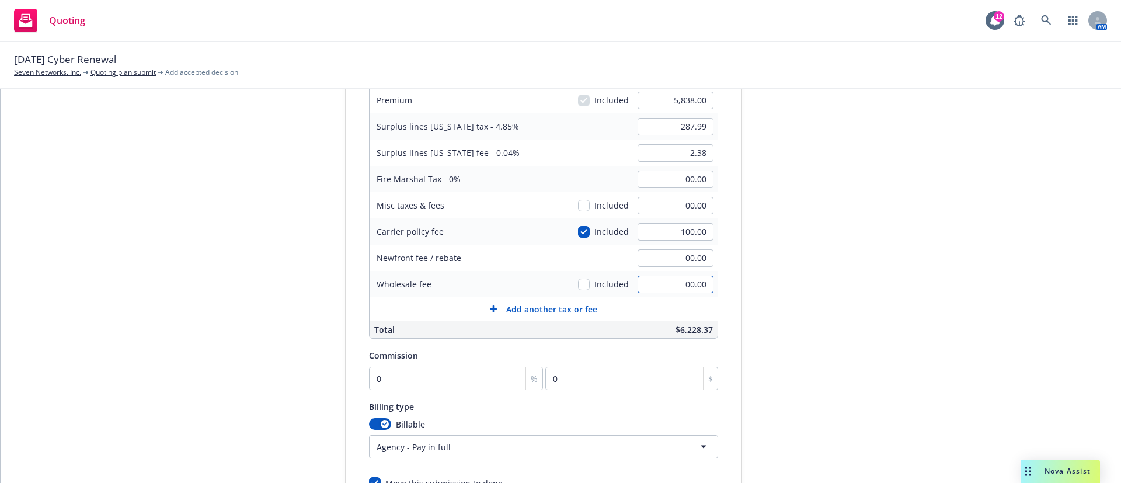
click at [665, 286] on input "00.00" at bounding box center [676, 285] width 76 height 18
type input "350.00"
click at [881, 255] on div "submission Carrier CRC Group Last updated 7/14, 2:13 AM" at bounding box center [848, 249] width 164 height 624
click at [667, 154] on input "2.38" at bounding box center [676, 153] width 76 height 18
type input "19.49"
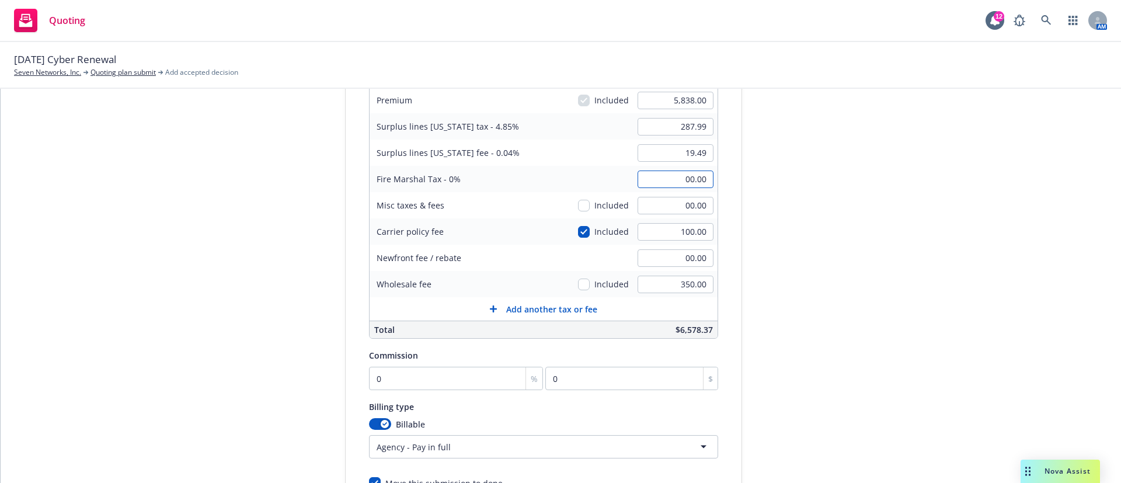
click at [652, 173] on input "00.00" at bounding box center [676, 180] width 76 height 18
click at [864, 307] on div "submission Carrier CRC Group Last updated 7/14, 2:13 AM" at bounding box center [848, 249] width 164 height 624
click at [396, 382] on input "0" at bounding box center [456, 378] width 175 height 23
type input "1"
type input "58.38"
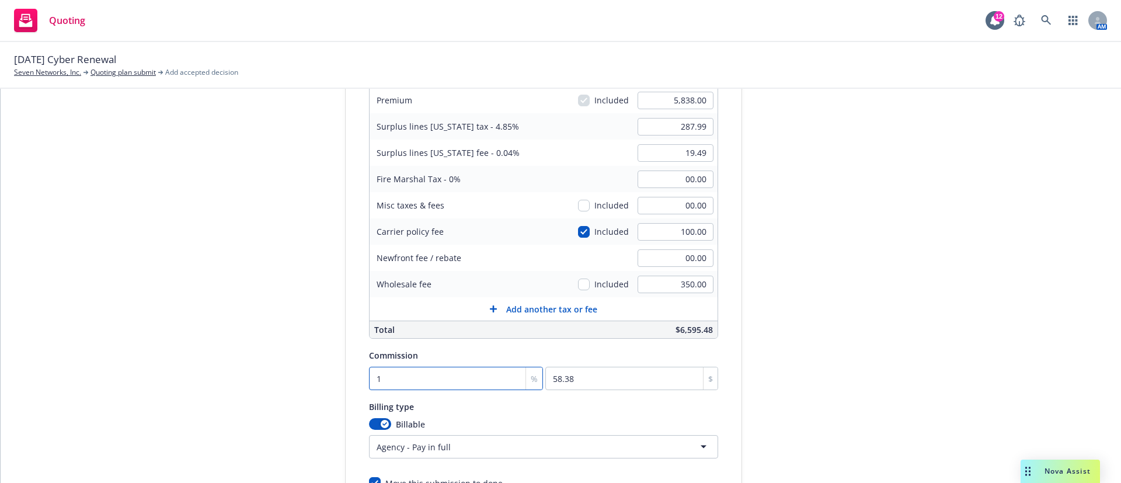
type input "14"
type input "817.32"
type input "14"
click at [909, 282] on div "submission Carrier CRC Group Last updated 7/14, 2:13 AM" at bounding box center [848, 249] width 164 height 624
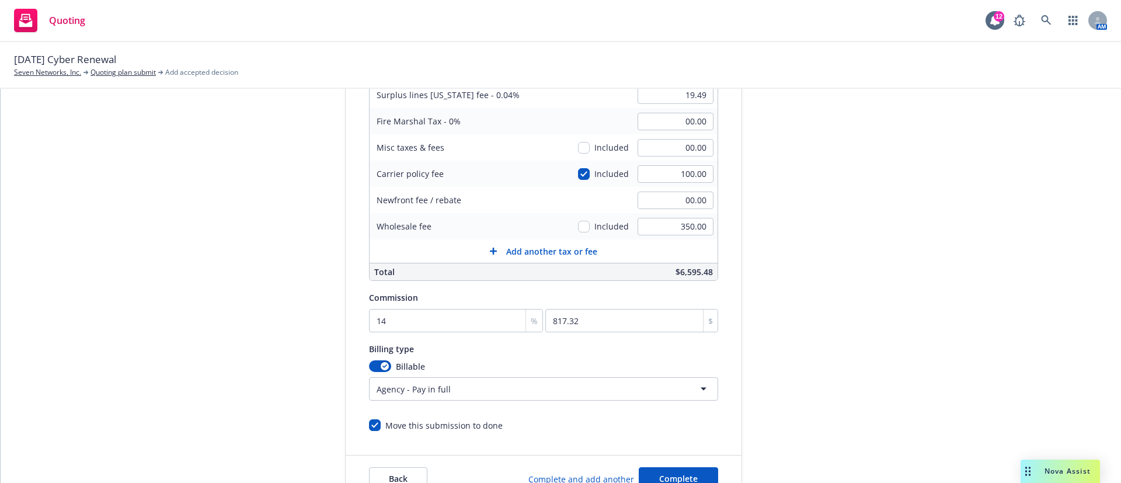
scroll to position [276, 0]
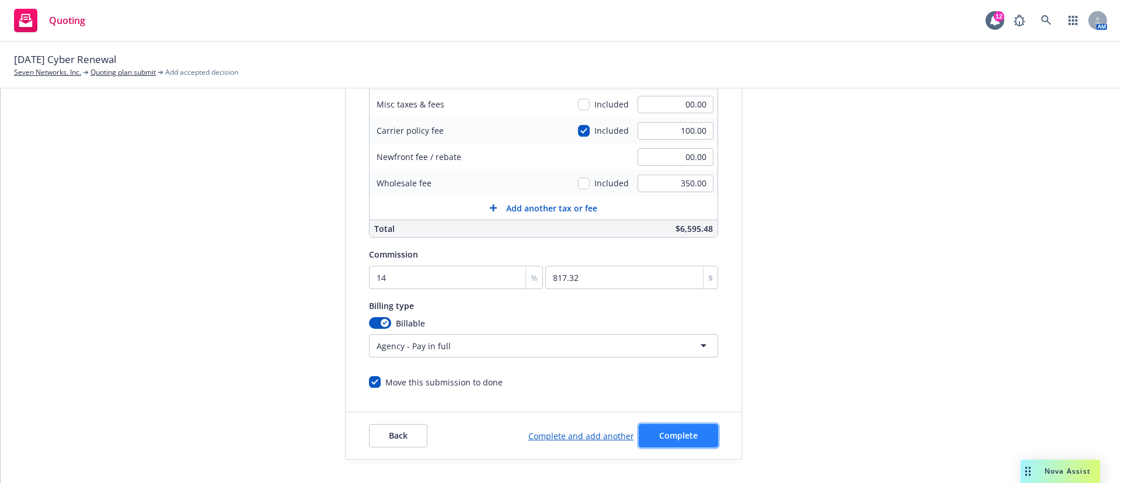
click at [680, 429] on button "Complete" at bounding box center [678, 435] width 79 height 23
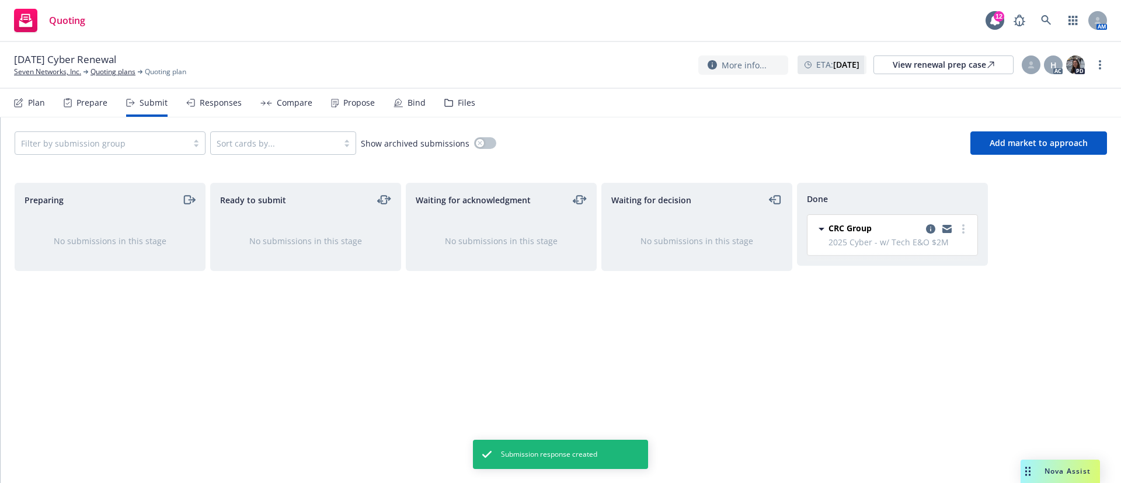
click at [352, 100] on div "Propose" at bounding box center [359, 102] width 32 height 9
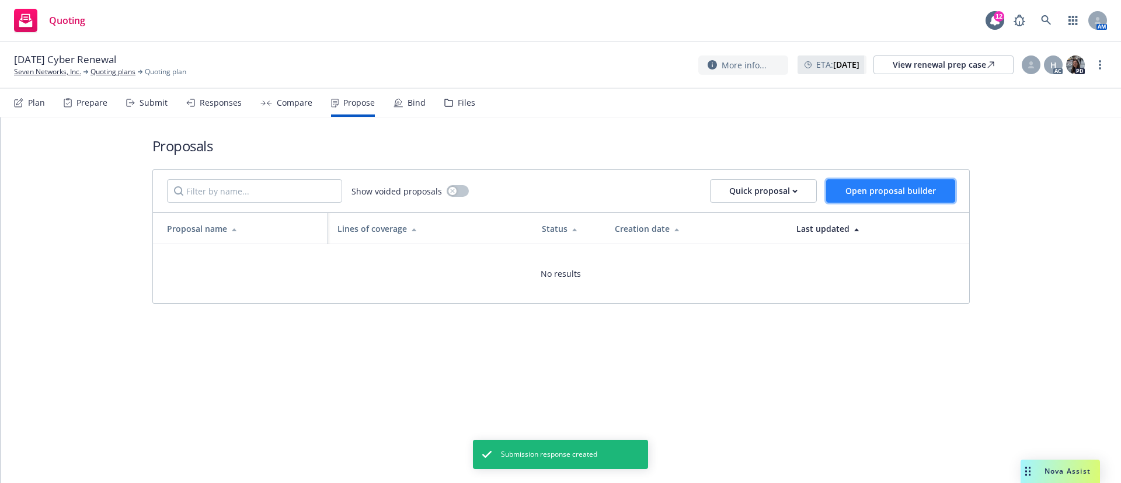
click at [888, 196] on button "Open proposal builder" at bounding box center [890, 190] width 129 height 23
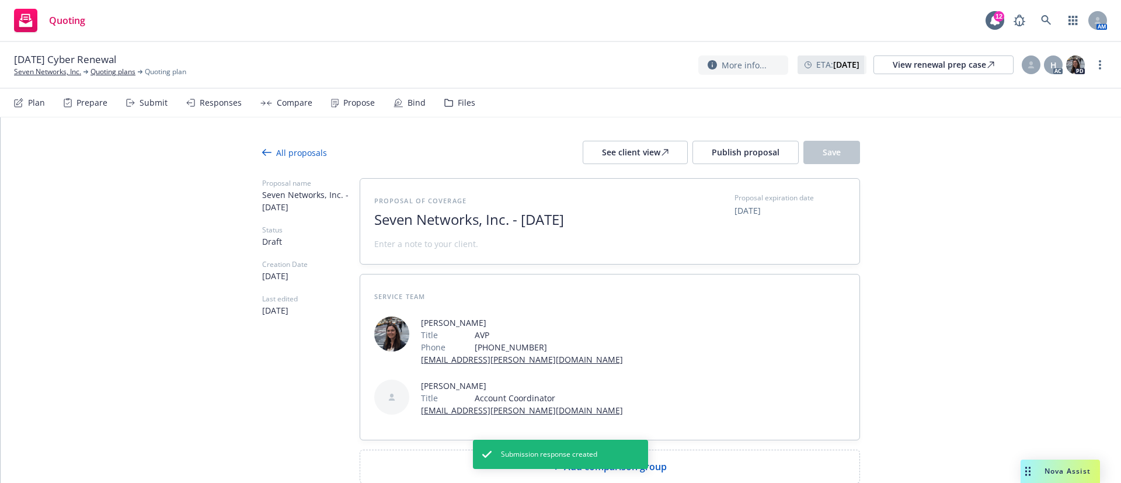
drag, startPoint x: 573, startPoint y: 220, endPoint x: 290, endPoint y: 224, distance: 283.3
click at [290, 224] on div "Proposal name Seven Networks, Inc. - October 2025 Status Draft Creation Date 10…" at bounding box center [561, 330] width 598 height 305
click at [548, 234] on div at bounding box center [517, 232] width 286 height 9
click at [522, 224] on span "2025" at bounding box center [517, 219] width 286 height 17
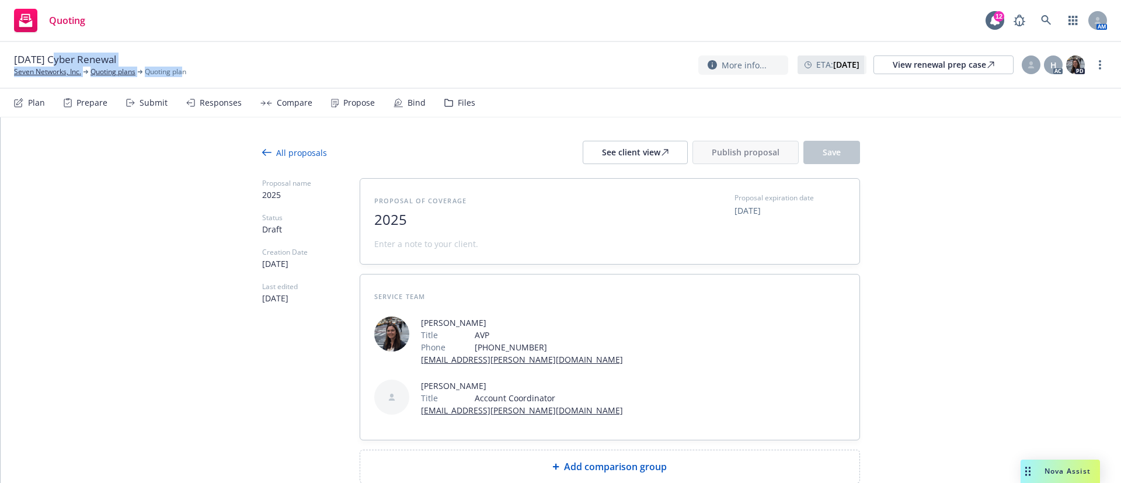
drag, startPoint x: 54, startPoint y: 60, endPoint x: 183, endPoint y: 58, distance: 128.5
click at [183, 58] on div "10/17/25 Cyber Renewal Seven Networks, Inc. Quoting plans Quoting plan" at bounding box center [100, 65] width 172 height 25
click at [170, 44] on div "10/17/25 Cyber Renewal Seven Networks, Inc. Quoting plans Quoting plan More inf…" at bounding box center [560, 65] width 1121 height 47
drag, startPoint x: 58, startPoint y: 59, endPoint x: 147, endPoint y: 46, distance: 89.7
click at [147, 46] on div "10/17/25 Cyber Renewal Seven Networks, Inc. Quoting plans Quoting plan More inf…" at bounding box center [560, 65] width 1121 height 47
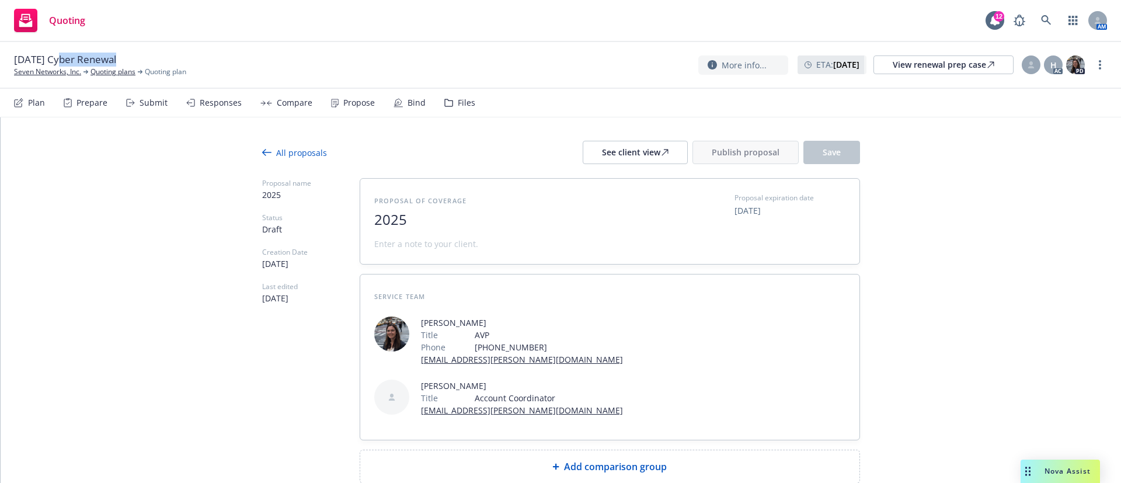
copy div "Cyber Renewal"
click at [481, 211] on span "2025" at bounding box center [517, 219] width 286 height 17
drag, startPoint x: 499, startPoint y: 221, endPoint x: 415, endPoint y: 233, distance: 85.0
click at [415, 232] on div "Proposal of coverage 2025 Cyber Renewal Proposal" at bounding box center [517, 221] width 286 height 57
drag, startPoint x: 422, startPoint y: 224, endPoint x: 429, endPoint y: 222, distance: 7.2
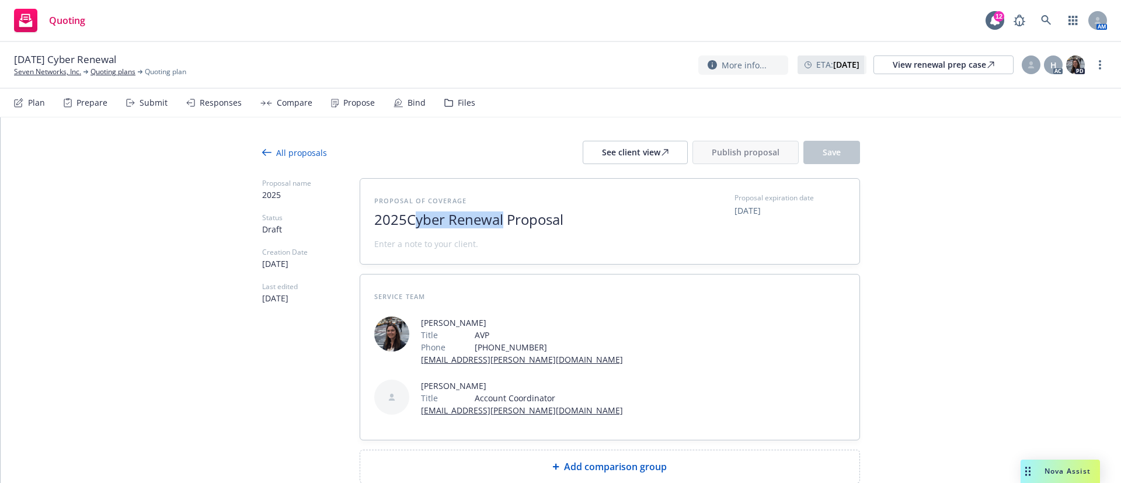
click at [423, 224] on span "Cyber Renewal Proposal" at bounding box center [485, 219] width 157 height 19
click at [443, 218] on span "Cyber Renewal Proposal" at bounding box center [485, 219] width 157 height 19
drag, startPoint x: 441, startPoint y: 219, endPoint x: 296, endPoint y: 217, distance: 144.9
click at [296, 217] on div "Proposal name 2025 Status Draft Creation Date 10/14/2025 Last edited 10/14/2025…" at bounding box center [561, 330] width 598 height 305
copy span "2025 Cyber"
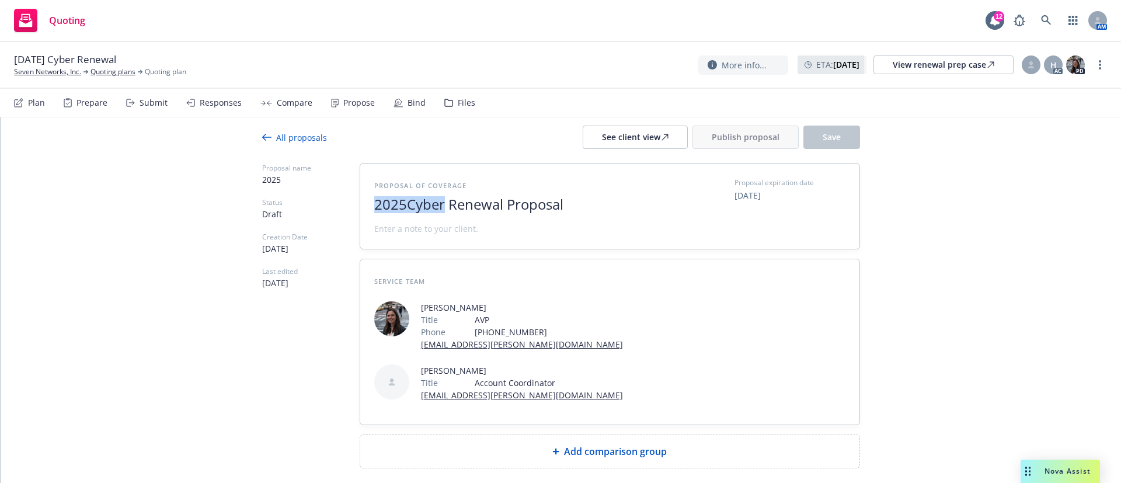
scroll to position [20, 0]
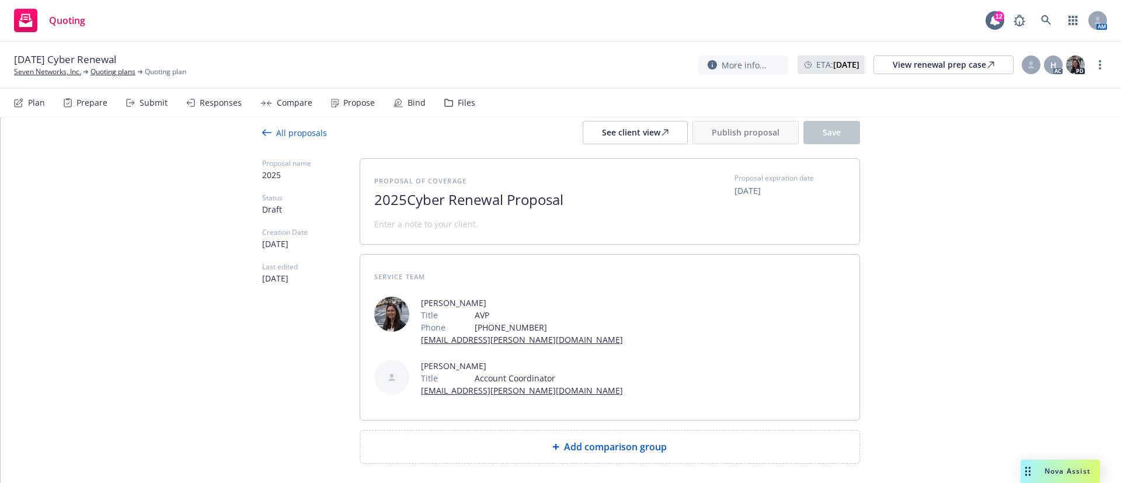
click at [728, 440] on div "Add comparison group" at bounding box center [610, 447] width 481 height 14
type textarea "x"
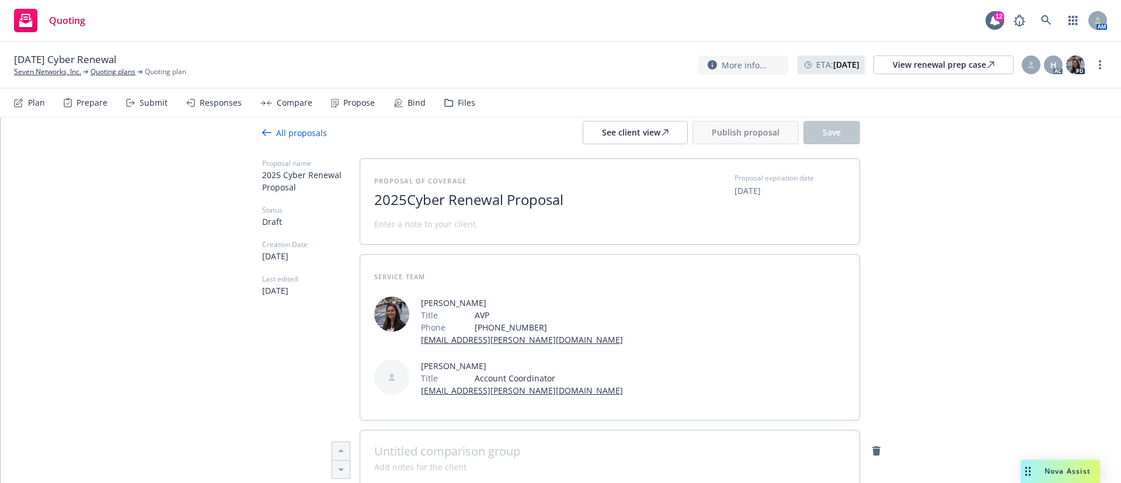
click at [432, 444] on span at bounding box center [609, 451] width 471 height 14
paste span
type textarea "x"
click at [1033, 65] on icon at bounding box center [1031, 64] width 7 height 7
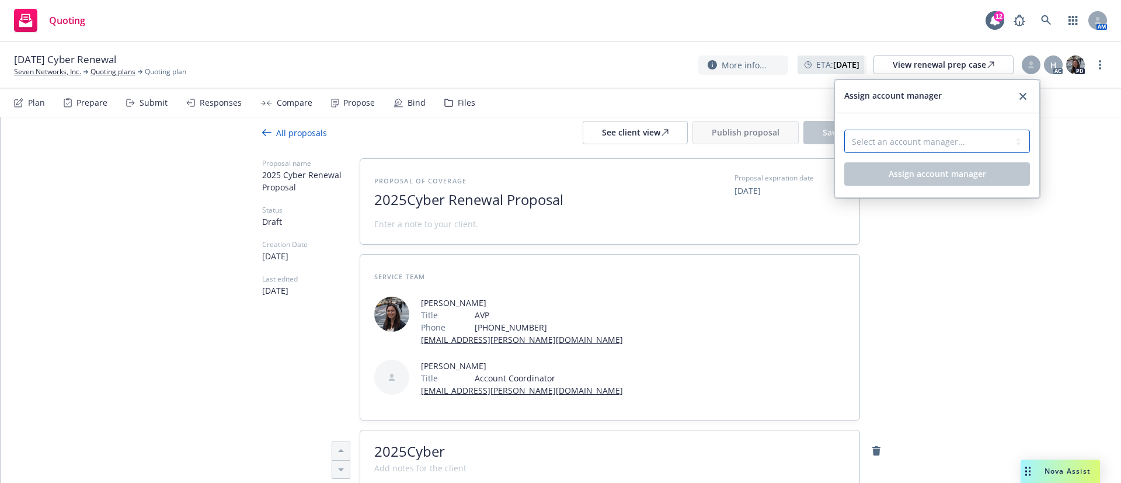
click at [975, 136] on select "Select an account manager... Doug Keidel Shelly Flores" at bounding box center [938, 141] width 186 height 23
select select "a52e3f2c-ac61-4146-8260-2c17acac4edc"
click at [845, 130] on select "Select an account manager... Doug Keidel Shelly Flores" at bounding box center [938, 141] width 186 height 23
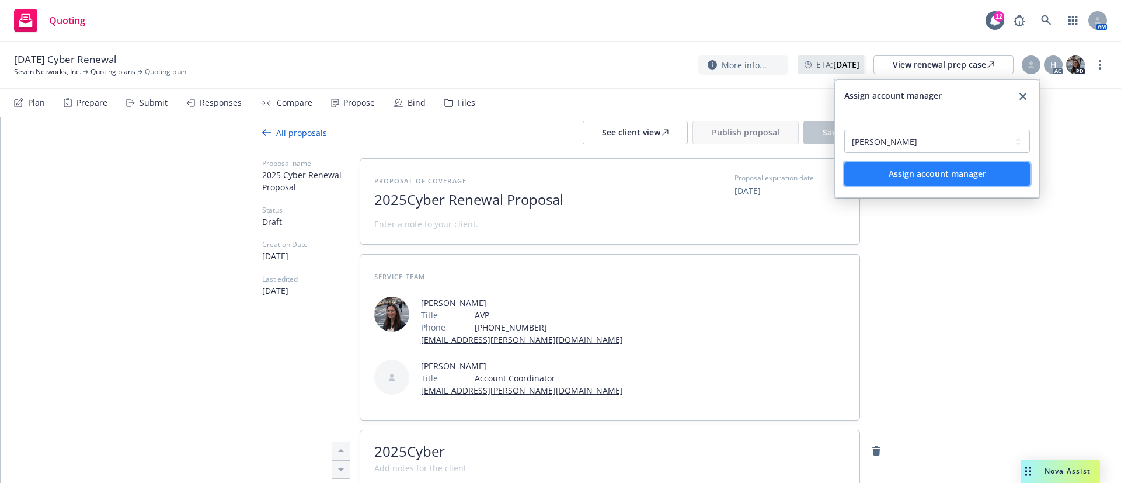
click at [967, 169] on span "Assign account manager" at bounding box center [938, 173] width 98 height 11
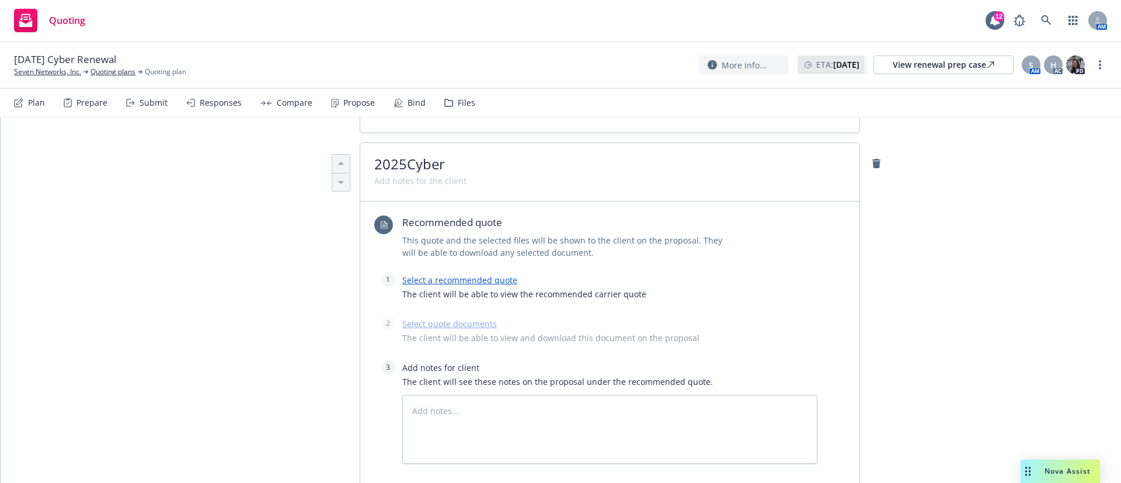
scroll to position [283, 0]
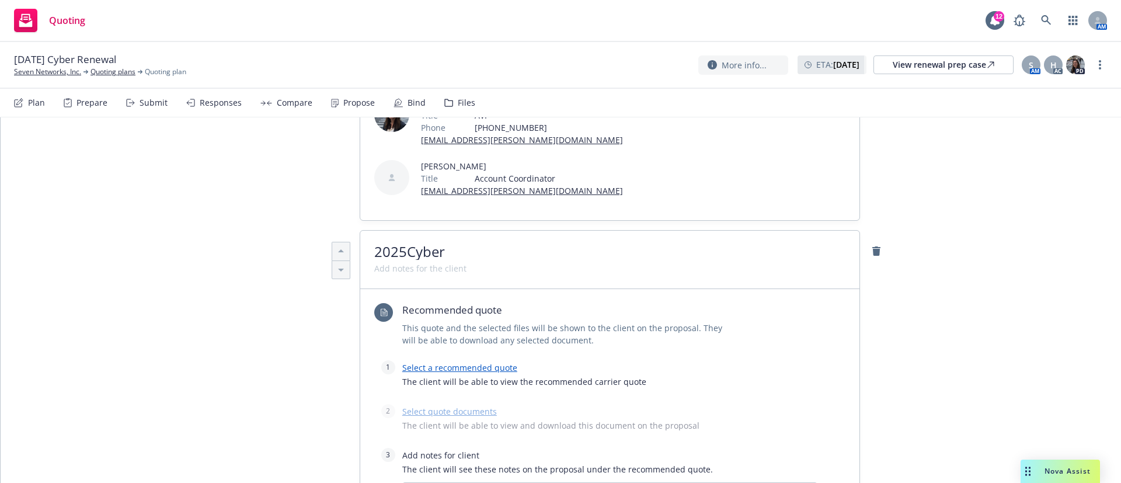
click at [485, 362] on link "Select a recommended quote" at bounding box center [459, 367] width 115 height 11
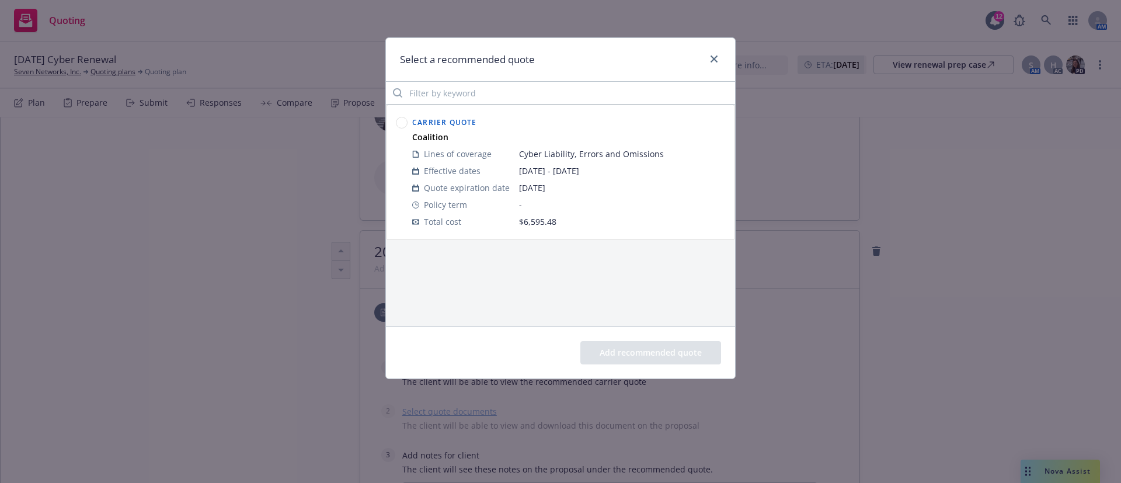
click at [401, 117] on icon at bounding box center [402, 123] width 12 height 12
click at [665, 357] on button "Add recommended quote" at bounding box center [651, 352] width 141 height 23
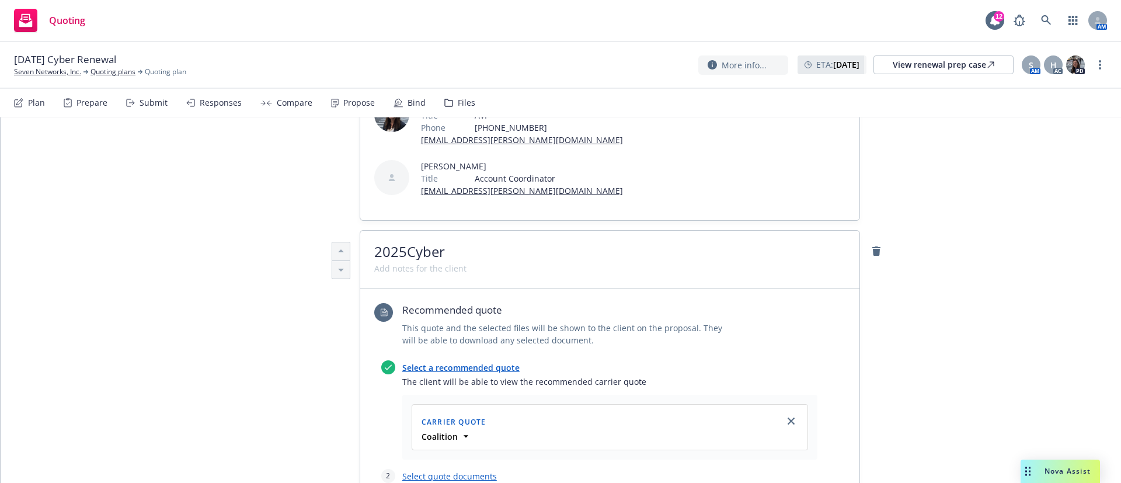
click at [472, 471] on link "Select quote documents" at bounding box center [449, 476] width 95 height 11
type textarea "x"
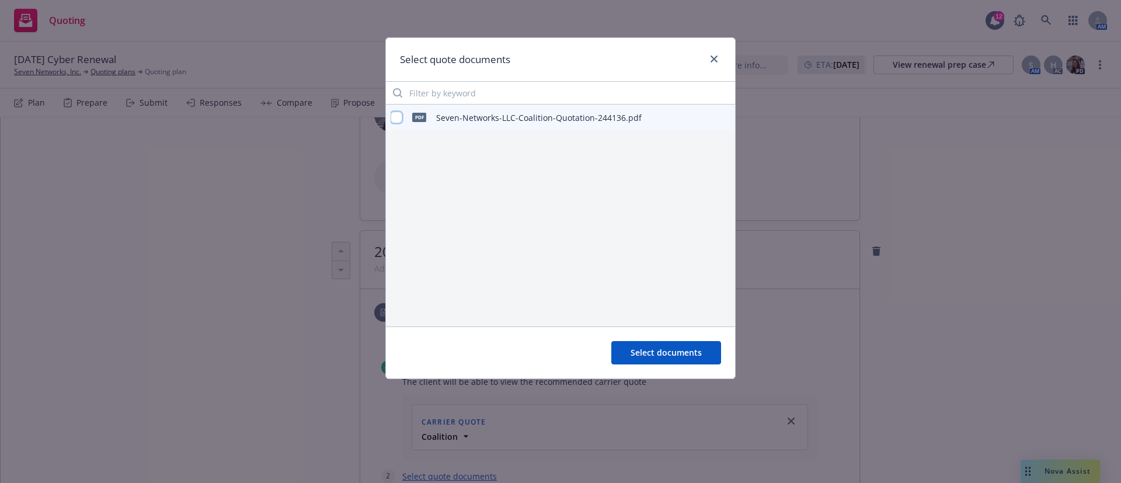
click at [395, 116] on input "checkbox" at bounding box center [397, 118] width 12 height 12
checkbox input "true"
click at [666, 354] on span "Select documents" at bounding box center [666, 352] width 71 height 11
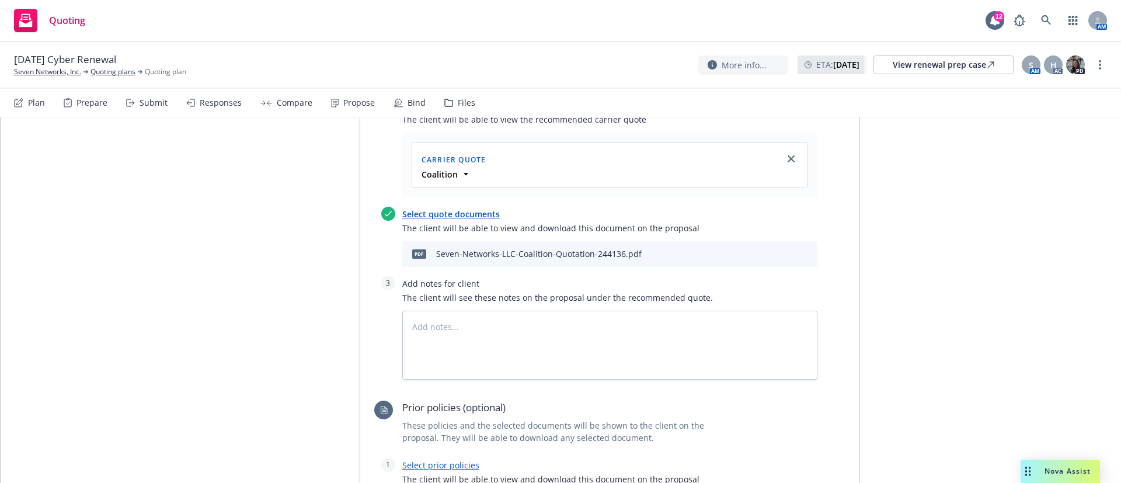
scroll to position [546, 0]
click at [501, 310] on textarea at bounding box center [609, 344] width 415 height 69
paste textarea "Subjectivities: 1. An authorized representative of the Named Insured signs the …"
type textarea "x"
type textarea "Subjectivities: 1. An authorized representative of the Named Insured signs the …"
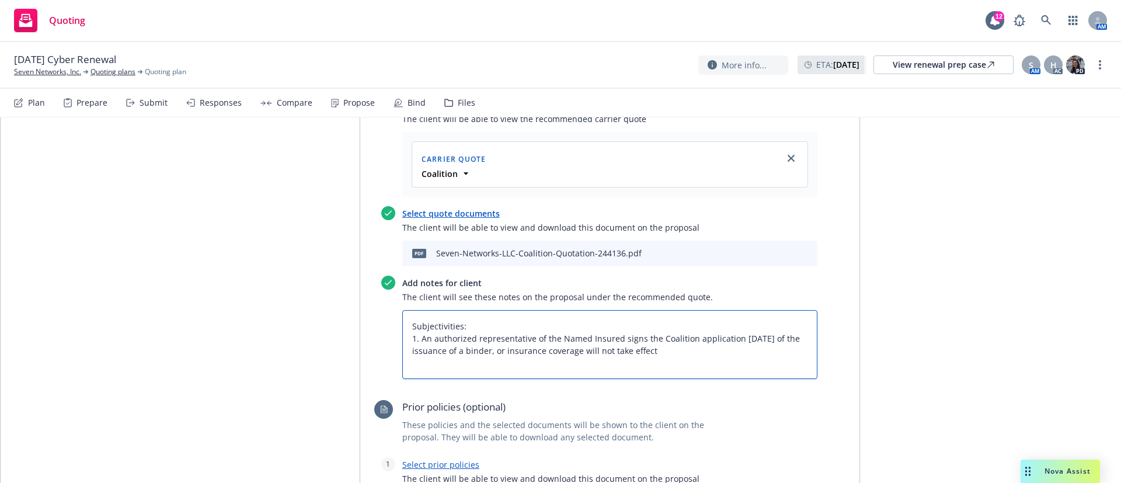
type textarea "x"
type textarea "Subjectivities: 1. An authorized representative of the Named Insured signs the …"
type textarea "x"
type textarea "Subjectivities: 1. An authorized representative of the Named Insured signs the …"
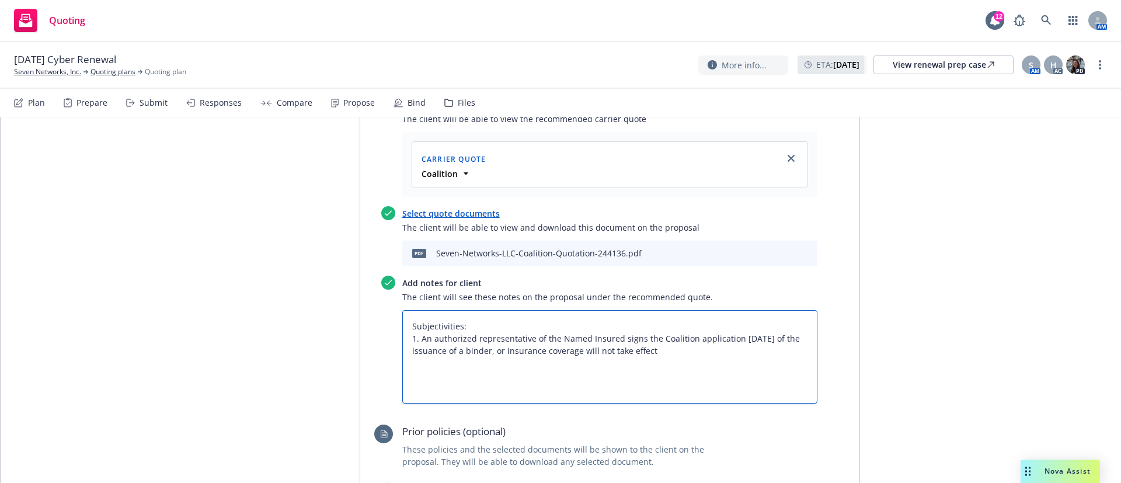
type textarea "x"
type textarea "Subjectivities: 1. An authorized representative of the Named Insured signs the …"
type textarea "x"
type textarea "Subjectivities: 1. An authorized representative of the Named Insured signs the …"
type textarea "x"
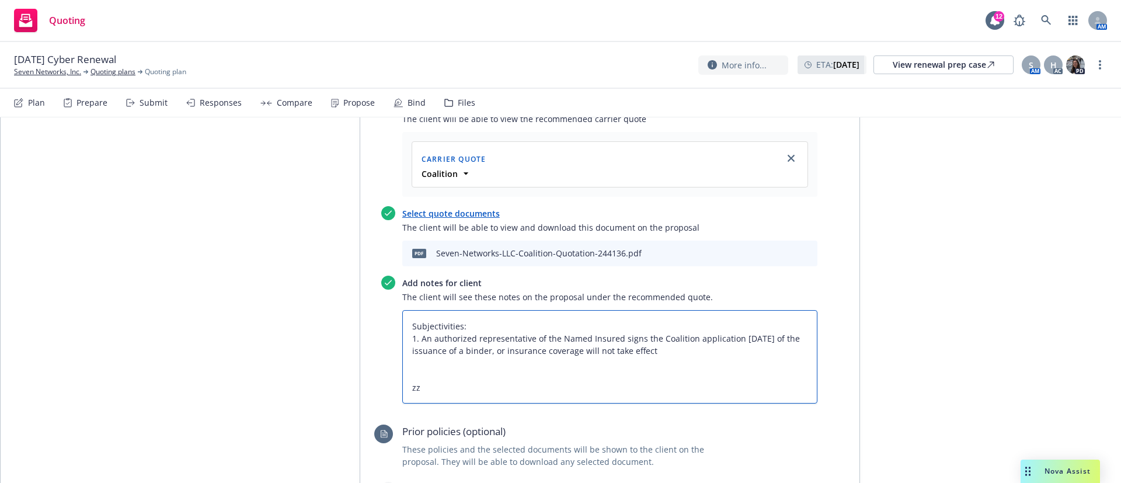
type textarea "Subjectivities: 1. An authorized representative of the Named Insured signs the …"
type textarea "x"
type textarea "Subjectivities: 1. An authorized representative of the Named Insured signs the …"
type textarea "x"
type textarea "Subjectivities: 1. An authorized representative of the Named Insured signs the …"
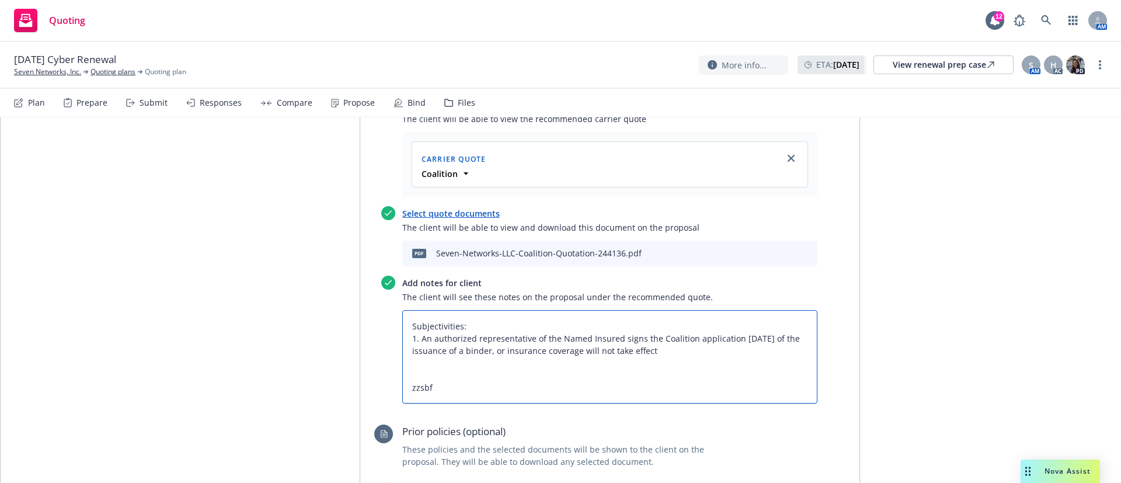
type textarea "x"
type textarea "Subjectivities: 1. An authorized representative of the Named Insured signs the …"
type textarea "x"
type textarea "Subjectivities: 1. An authorized representative of the Named Insured signs the …"
type textarea "x"
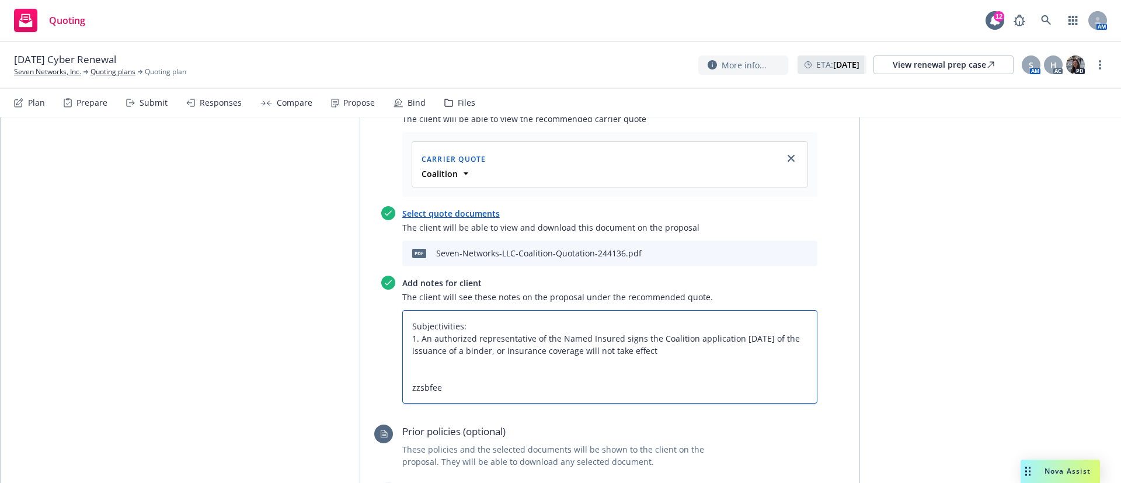
type textarea "Subjectivities: 1. An authorized representative of the Named Insured signs the …"
paste textarea "All taxes and fees are estimated, subject to change upon binding, and fully ear…"
type textarea "x"
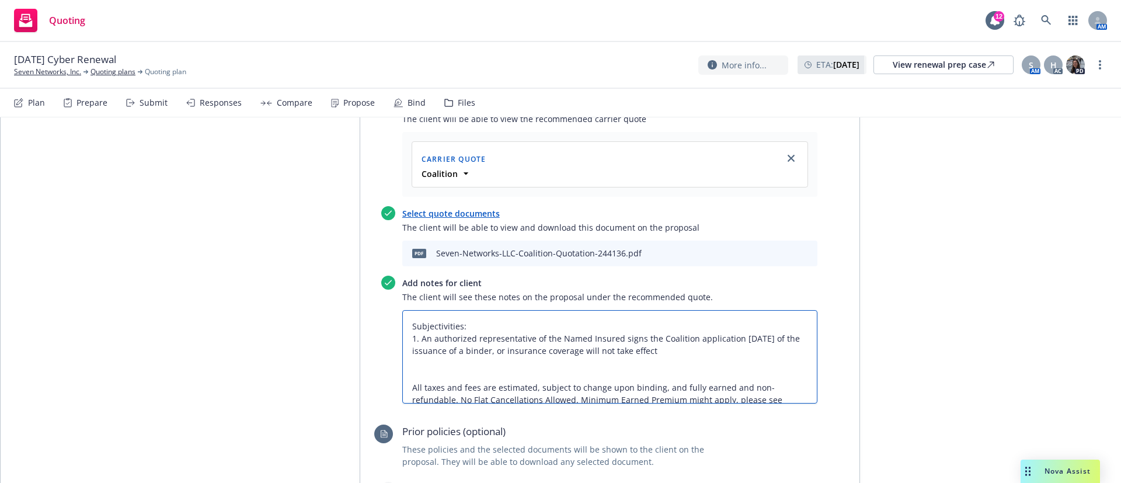
scroll to position [0, 0]
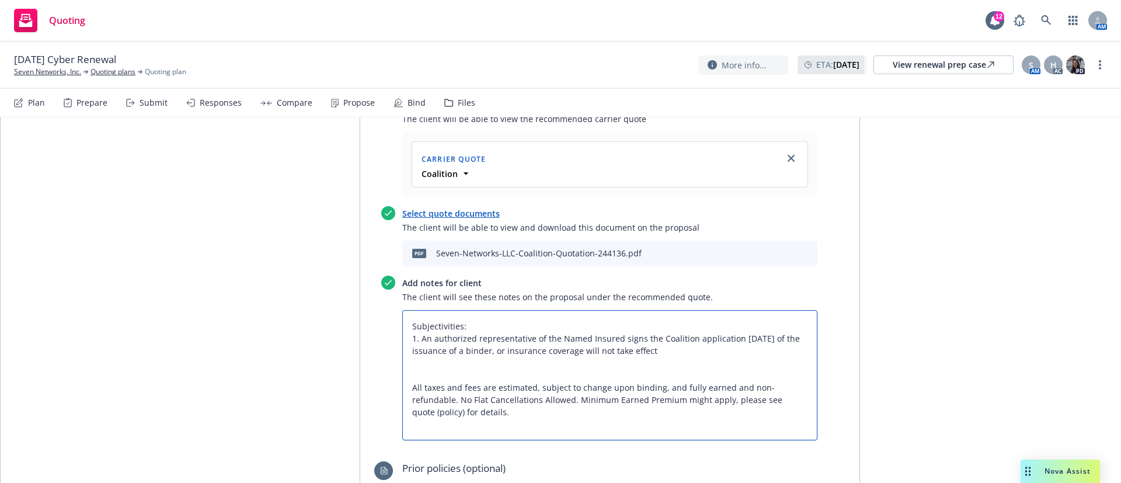
type textarea "Subjectivities: 1. An authorized representative of the Named Insured signs the …"
click at [903, 277] on div "All proposals See client view Publish proposal Save Proposal name 2025 Cyber Re…" at bounding box center [561, 206] width 1121 height 1269
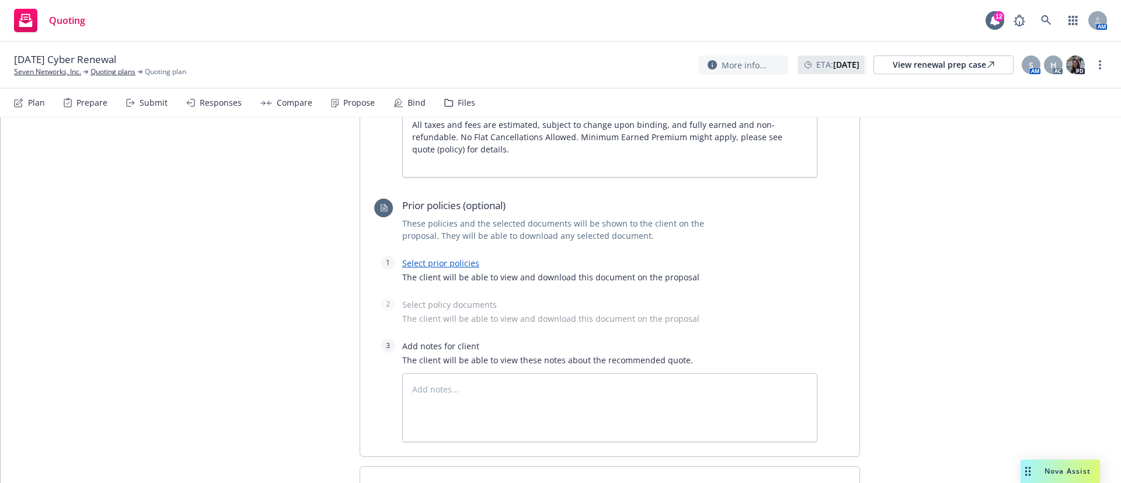
click at [438, 258] on link "Select prior policies" at bounding box center [440, 263] width 77 height 11
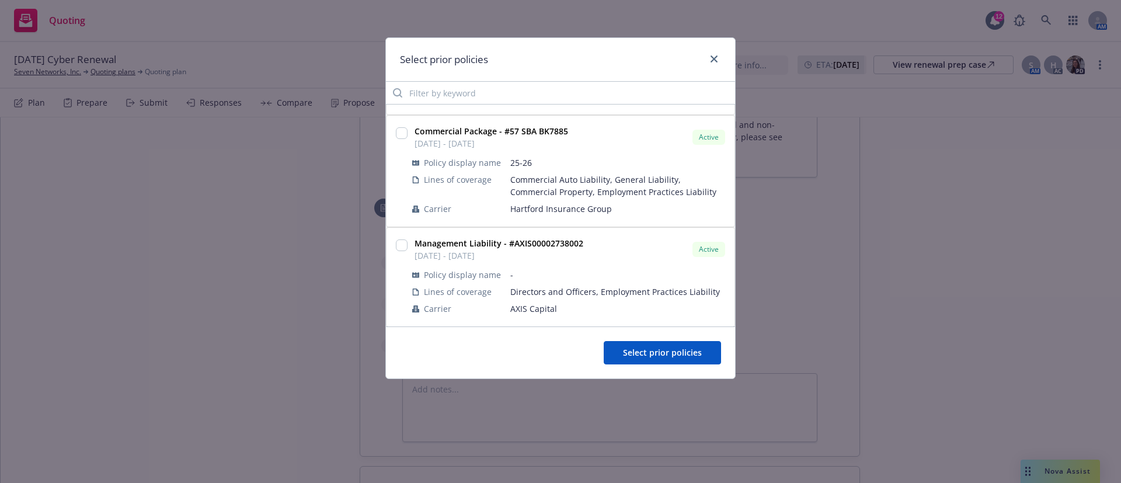
scroll to position [199, 0]
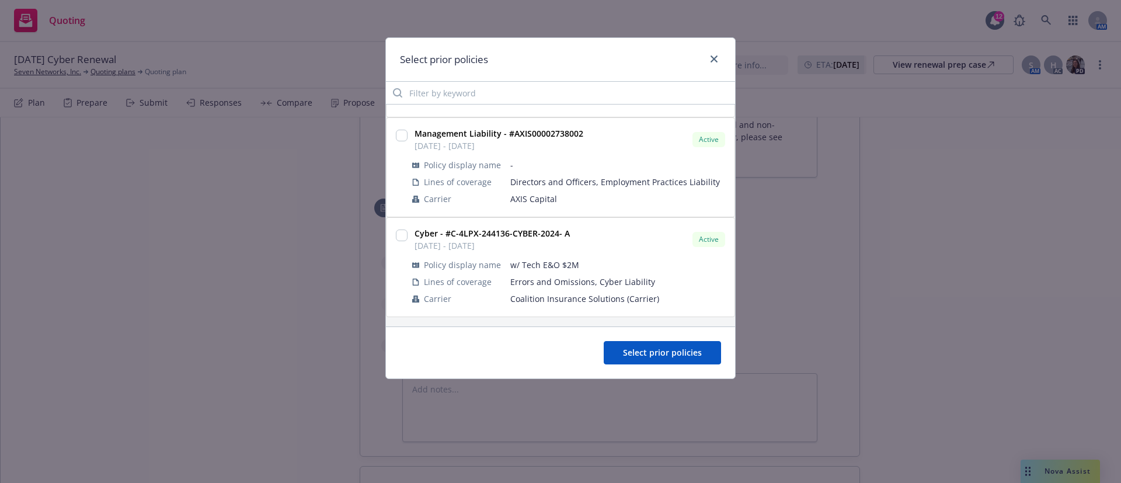
click at [907, 252] on div "Select prior policies Workers' Compensation - #57 WEC PH7144 07/14/2025 - 07/14…" at bounding box center [560, 241] width 1121 height 483
type textarea "x"
click at [404, 234] on input "checkbox" at bounding box center [402, 236] width 12 height 12
checkbox input "true"
click at [673, 342] on button "Select prior policies" at bounding box center [662, 352] width 117 height 23
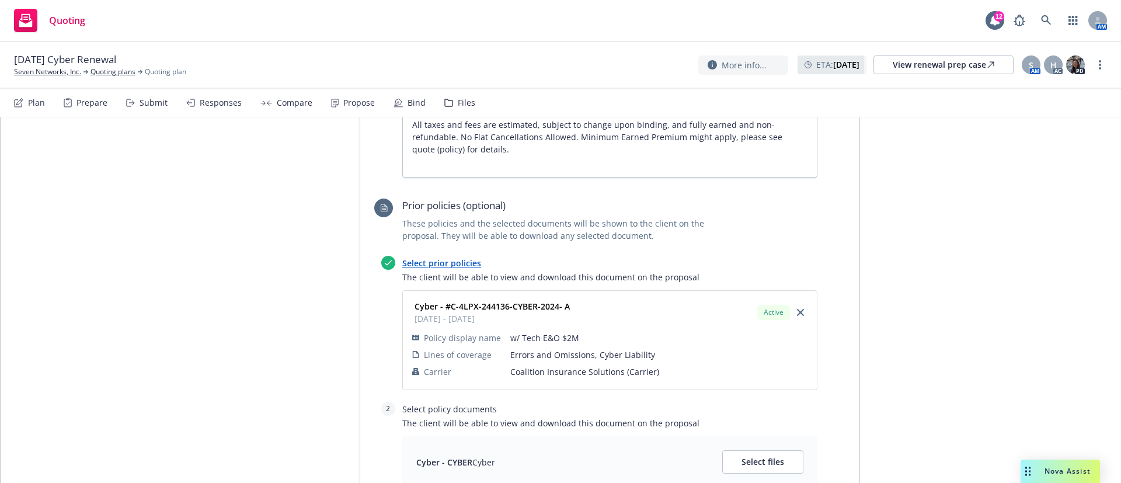
scroll to position [984, 0]
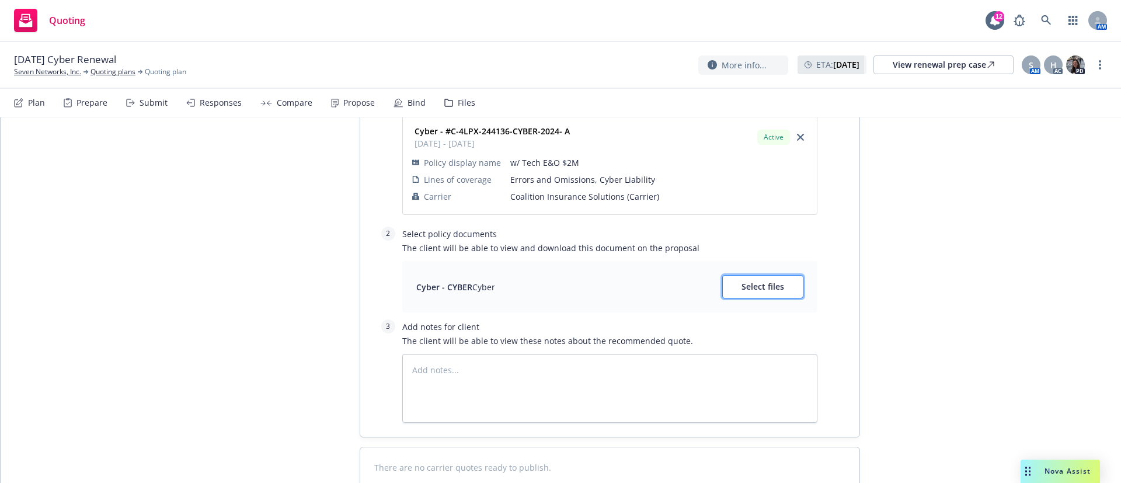
click at [758, 275] on button "Select files" at bounding box center [763, 286] width 81 height 23
type textarea "x"
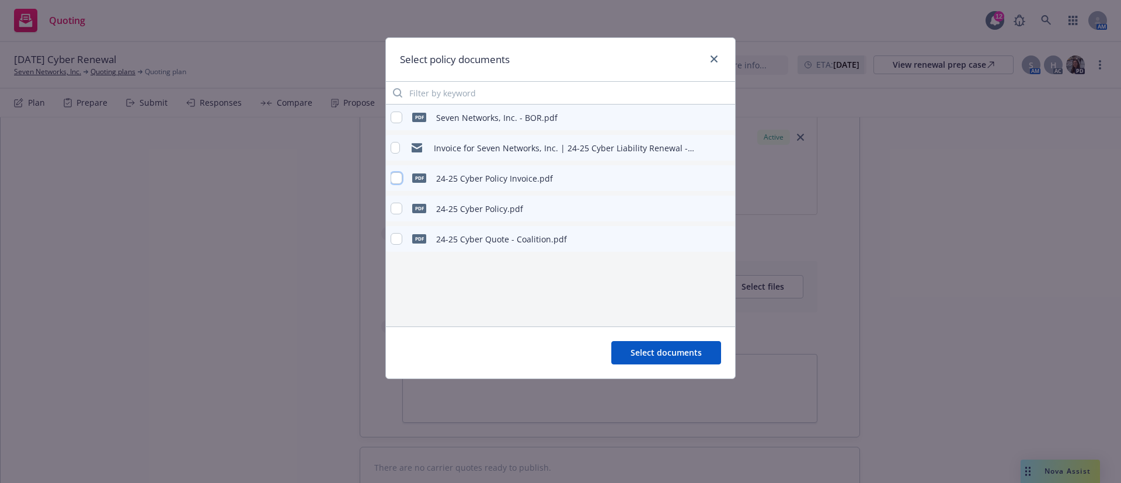
click at [394, 178] on input "checkbox" at bounding box center [397, 178] width 12 height 12
checkbox input "true"
click at [690, 348] on span "Select documents" at bounding box center [666, 352] width 71 height 11
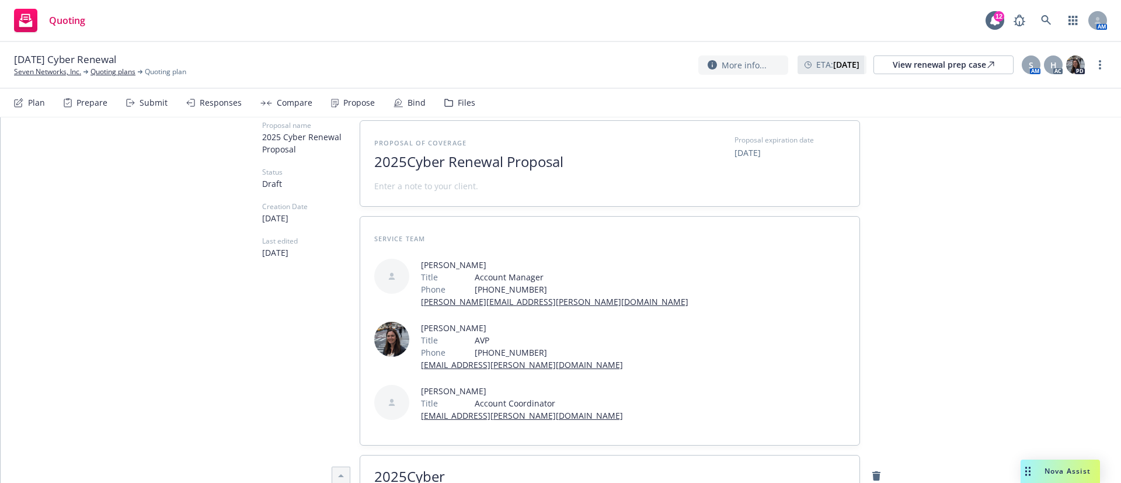
scroll to position [0, 0]
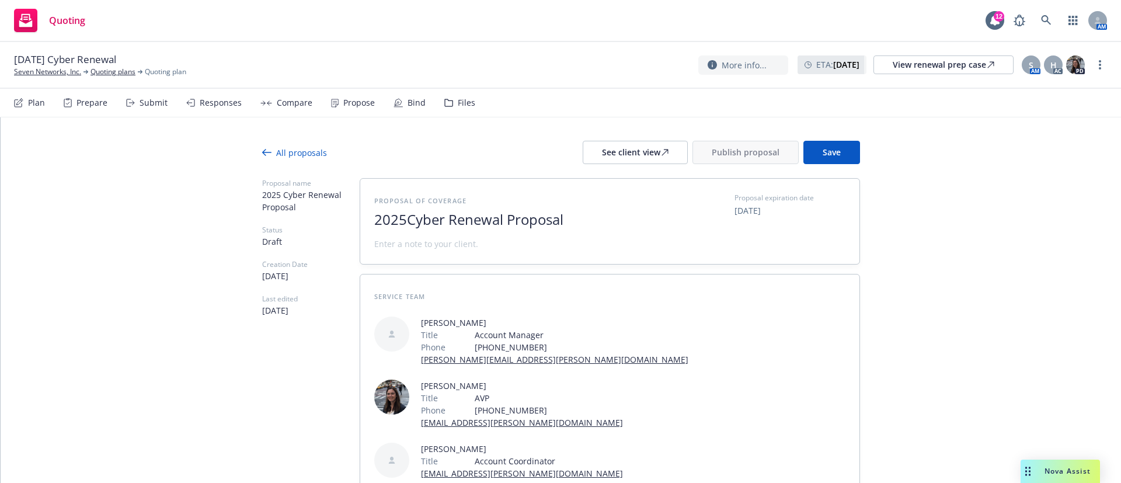
click at [845, 154] on button "Save" at bounding box center [832, 152] width 57 height 23
click at [637, 150] on div "See client view" at bounding box center [635, 152] width 67 height 22
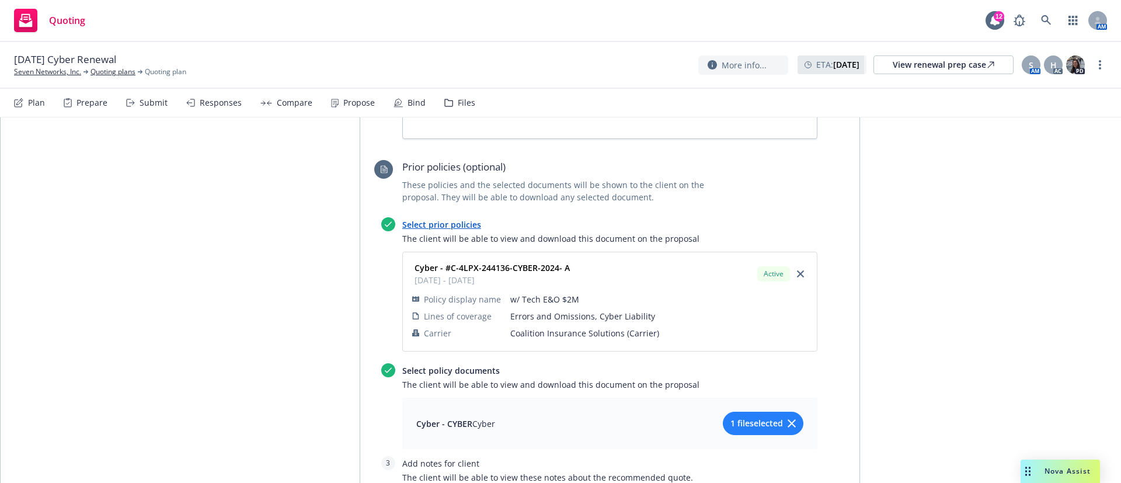
scroll to position [876, 0]
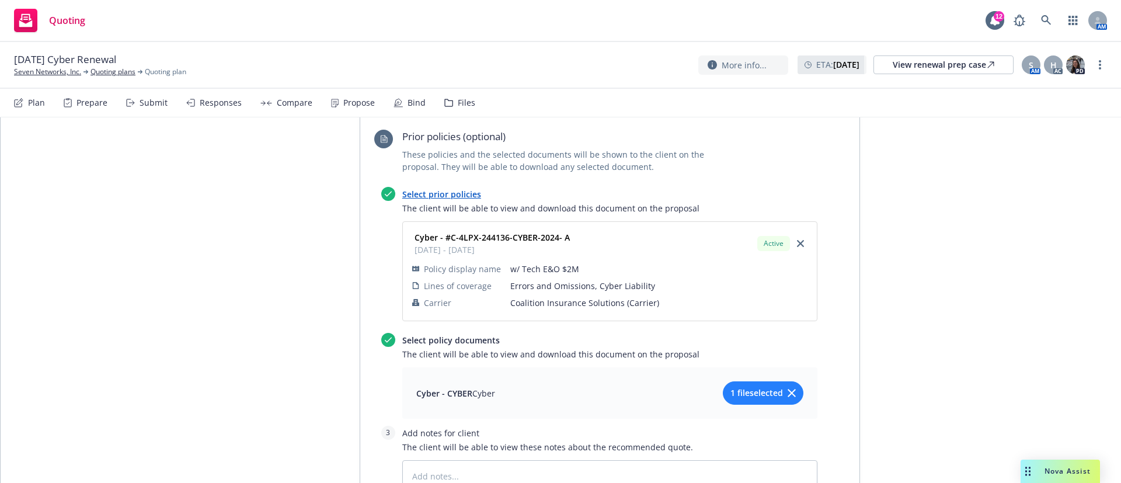
click at [746, 387] on span "1 file selected" at bounding box center [757, 393] width 53 height 12
type textarea "x"
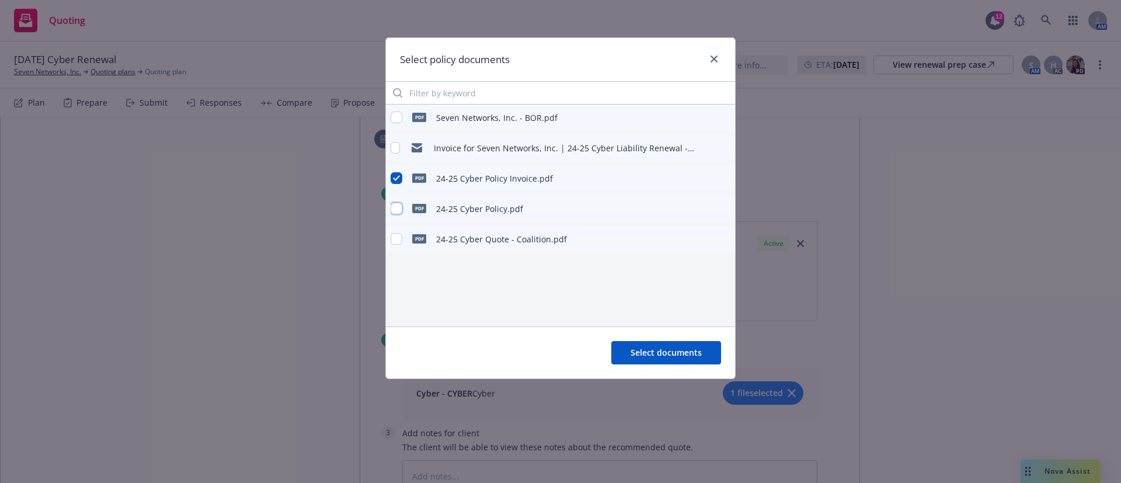
click at [400, 208] on input "checkbox" at bounding box center [397, 209] width 12 height 12
checkbox input "true"
click at [394, 178] on input "checkbox" at bounding box center [397, 178] width 12 height 12
checkbox input "false"
click at [689, 345] on button "Select documents" at bounding box center [667, 352] width 110 height 23
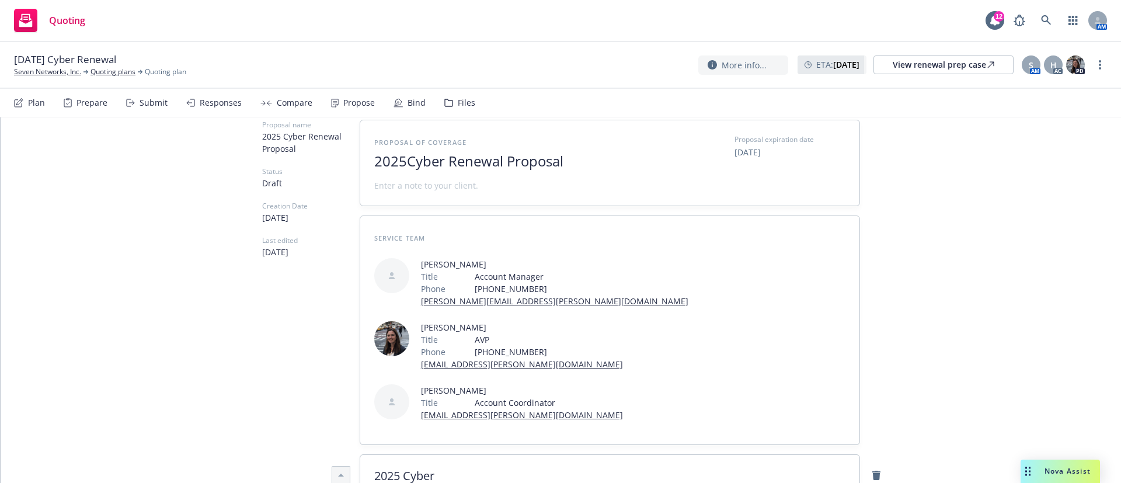
scroll to position [0, 0]
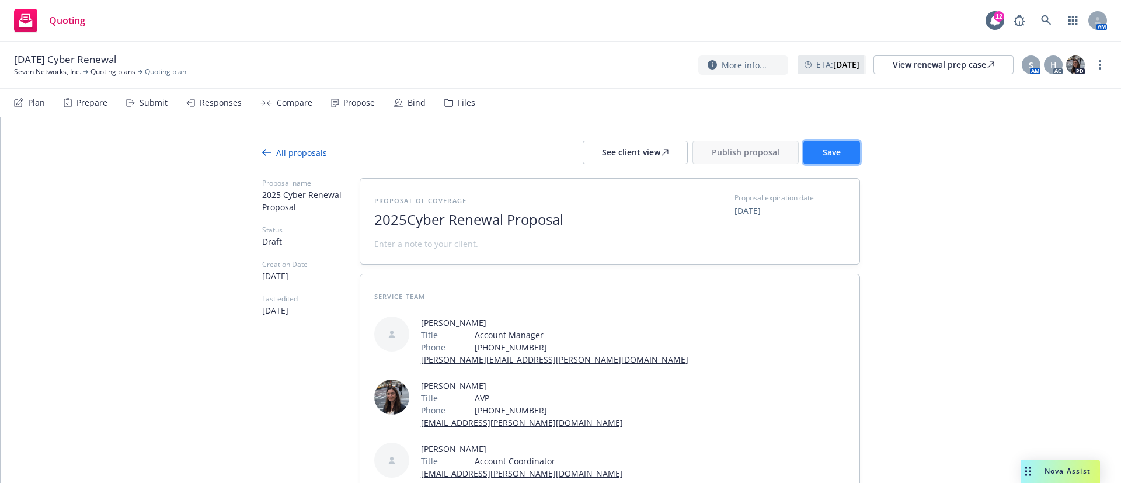
click at [829, 155] on span "Save" at bounding box center [832, 152] width 18 height 11
drag, startPoint x: 55, startPoint y: 57, endPoint x: 85, endPoint y: 58, distance: 29.8
click at [85, 58] on span "10/17/25 Cyber Renewal" at bounding box center [65, 60] width 102 height 14
copy span "Cyber"
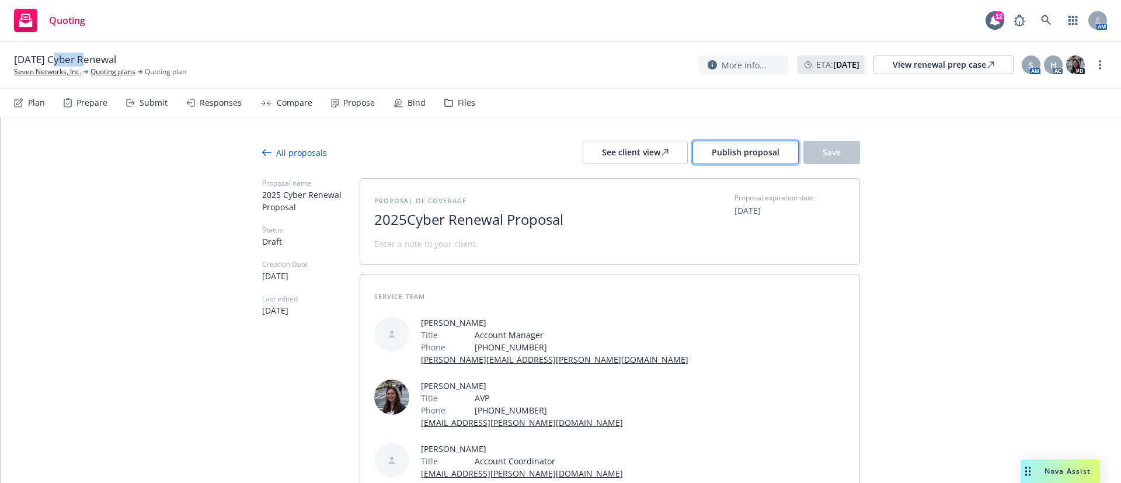
click at [743, 154] on span "Publish proposal" at bounding box center [746, 152] width 68 height 11
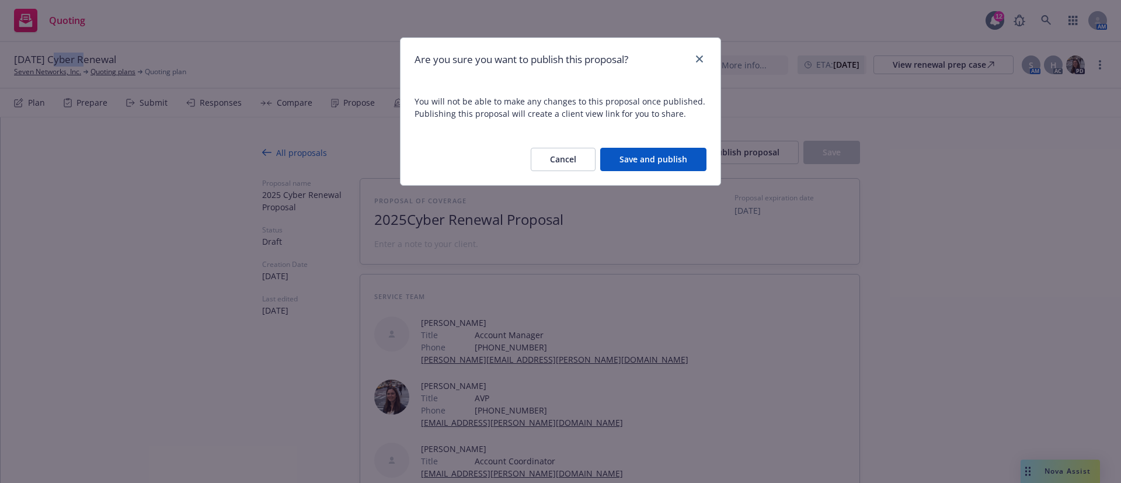
click at [666, 157] on button "Save and publish" at bounding box center [653, 159] width 106 height 23
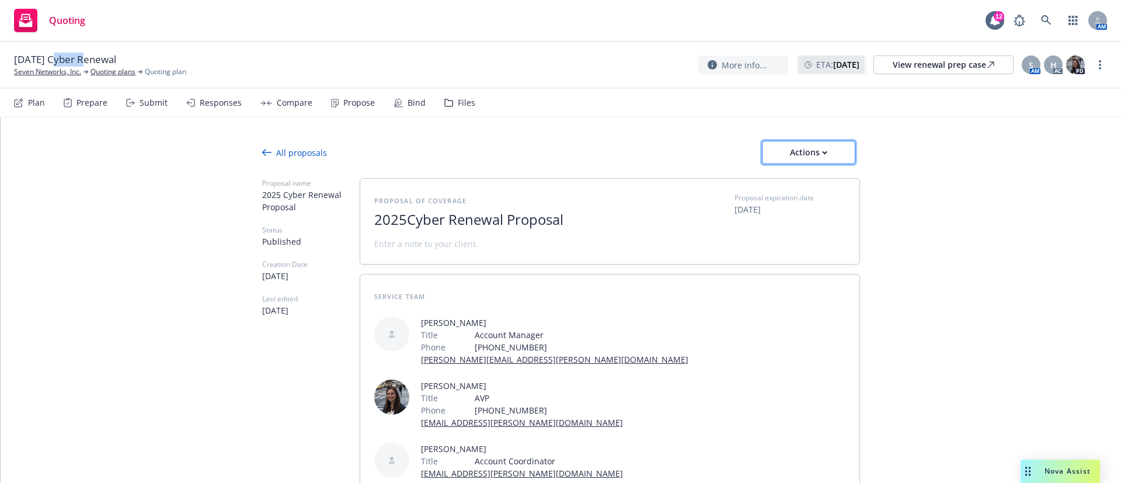
click at [830, 150] on button "Actions" at bounding box center [808, 152] width 93 height 23
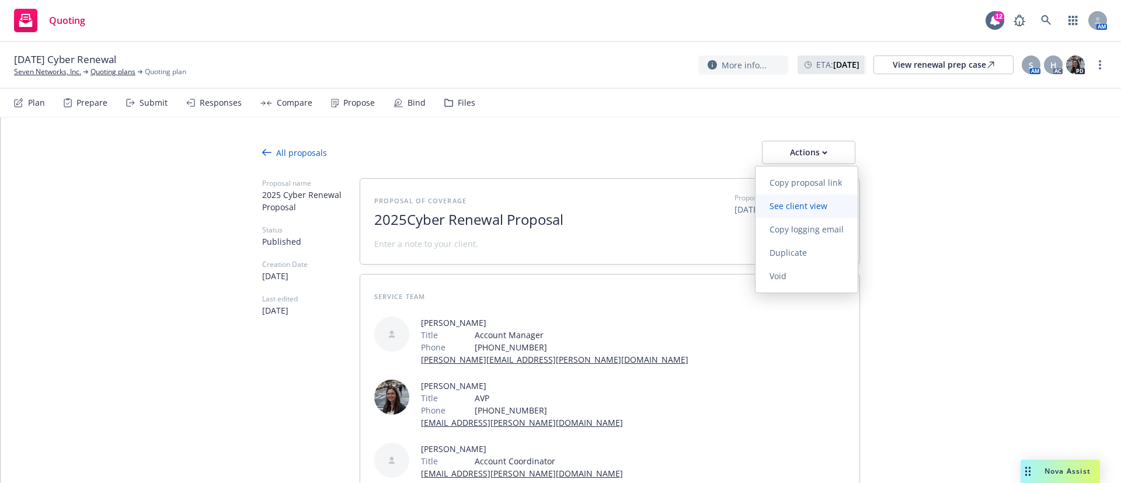
drag, startPoint x: 825, startPoint y: 228, endPoint x: 839, endPoint y: 194, distance: 37.2
click at [825, 228] on span "Copy logging email" at bounding box center [807, 229] width 102 height 11
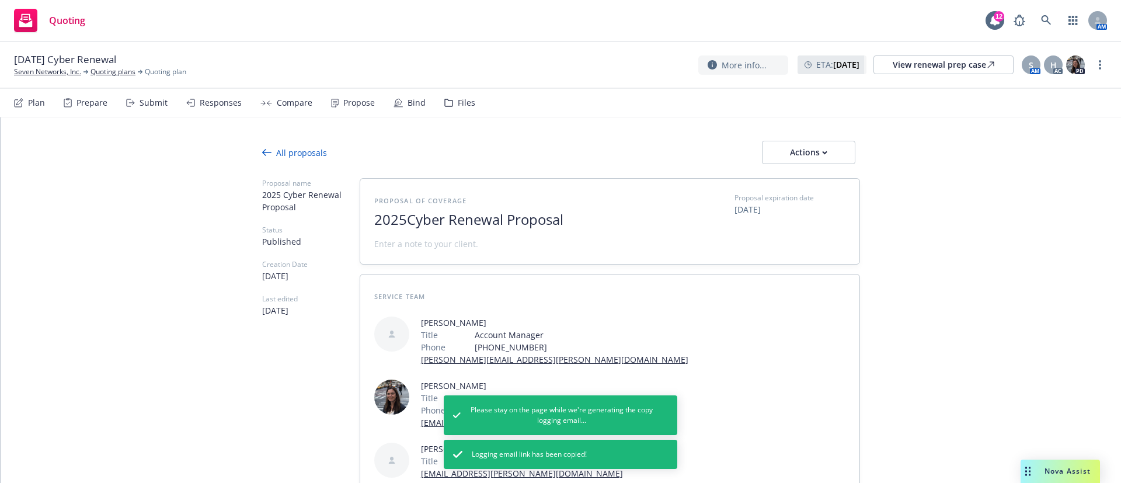
type textarea "x"
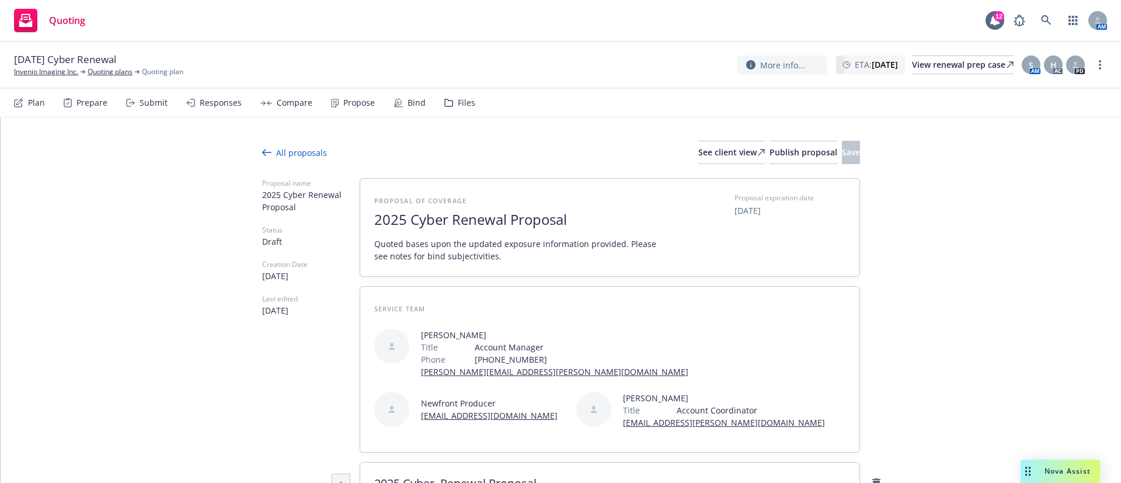
type textarea "x"
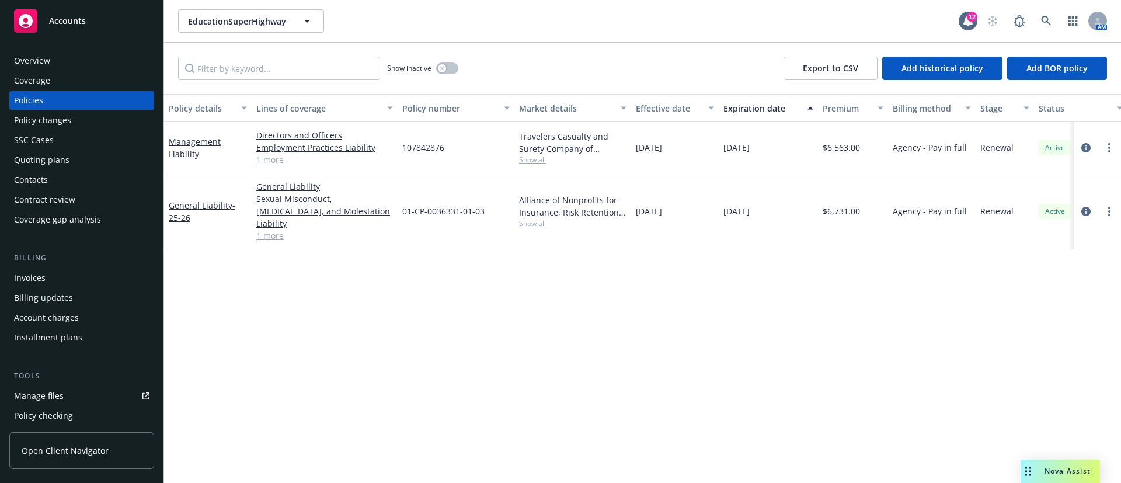
click at [522, 161] on span "Show all" at bounding box center [572, 160] width 107 height 10
click at [633, 408] on div "Policy details Lines of coverage Policy number Market details Effective date Ex…" at bounding box center [642, 288] width 957 height 389
click at [532, 222] on span "Show all" at bounding box center [572, 223] width 107 height 10
click at [1052, 22] on link at bounding box center [1046, 20] width 23 height 23
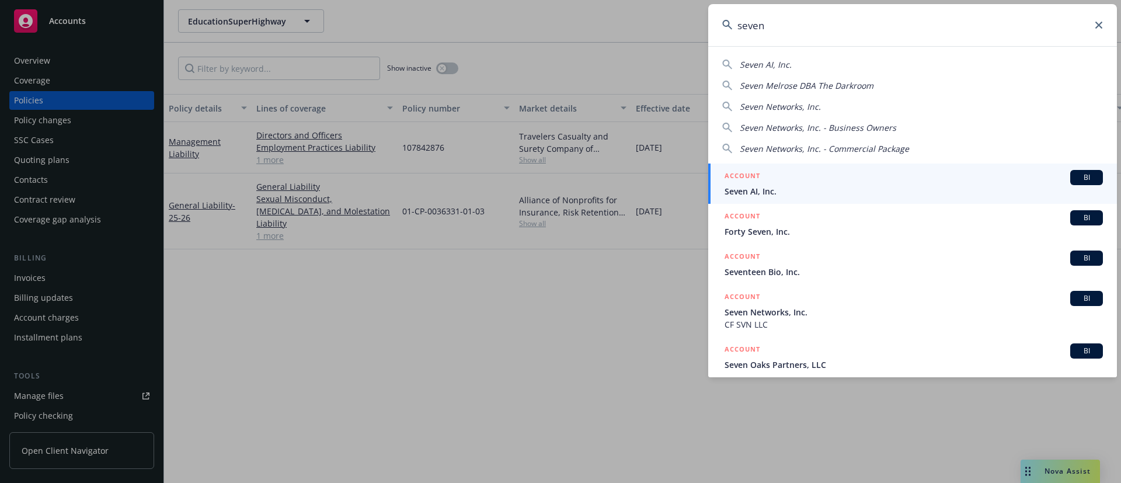
type input "seven"
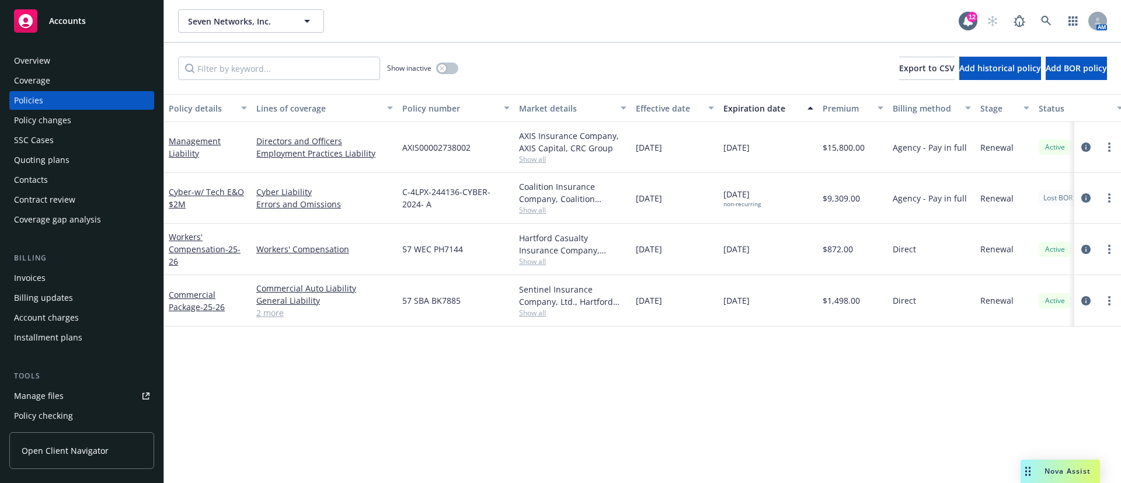
click at [436, 24] on div "Seven Networks, Inc. Seven Networks, Inc." at bounding box center [568, 20] width 781 height 23
drag, startPoint x: 180, startPoint y: 26, endPoint x: 285, endPoint y: 23, distance: 105.2
click at [285, 23] on div "Seven Networks, Inc. Seven Networks, Inc. 12 AM" at bounding box center [642, 21] width 957 height 42
copy span "Seven Networks, Inc."
click at [548, 209] on span "Show all" at bounding box center [572, 210] width 107 height 10
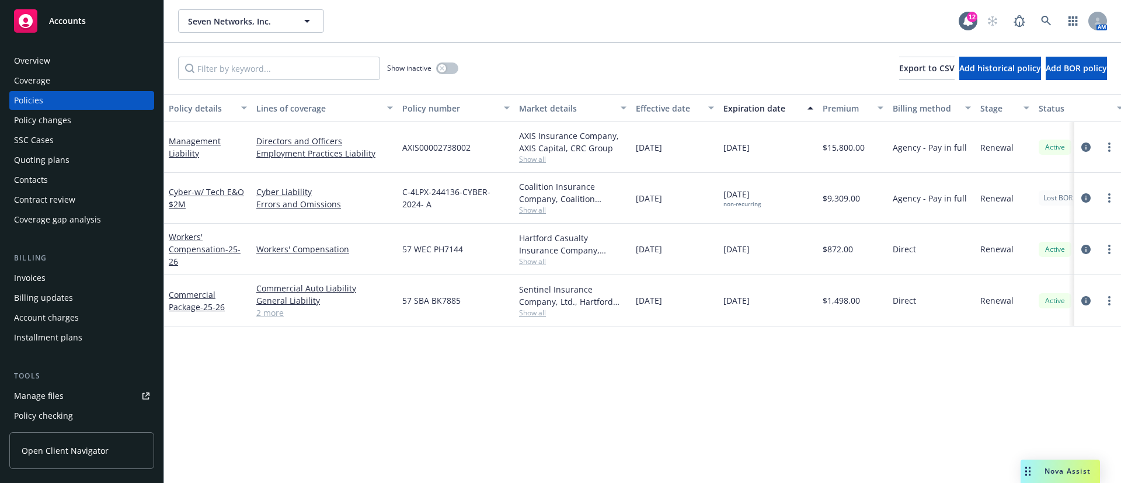
click at [556, 404] on div "Policy details Lines of coverage Policy number Market details Effective date Ex…" at bounding box center [642, 288] width 957 height 389
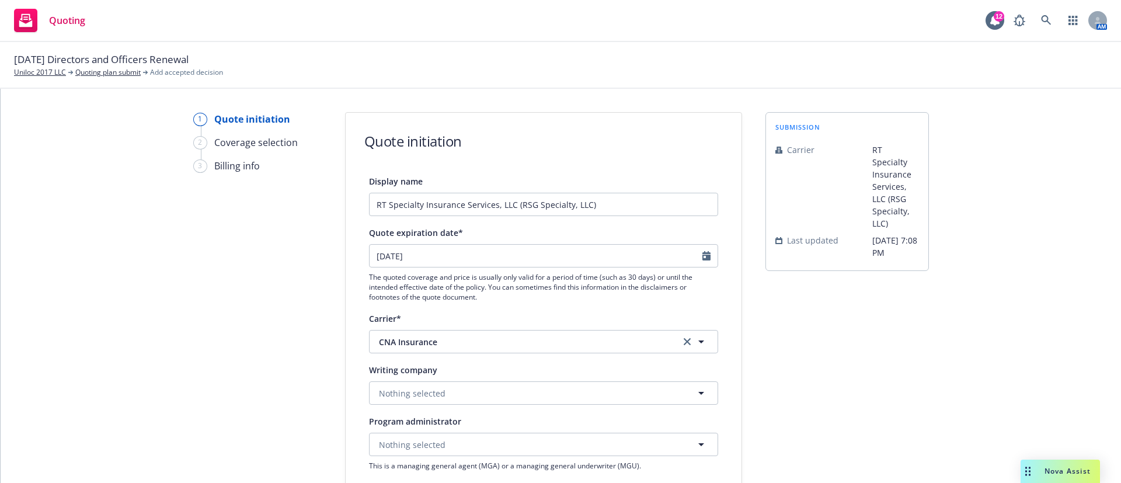
select select "12"
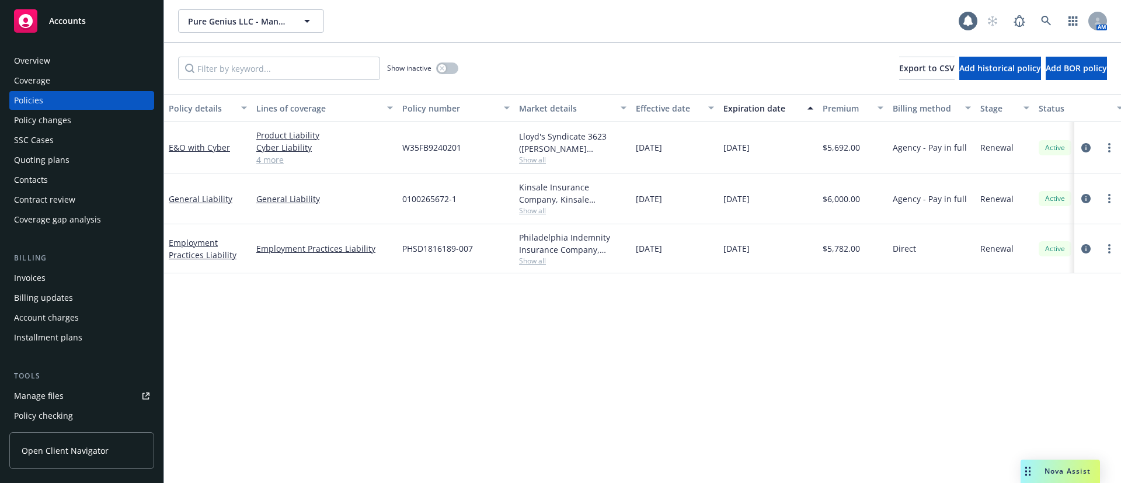
click at [44, 60] on div "Overview" at bounding box center [32, 60] width 36 height 19
